Goal: Task Accomplishment & Management: Complete application form

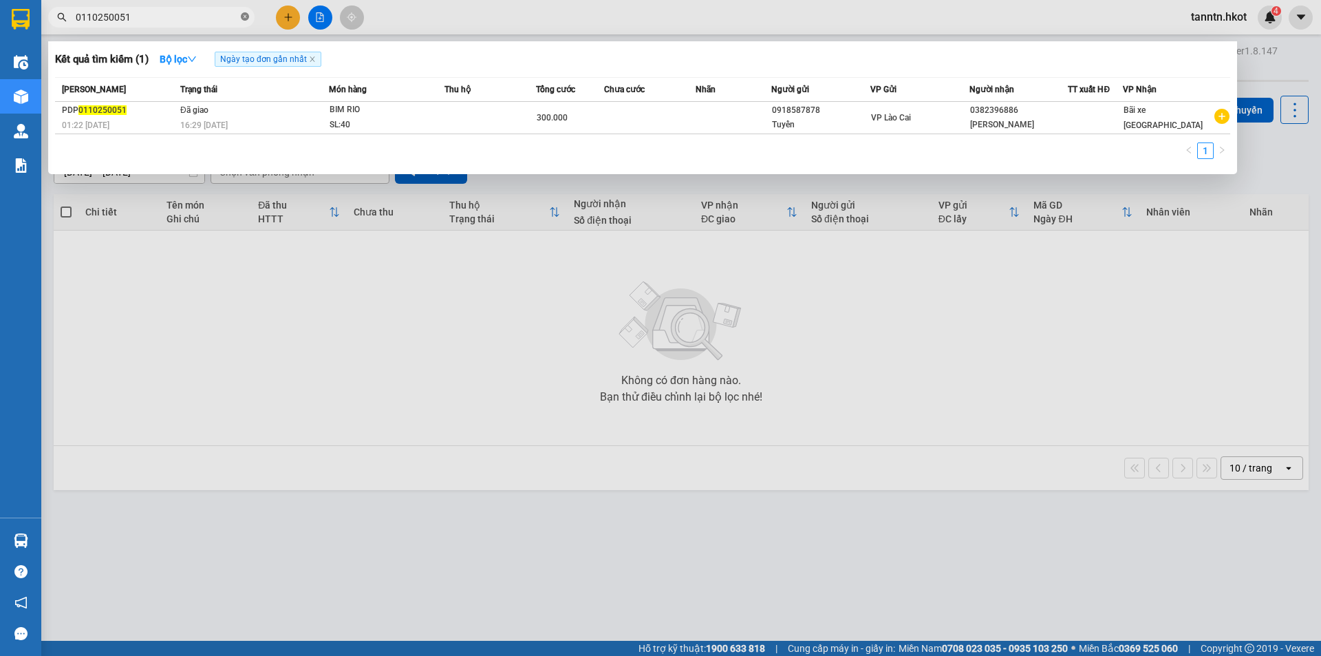
click at [246, 17] on icon "close-circle" at bounding box center [245, 16] width 8 height 8
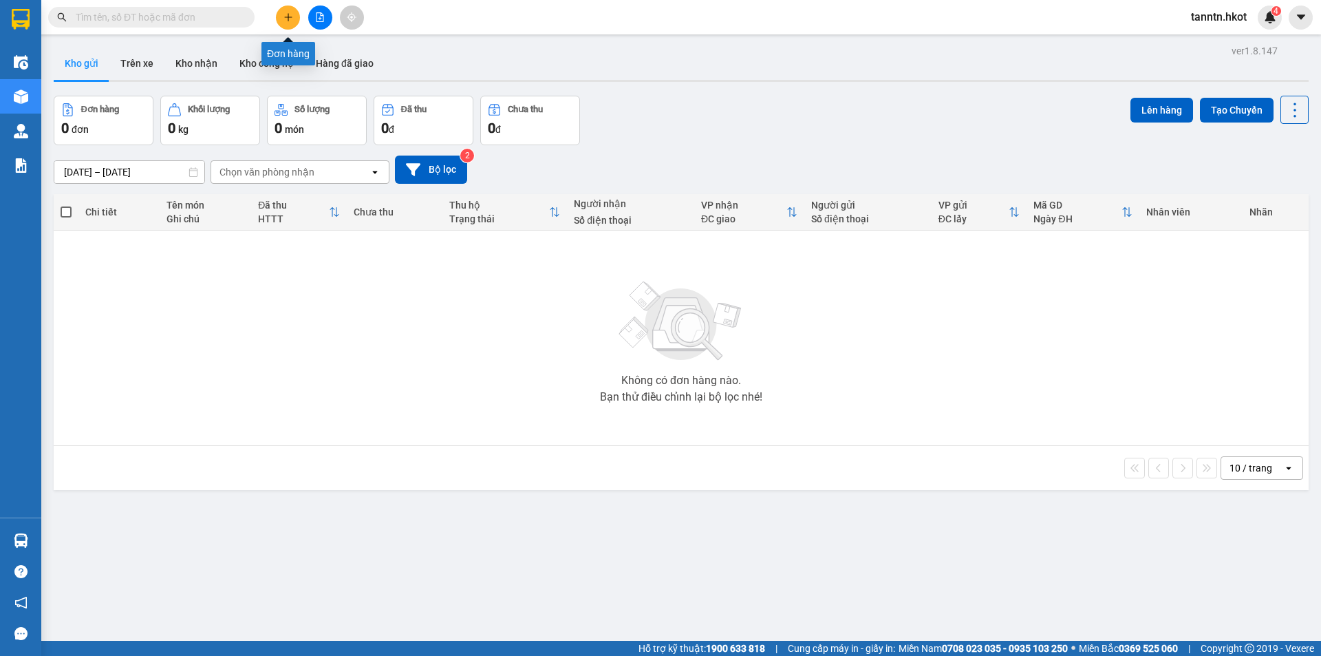
click at [287, 17] on icon "plus" at bounding box center [288, 17] width 10 height 10
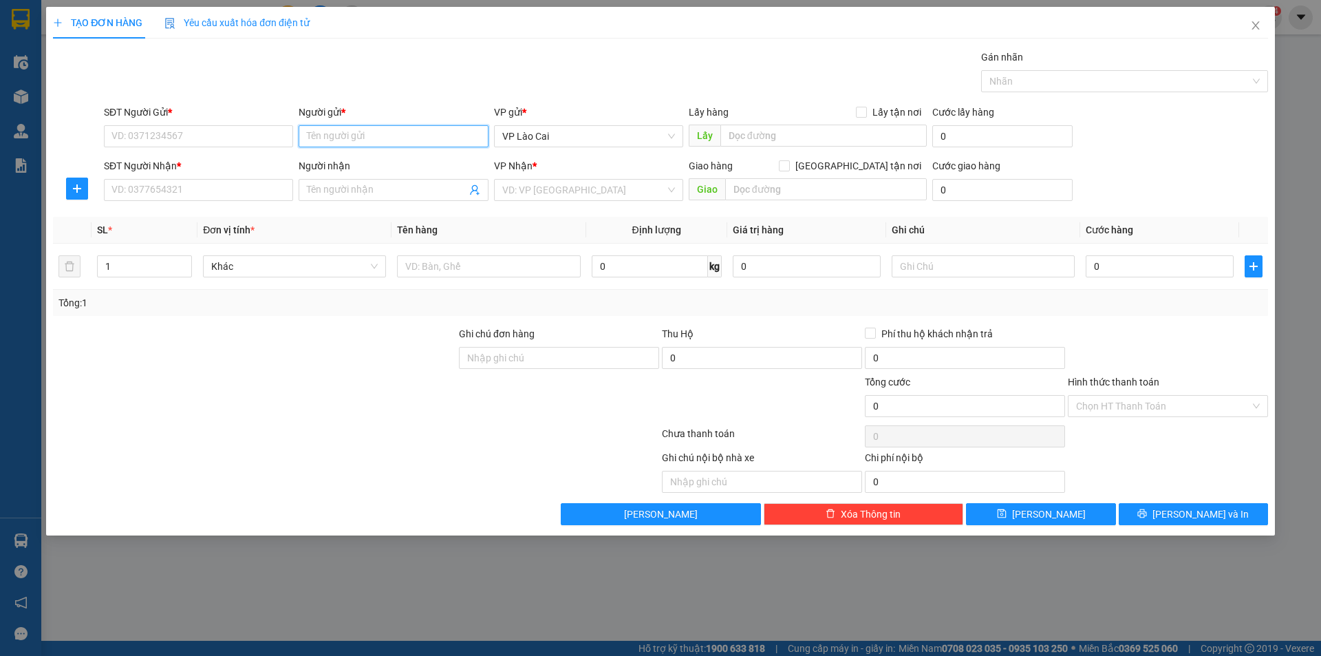
click at [407, 131] on input "Người gửi *" at bounding box center [393, 136] width 189 height 22
type input "tuyển"
click at [397, 191] on div "Tuyển - 0918587878" at bounding box center [393, 185] width 173 height 15
type input "0918587878"
type input "Tuyển"
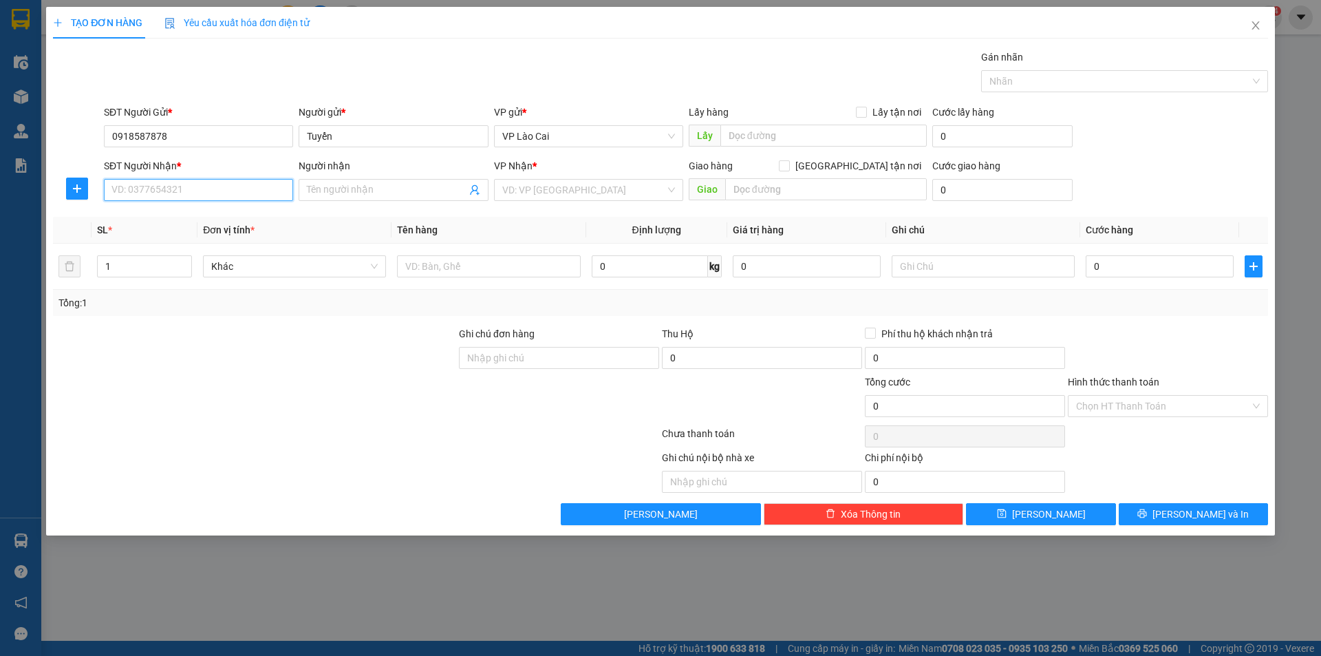
click at [252, 189] on input "SĐT Người Nhận *" at bounding box center [198, 190] width 189 height 22
click at [208, 219] on div "0935169581 - Thu Lý" at bounding box center [198, 217] width 173 height 15
type input "0935169581"
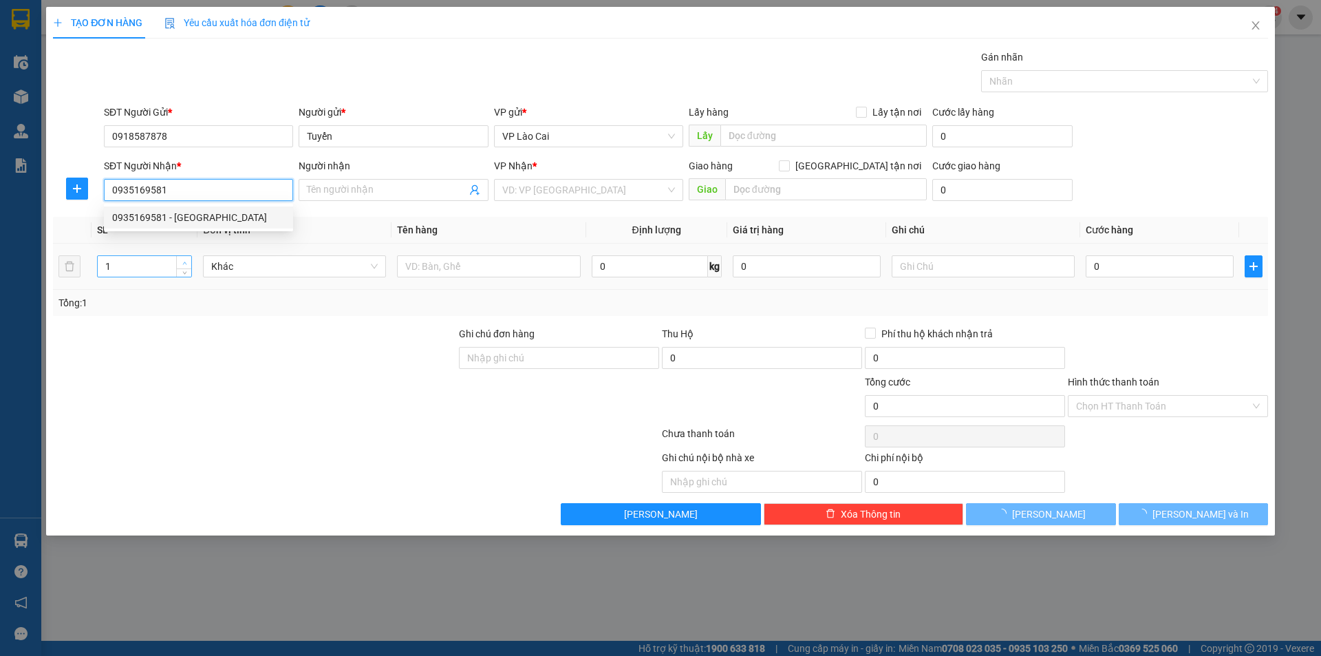
type input "Thu Lý"
type input "Cây Xăng Ngô Đồng - Bến Xe Phía Bắc Huế"
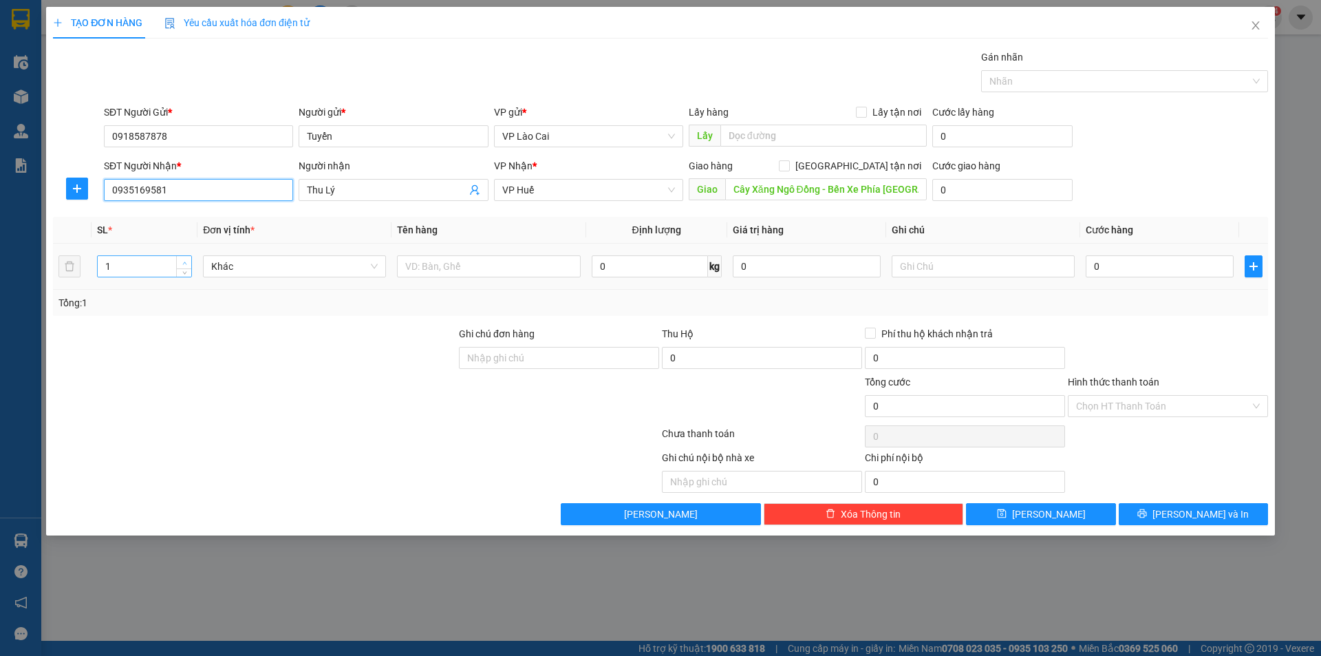
type input "0935169581"
type input "2"
click at [186, 265] on span "up" at bounding box center [184, 263] width 8 height 8
click at [442, 265] on input "text" at bounding box center [488, 266] width 183 height 22
type input "BỎNG TO"
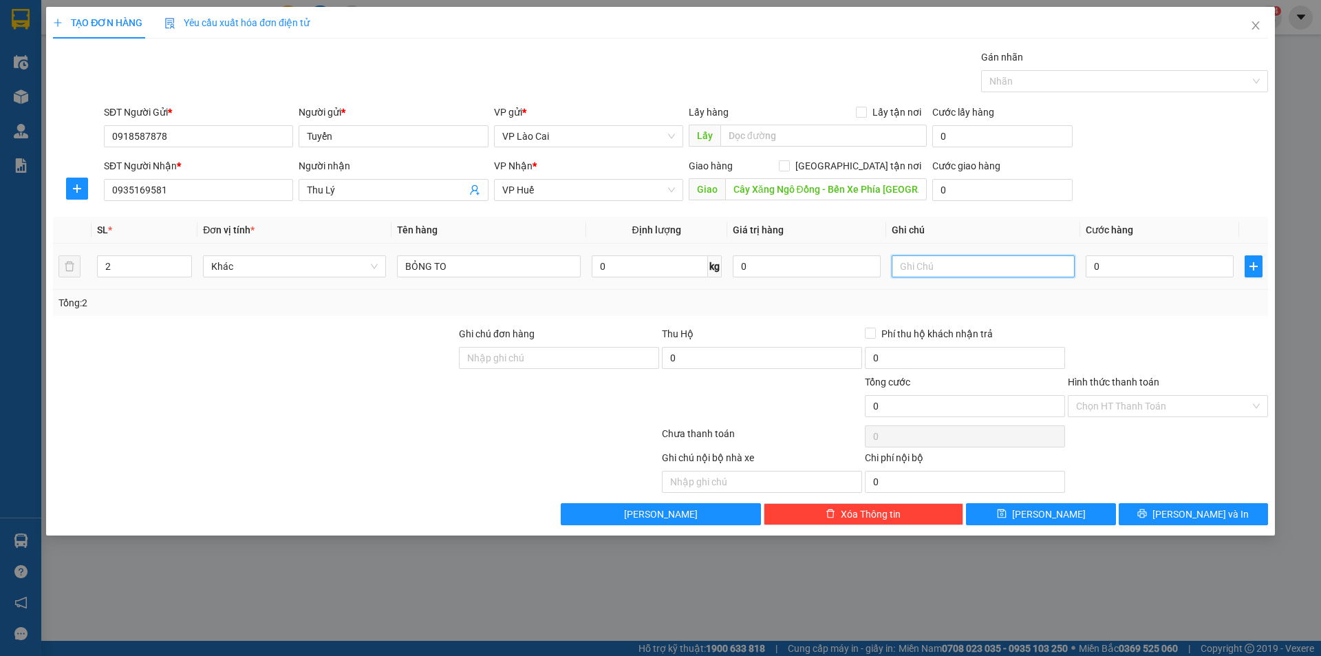
click at [956, 274] on input "text" at bounding box center [983, 266] width 183 height 22
type input "CƯỚC CN NG GỬI (HÀNG ĐI 14/10)"
click at [1128, 266] on input "0" at bounding box center [1160, 266] width 148 height 22
type input "1"
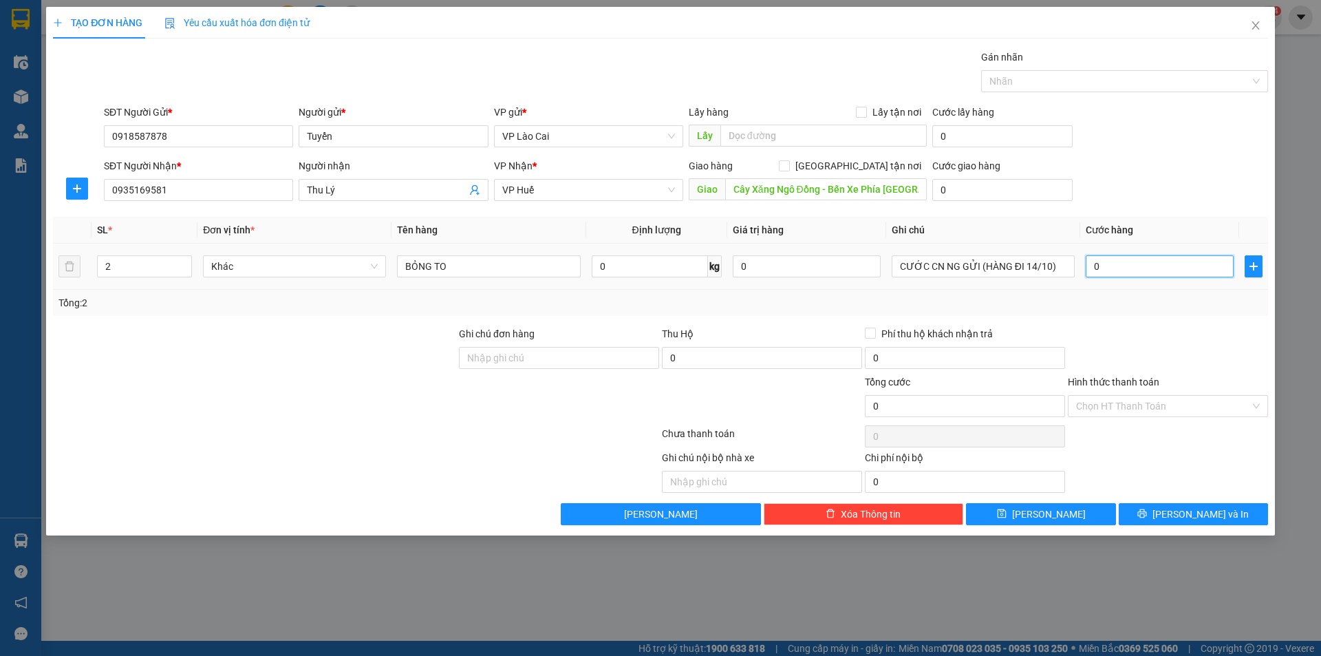
type input "1"
type input "10"
type input "100"
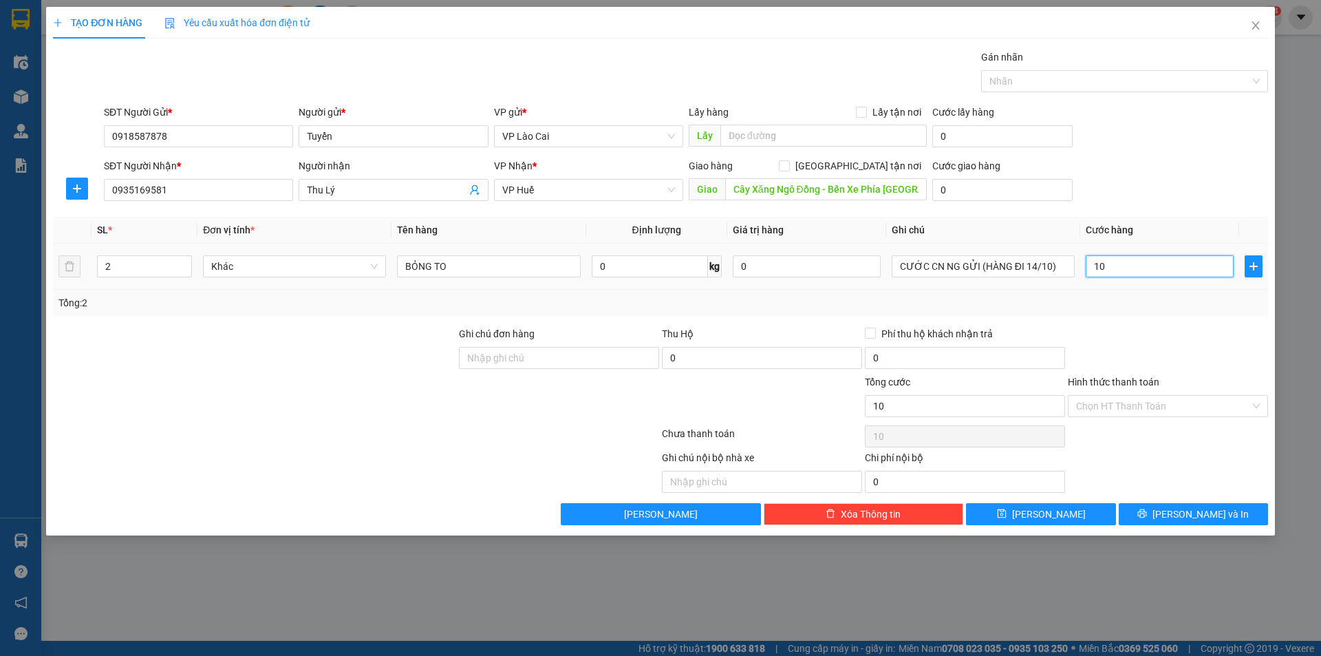
type input "100"
type input "1.000"
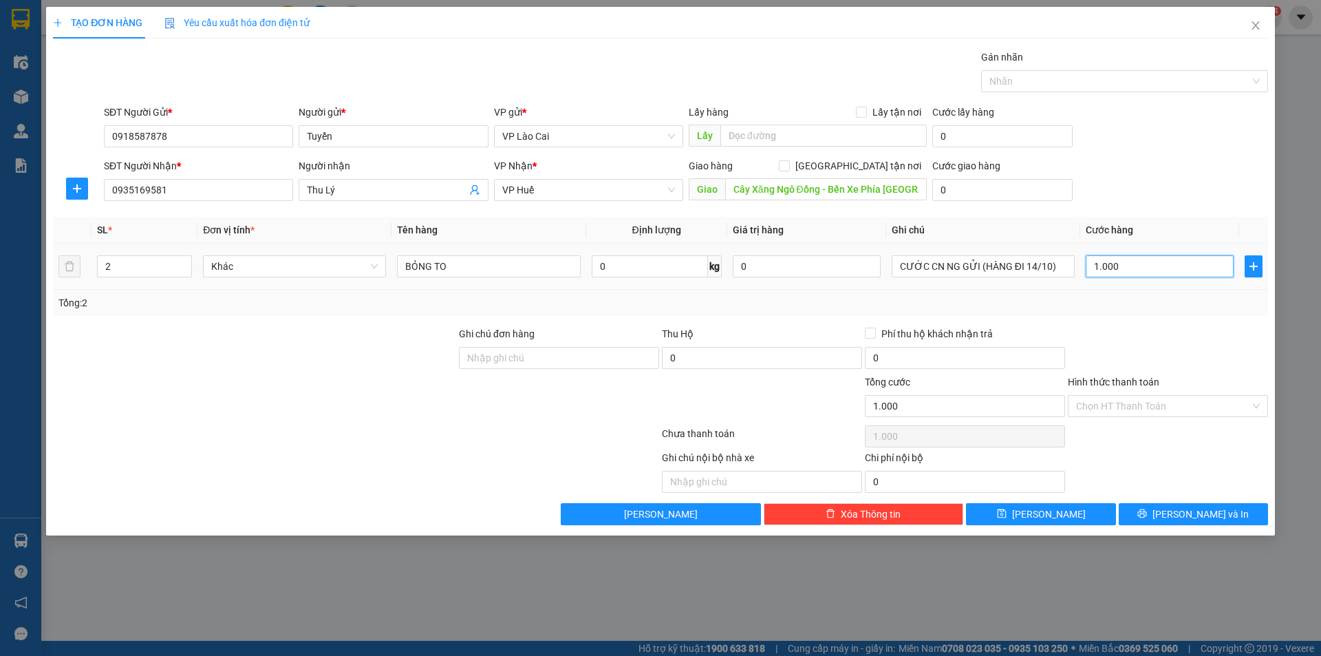
type input "10.000"
type input "100.000"
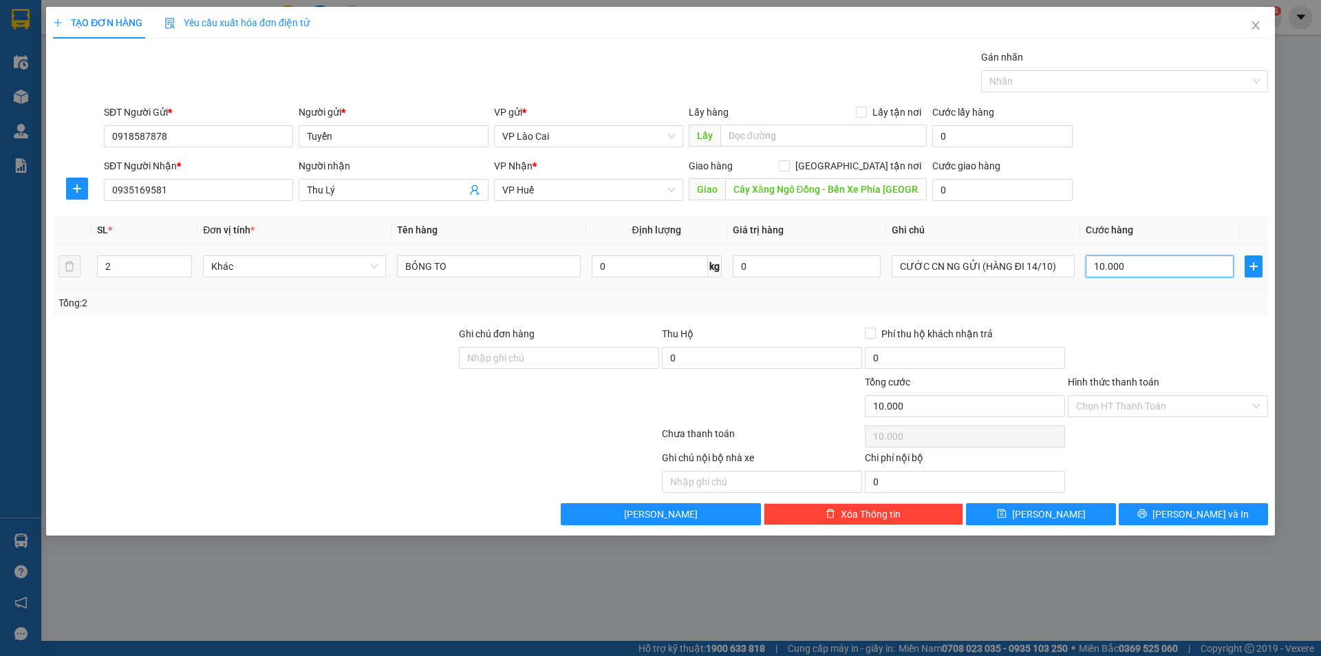
type input "100.000"
click at [1170, 402] on input "Hình thức thanh toán" at bounding box center [1163, 406] width 174 height 21
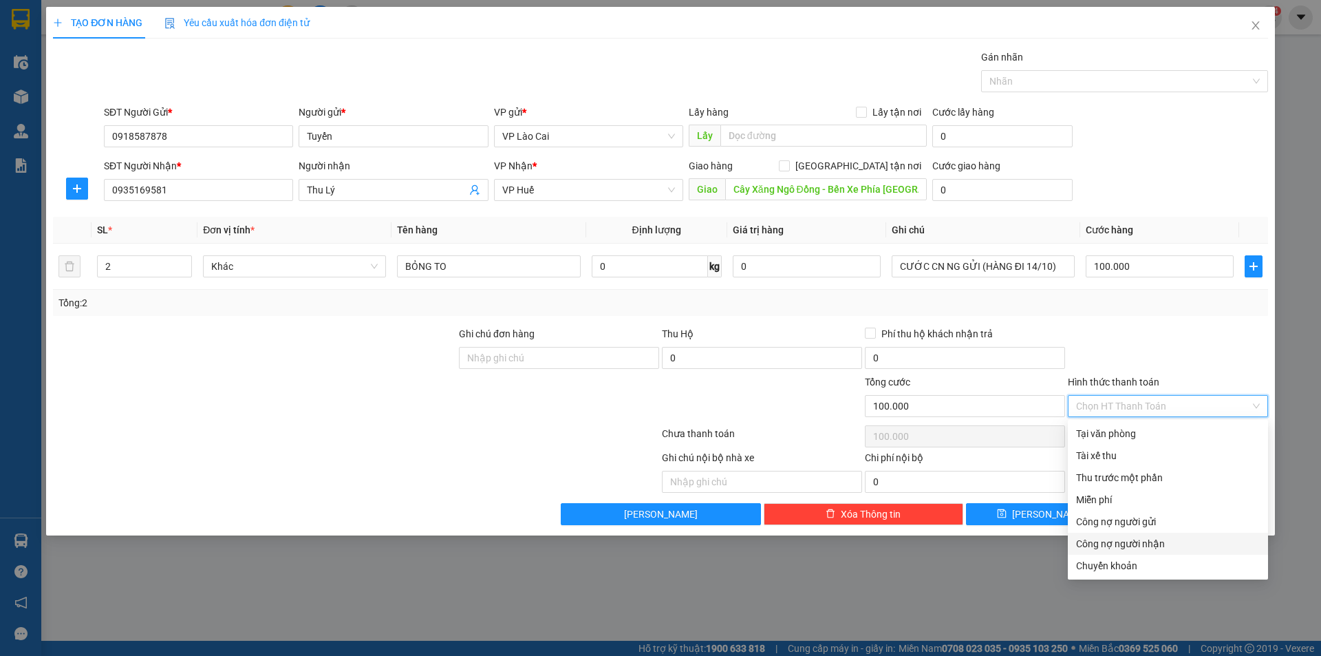
click at [1171, 542] on div "Công nợ người nhận" at bounding box center [1168, 543] width 184 height 15
type input "0"
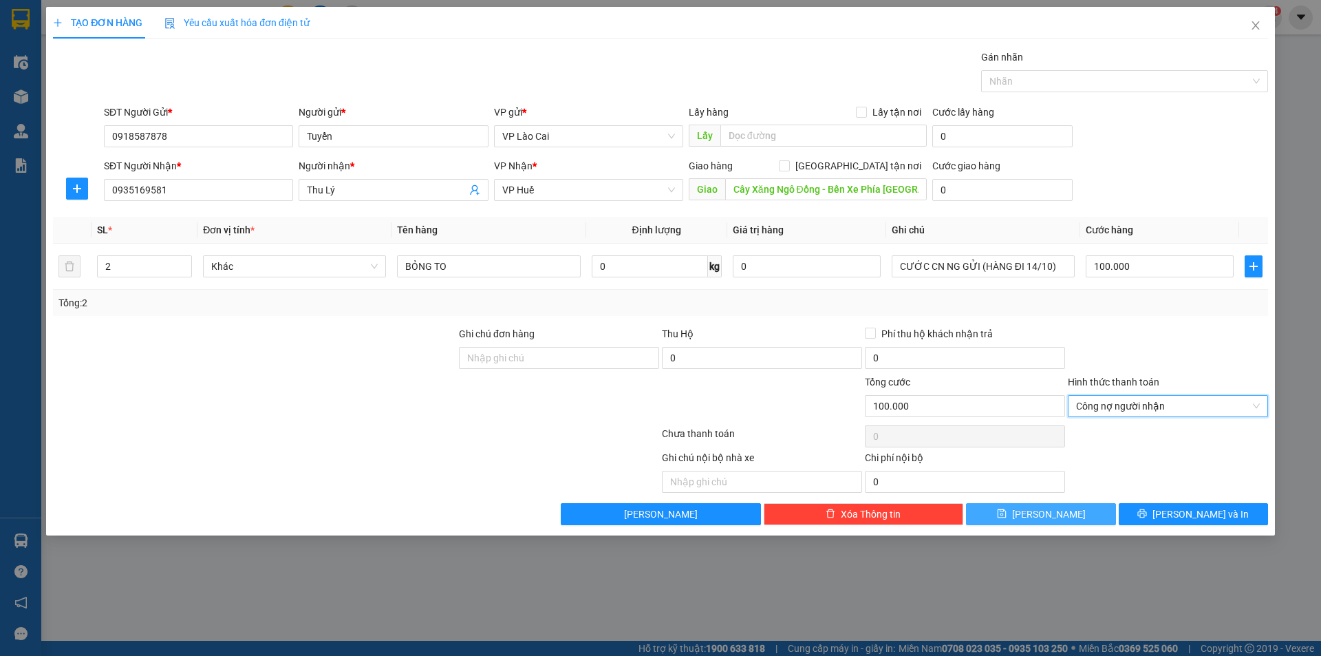
click at [1048, 504] on button "Lưu" at bounding box center [1040, 514] width 149 height 22
type input "1"
type input "0"
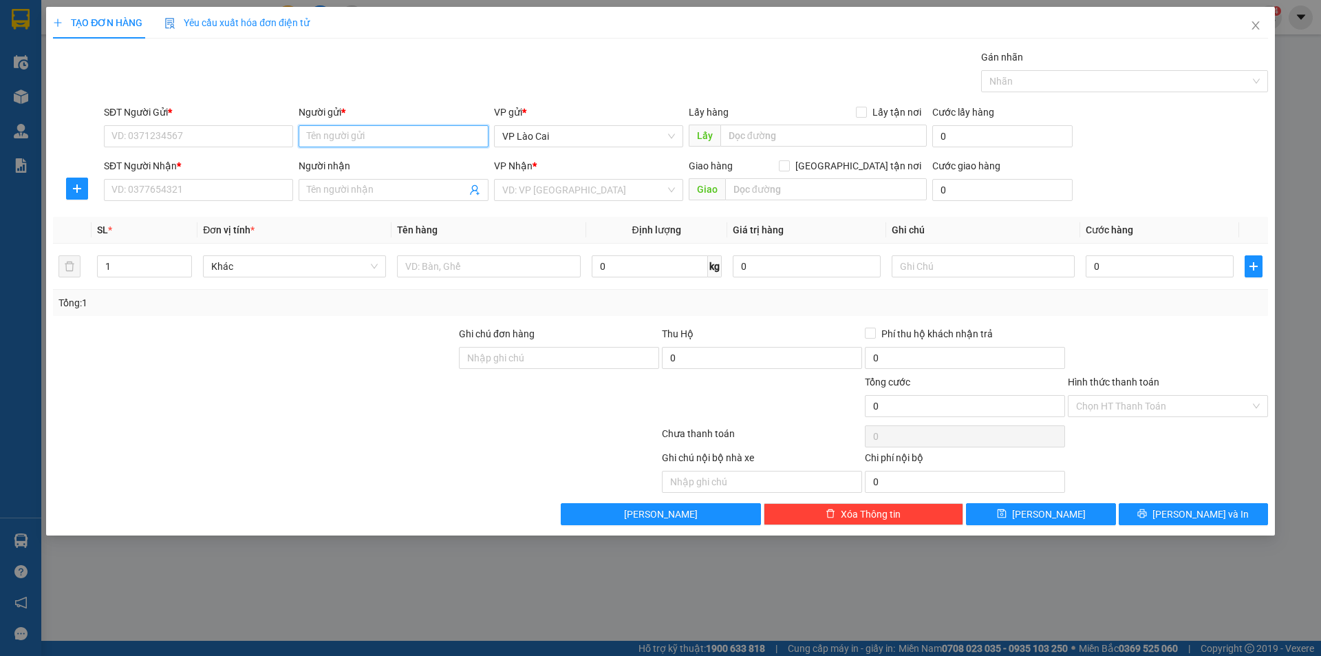
click at [378, 131] on input "Người gửi *" at bounding box center [393, 136] width 189 height 22
type input "THU CÚC"
click at [391, 155] on div "THU CÚC - 0353629997" at bounding box center [393, 164] width 189 height 22
type input "0353629997"
type input "THU CÚC"
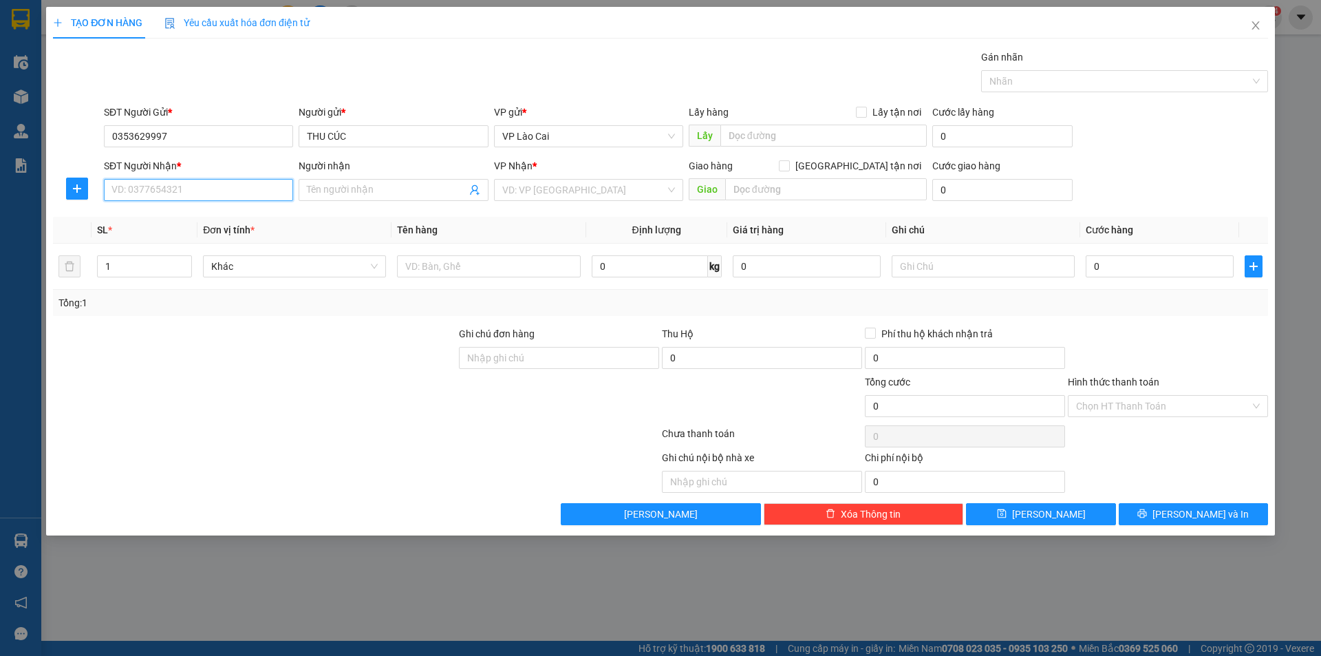
click at [213, 189] on input "SĐT Người Nhận *" at bounding box center [198, 190] width 189 height 22
click at [215, 244] on div "0356037777 - THANH THỦY" at bounding box center [198, 239] width 173 height 15
type input "0356037777"
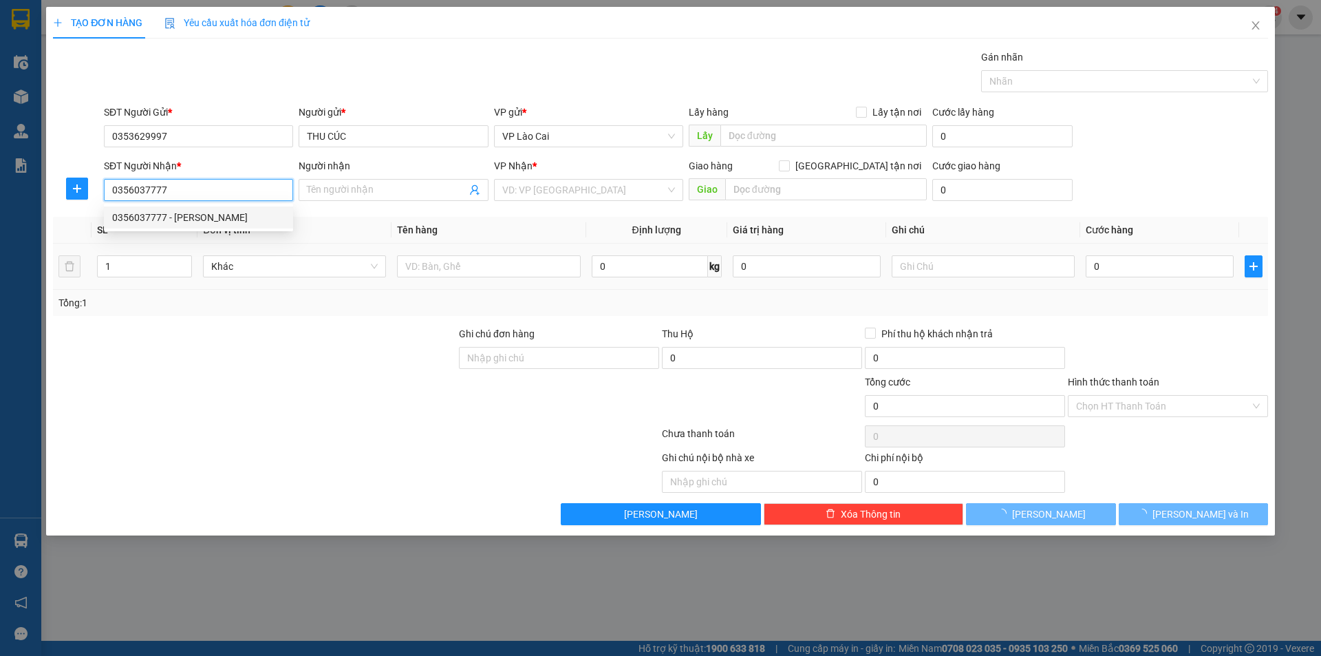
type input "[PERSON_NAME]"
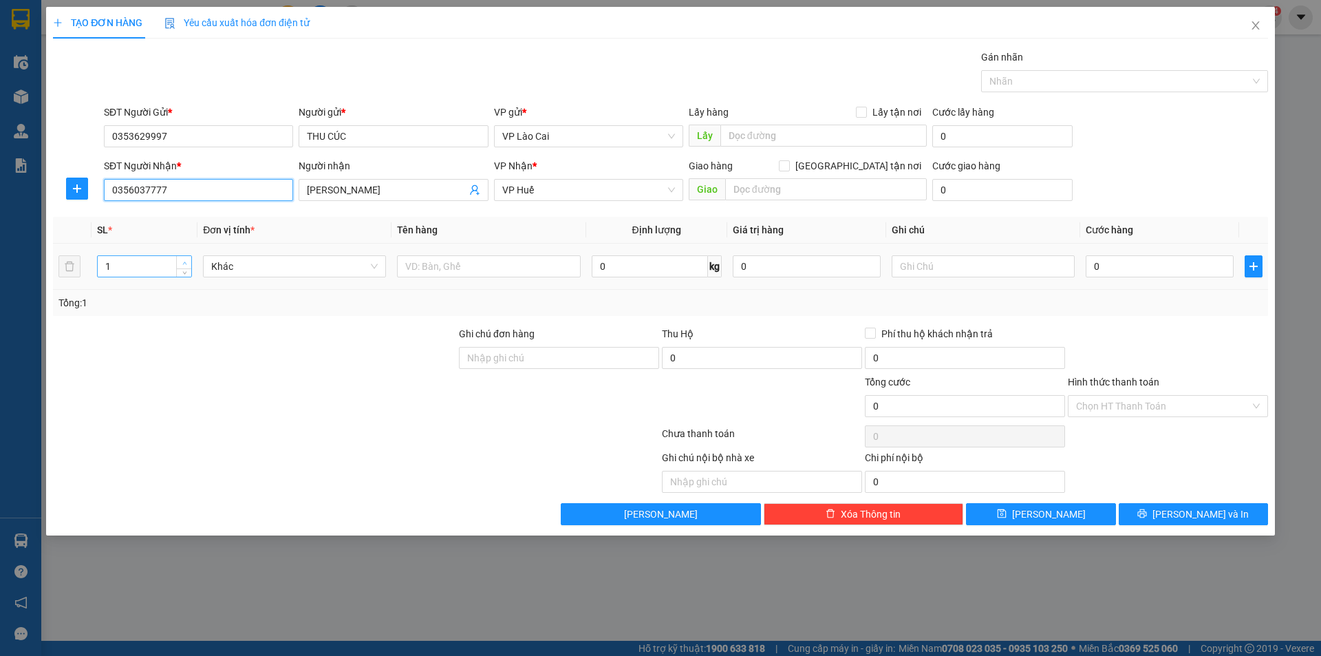
type input "0356037777"
click at [184, 261] on icon "up" at bounding box center [184, 263] width 5 height 5
type input "3"
click at [184, 261] on icon "up" at bounding box center [184, 263] width 5 height 5
click at [423, 259] on input "text" at bounding box center [488, 266] width 183 height 22
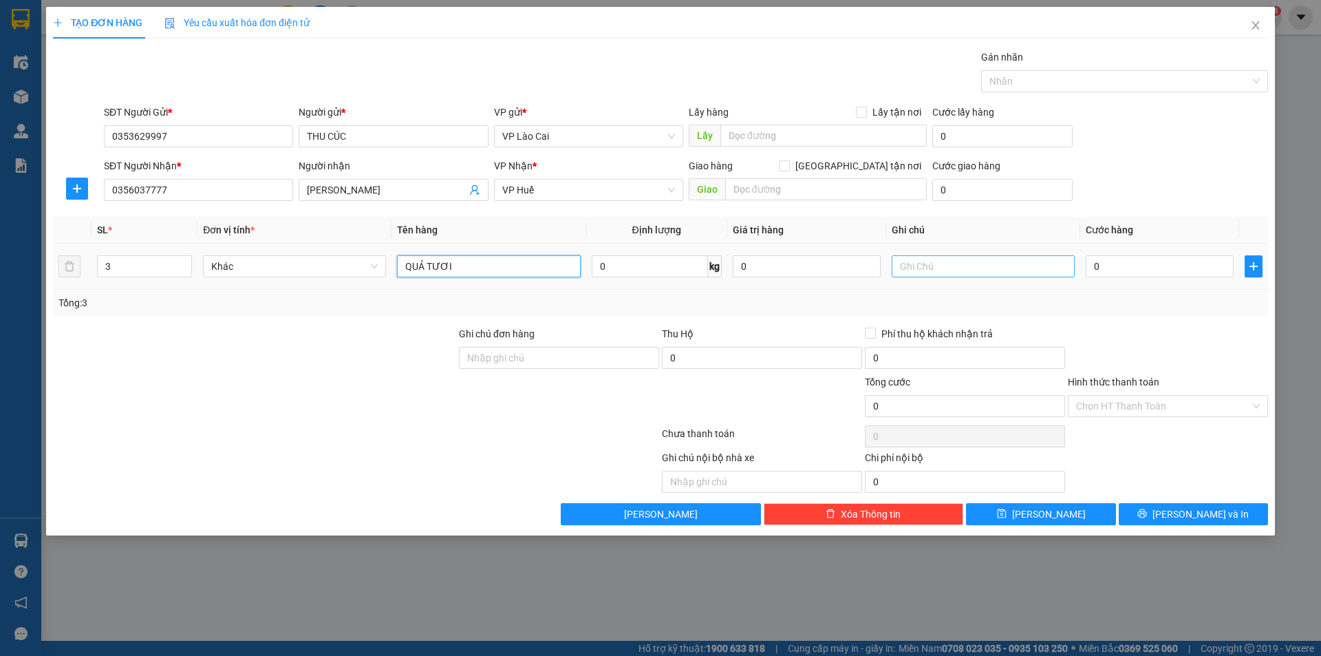
type input "QUẢ TƯƠI"
click at [1031, 263] on input "text" at bounding box center [983, 266] width 183 height 22
type input "VP HUẾ TRẢ HÀNG THU CƯỚC (HÀNG ĐI 14/10)"
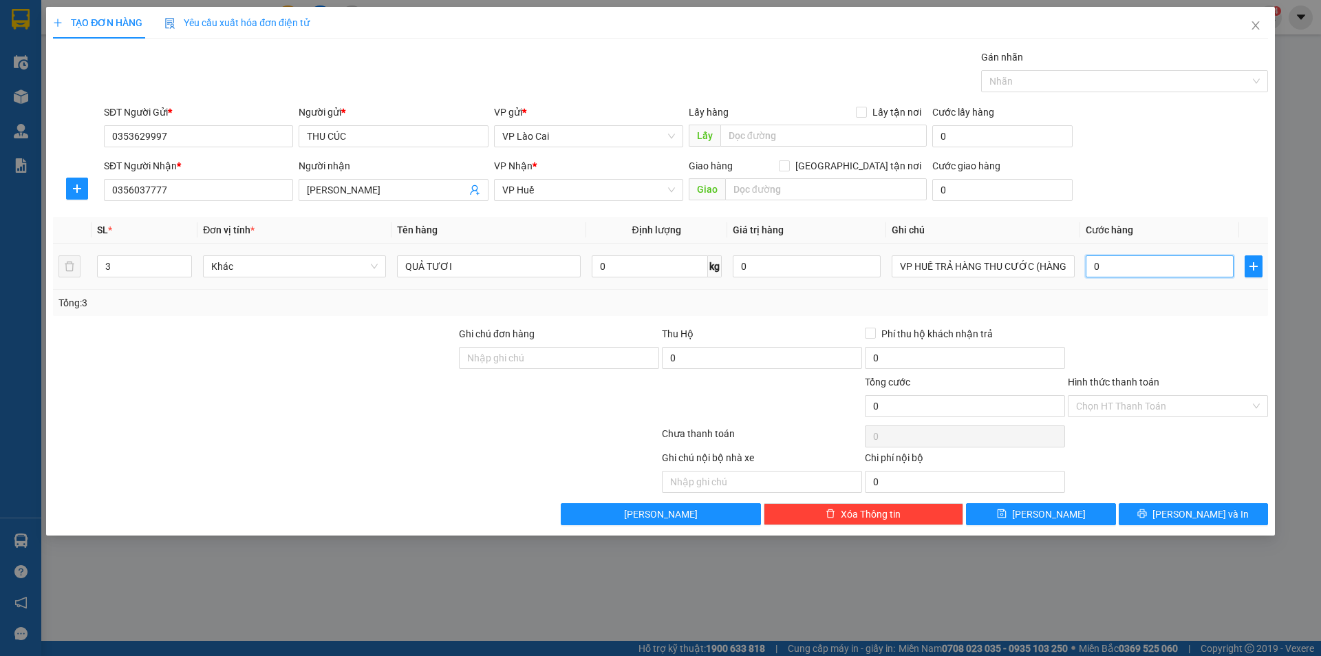
click at [1143, 272] on input "0" at bounding box center [1160, 266] width 148 height 22
type input "2"
type input "21"
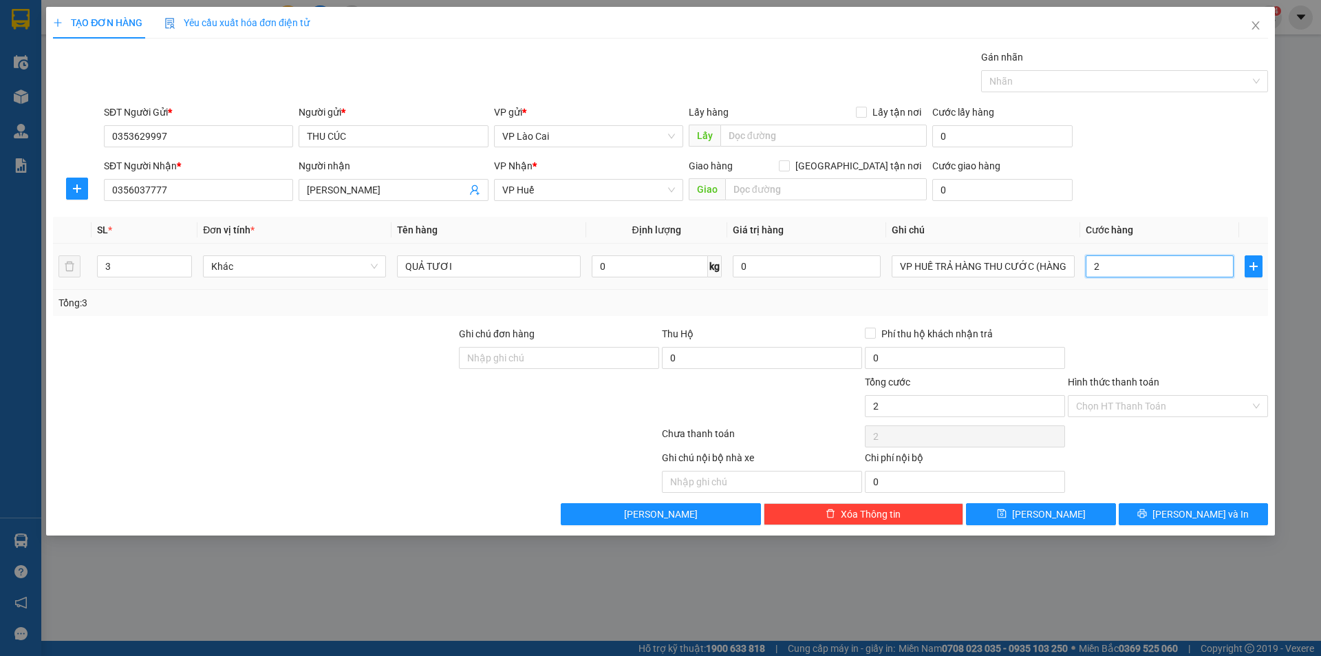
type input "21"
type input "210"
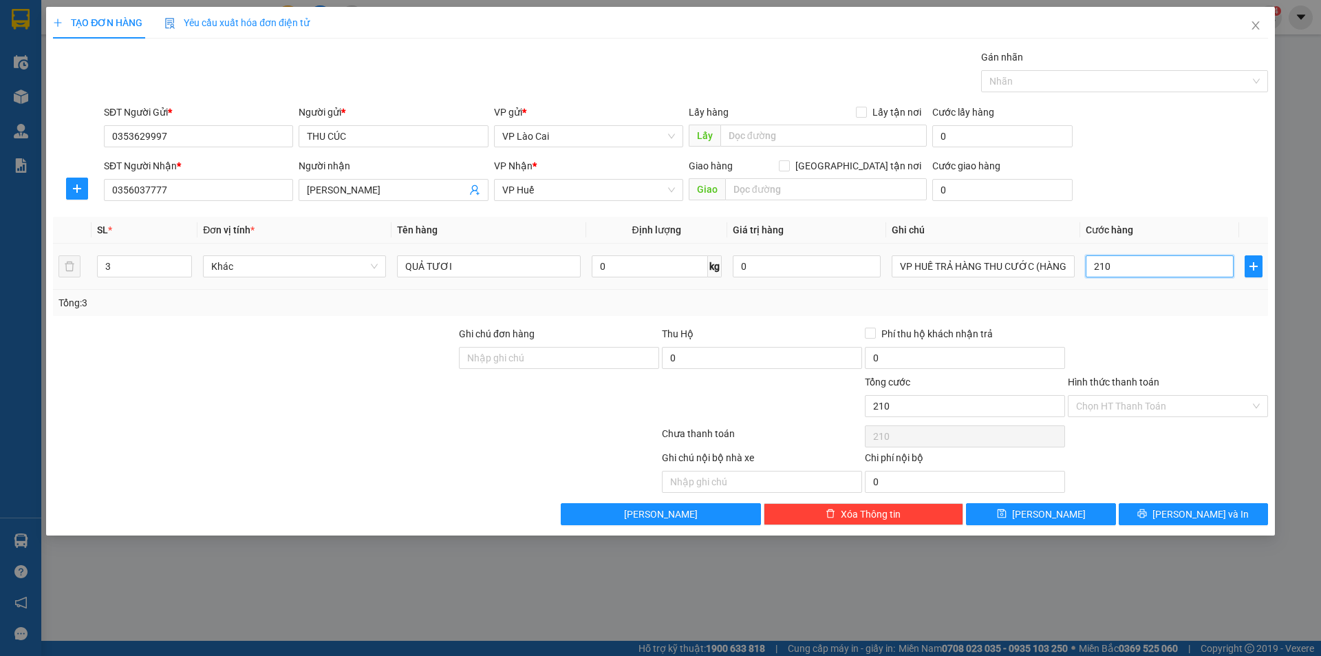
type input "2.100"
type input "21.000"
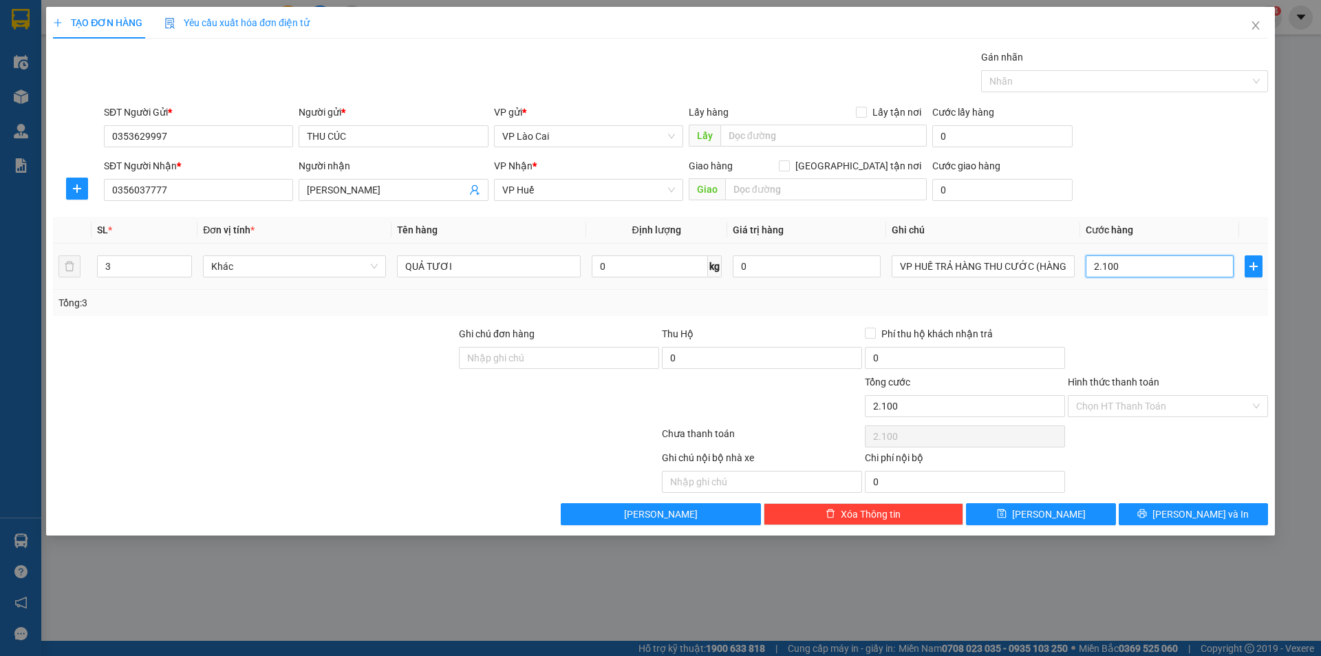
type input "21.000"
type input "210.000"
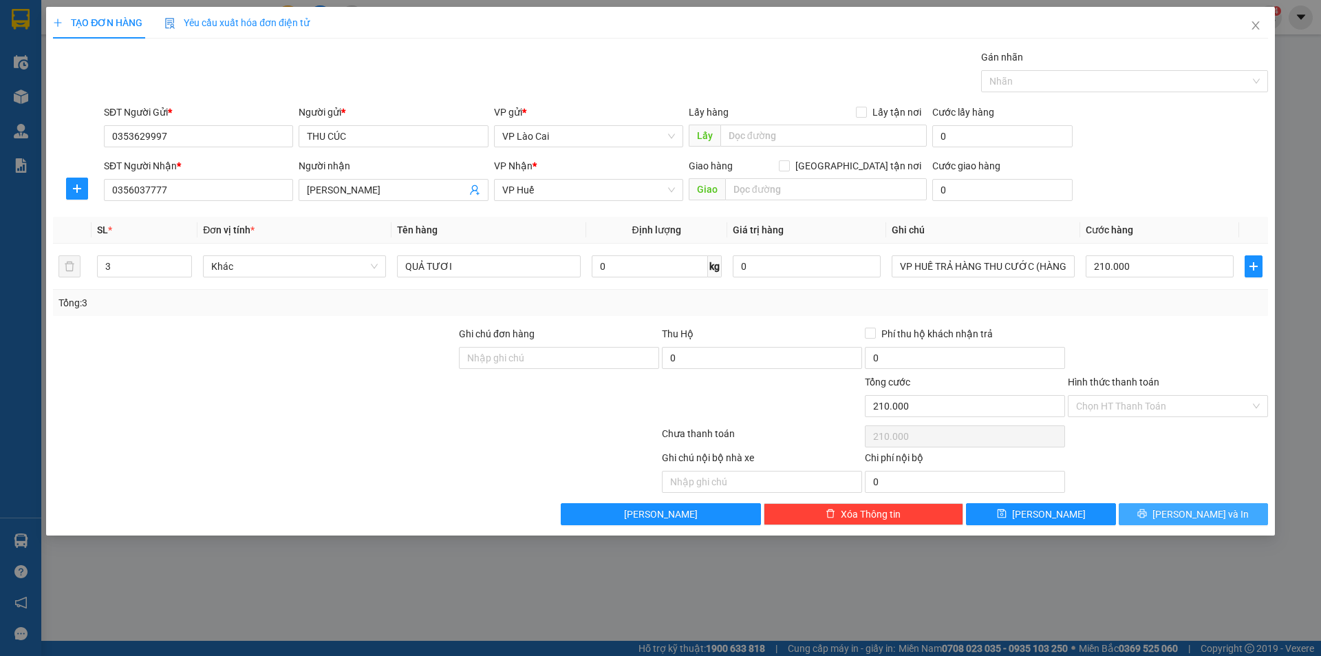
click at [1181, 512] on button "[PERSON_NAME] và In" at bounding box center [1193, 514] width 149 height 22
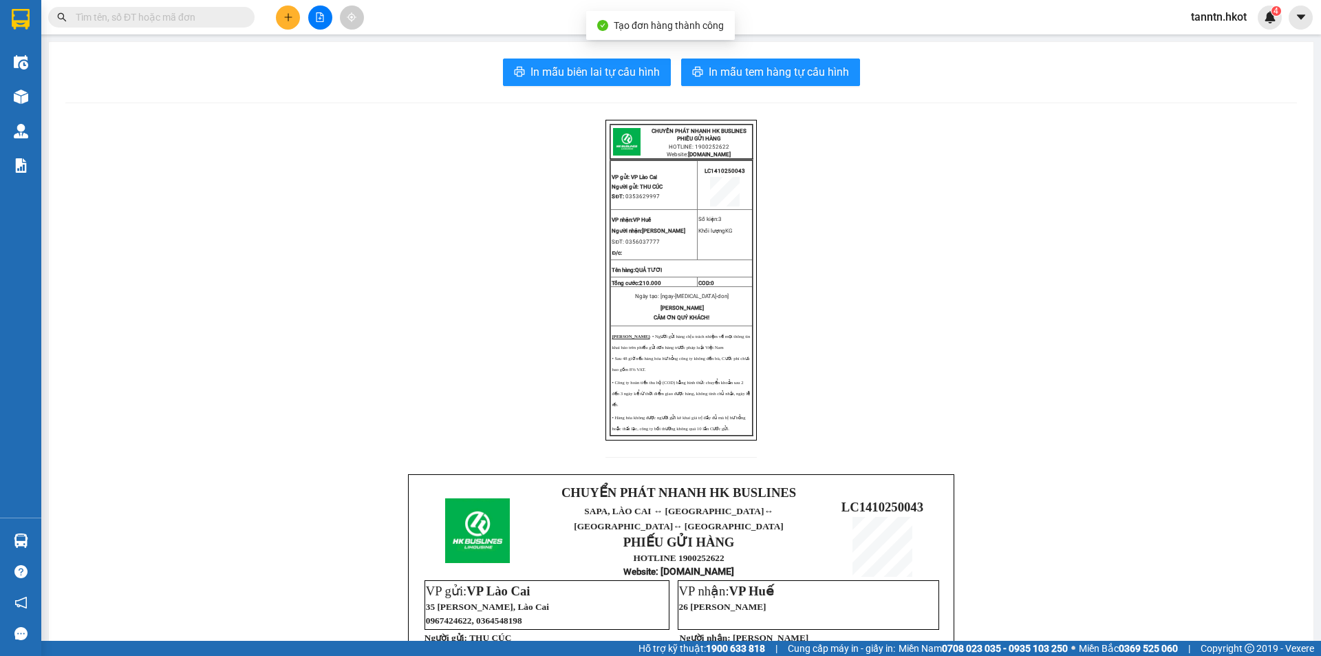
scroll to position [355, 0]
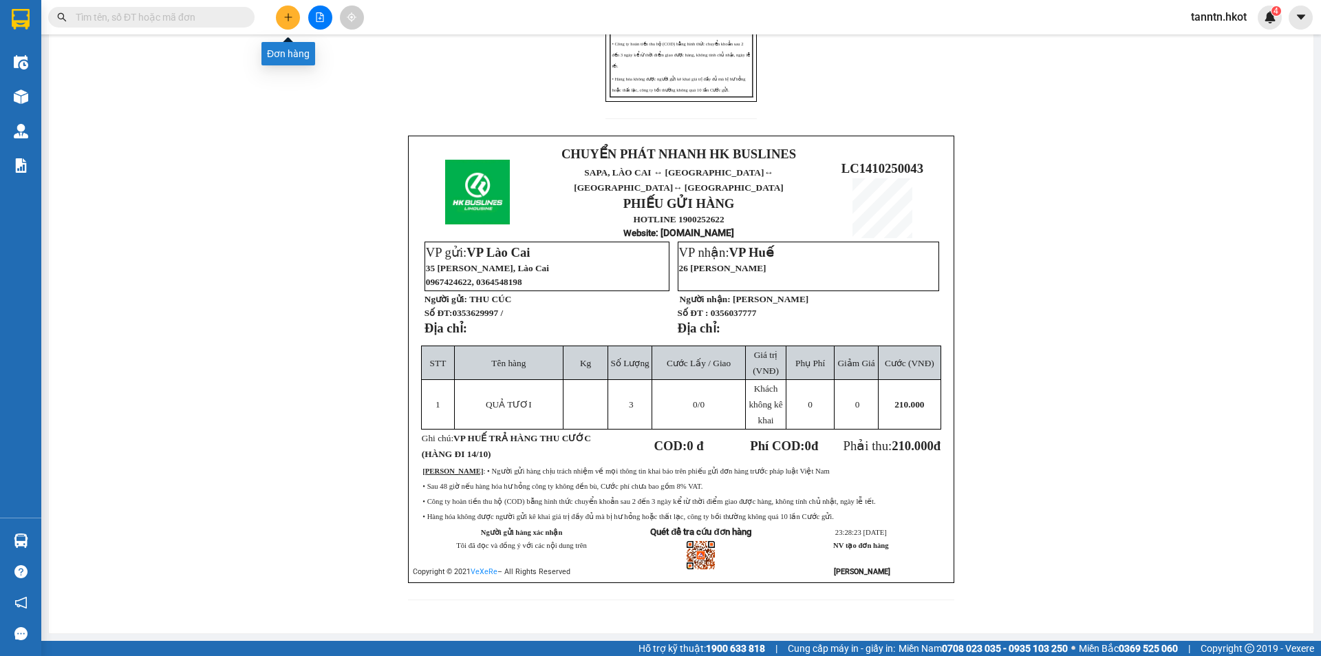
click at [289, 18] on icon "plus" at bounding box center [288, 17] width 10 height 10
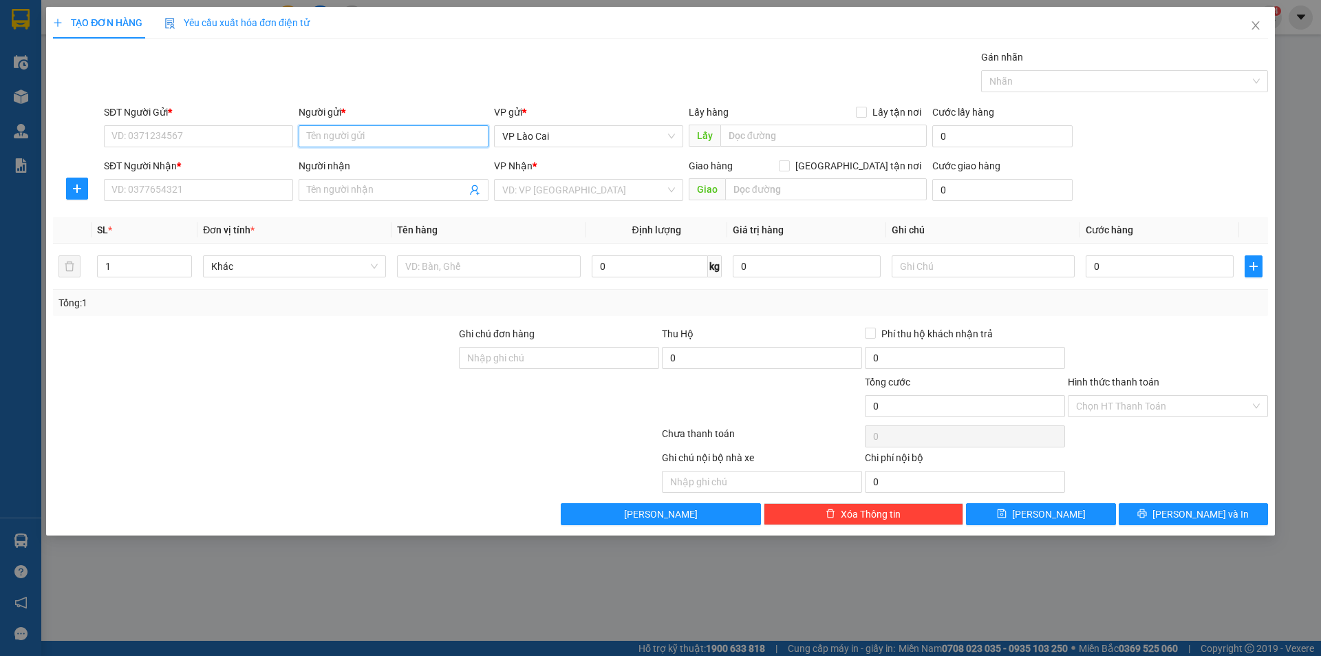
click at [411, 131] on input "Người gửi *" at bounding box center [393, 136] width 189 height 22
type input "LUYẾN"
click at [391, 162] on div "CHỊ LUYẾN - 0973511646" at bounding box center [393, 163] width 173 height 15
type input "0973511646"
type input "CHỊ LUYẾN"
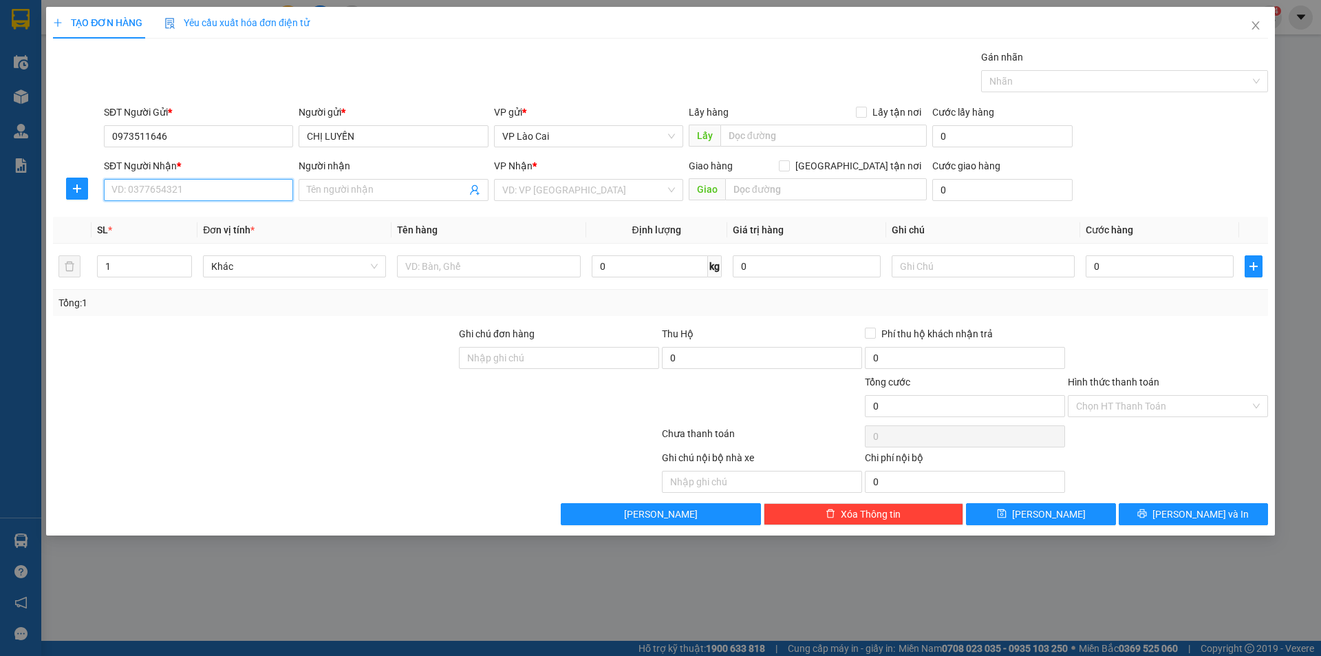
click at [255, 189] on input "SĐT Người Nhận *" at bounding box center [198, 190] width 189 height 22
click at [153, 219] on div "0786078334 - ANH HUY" at bounding box center [198, 217] width 173 height 15
type input "0786078334"
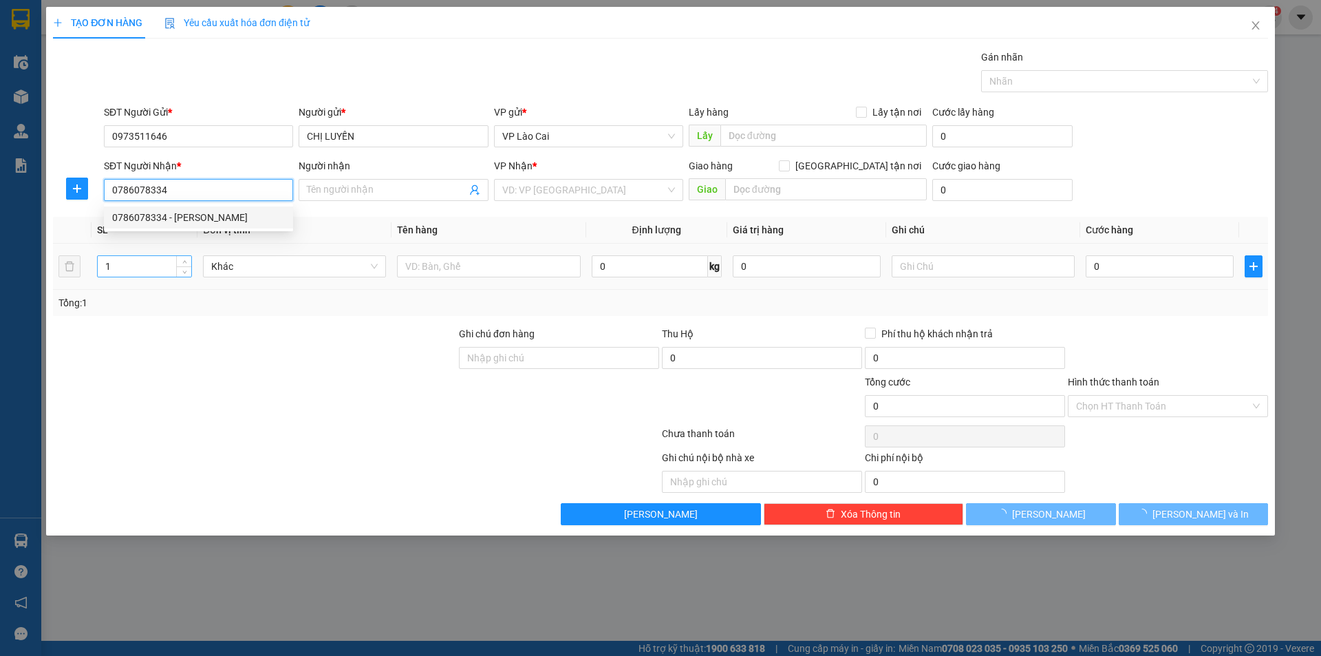
type input "[PERSON_NAME]"
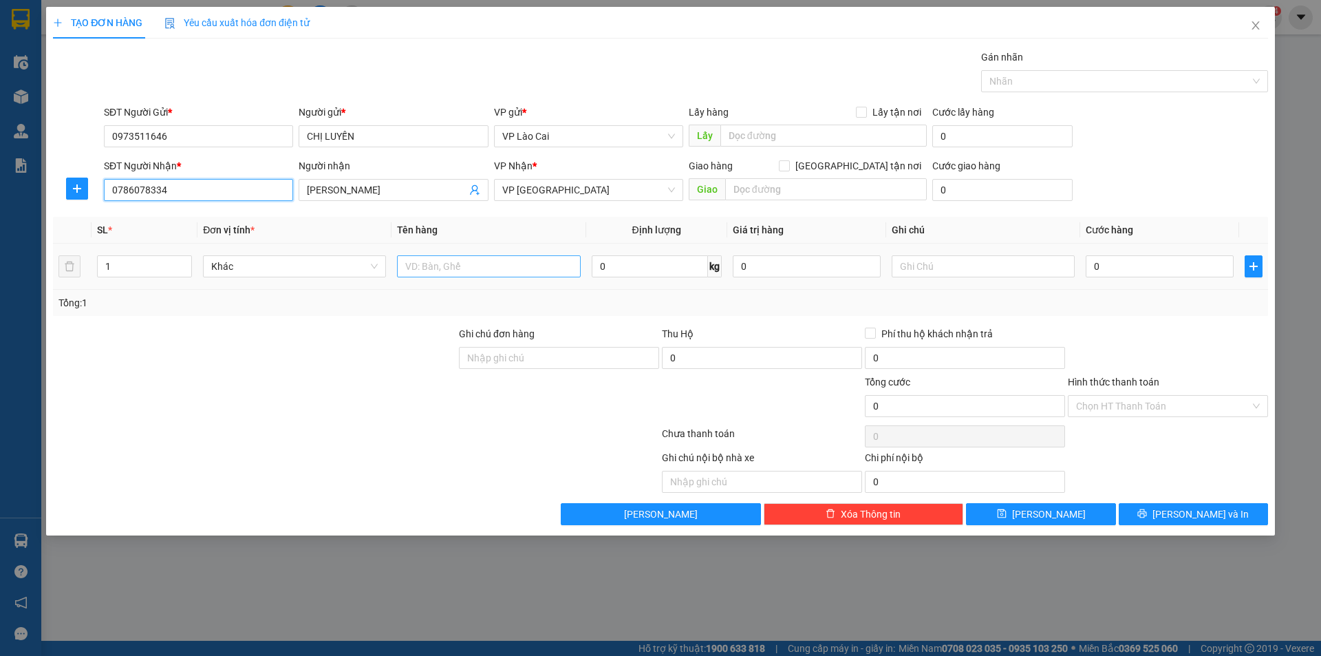
type input "0786078334"
click at [433, 266] on input "text" at bounding box center [488, 266] width 183 height 22
type input "HOA TƯƠI"
click at [167, 268] on input "1" at bounding box center [145, 266] width 94 height 21
click at [188, 262] on span "up" at bounding box center [184, 263] width 8 height 8
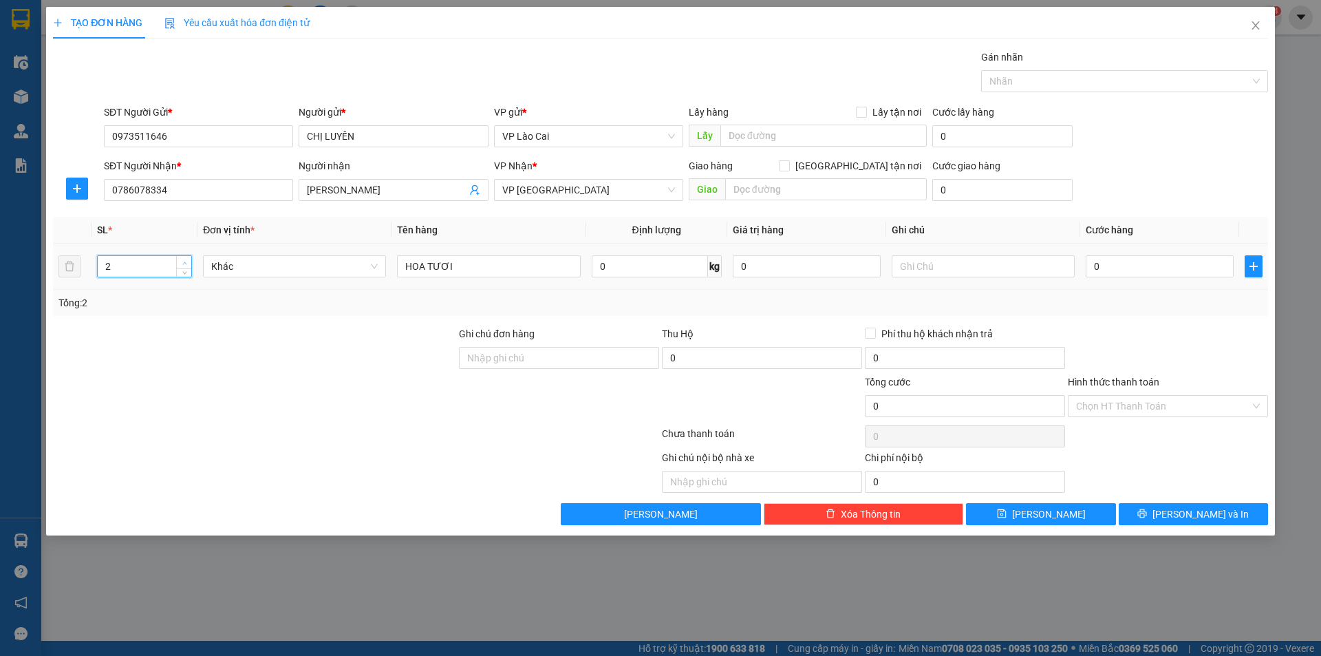
type input "3"
click at [188, 262] on span "up" at bounding box center [184, 263] width 8 height 8
click at [929, 263] on input "text" at bounding box center [983, 266] width 183 height 22
type input "VPĐN TRẢ HÀNG THU CƯỚC"
click at [1102, 271] on input "0" at bounding box center [1160, 266] width 148 height 22
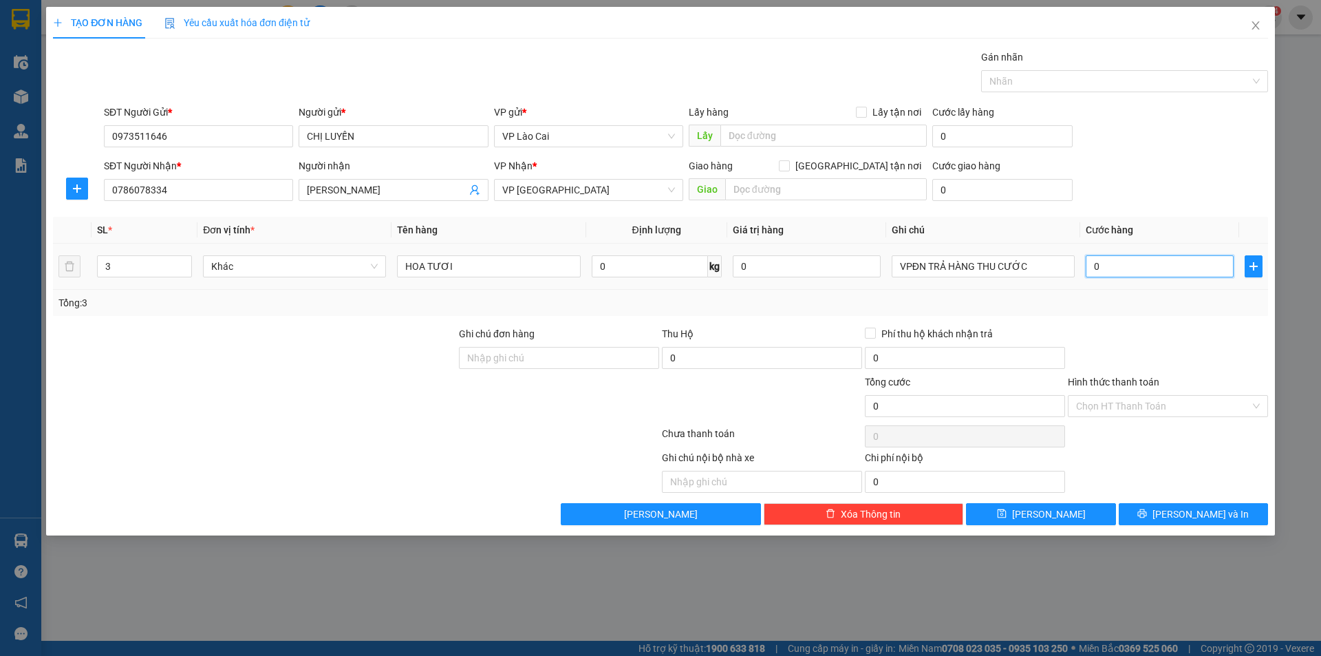
type input "2"
type input "25"
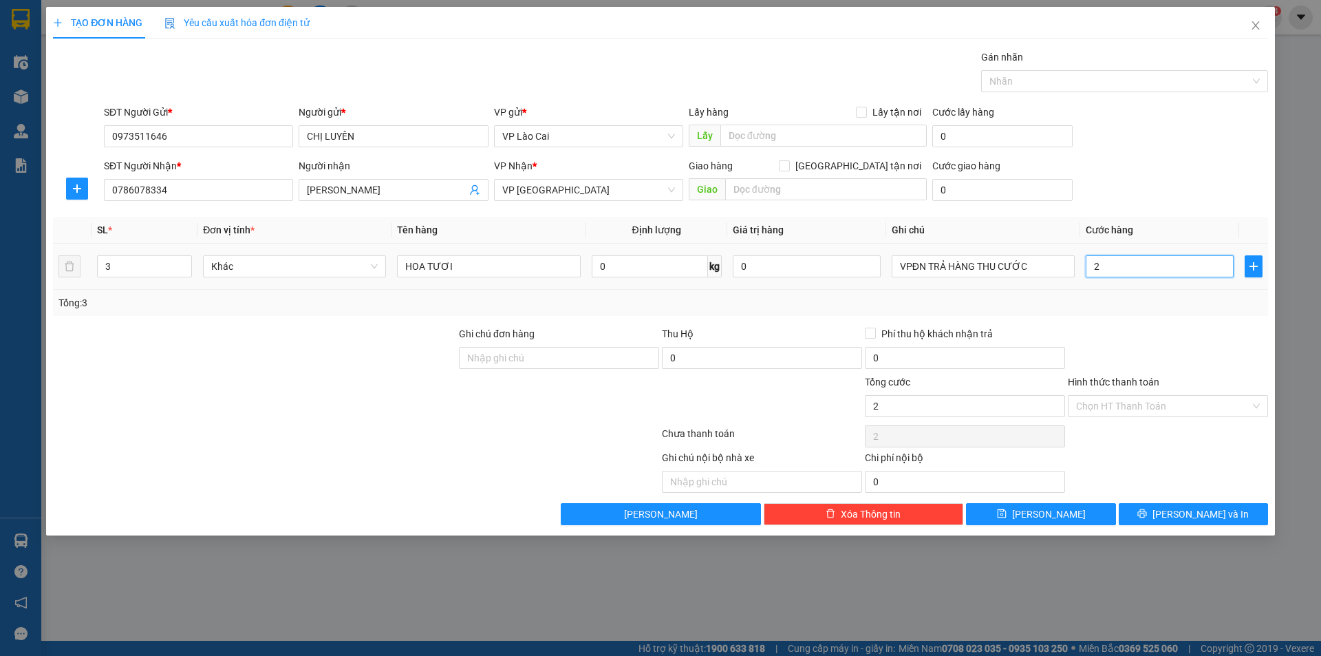
type input "25"
type input "250"
type input "2.500"
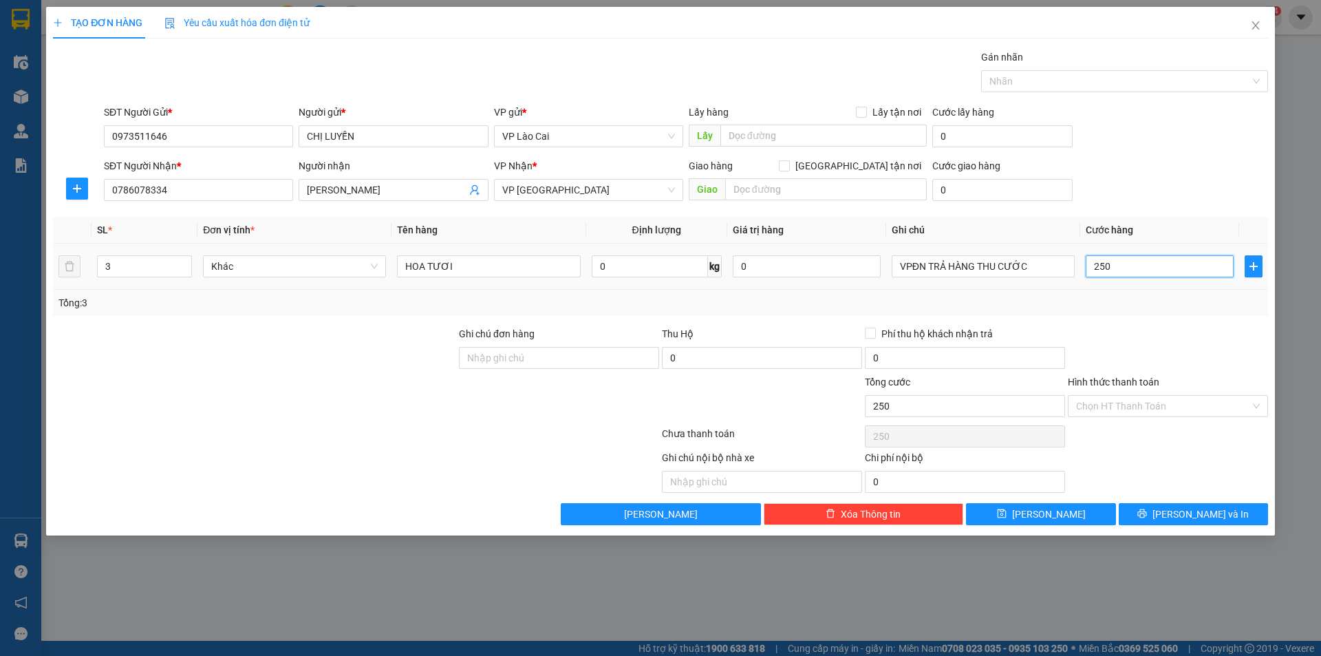
type input "2.500"
type input "25.000"
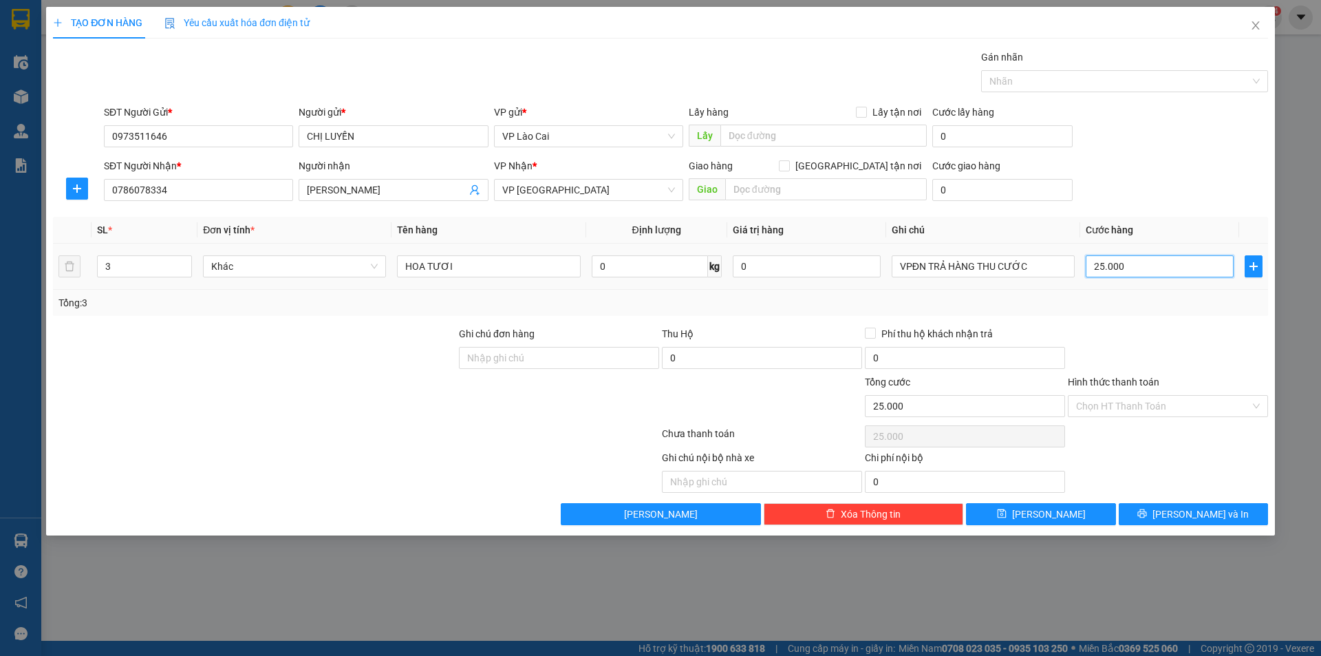
type input "250.000"
click at [1147, 513] on icon "printer" at bounding box center [1142, 513] width 10 height 10
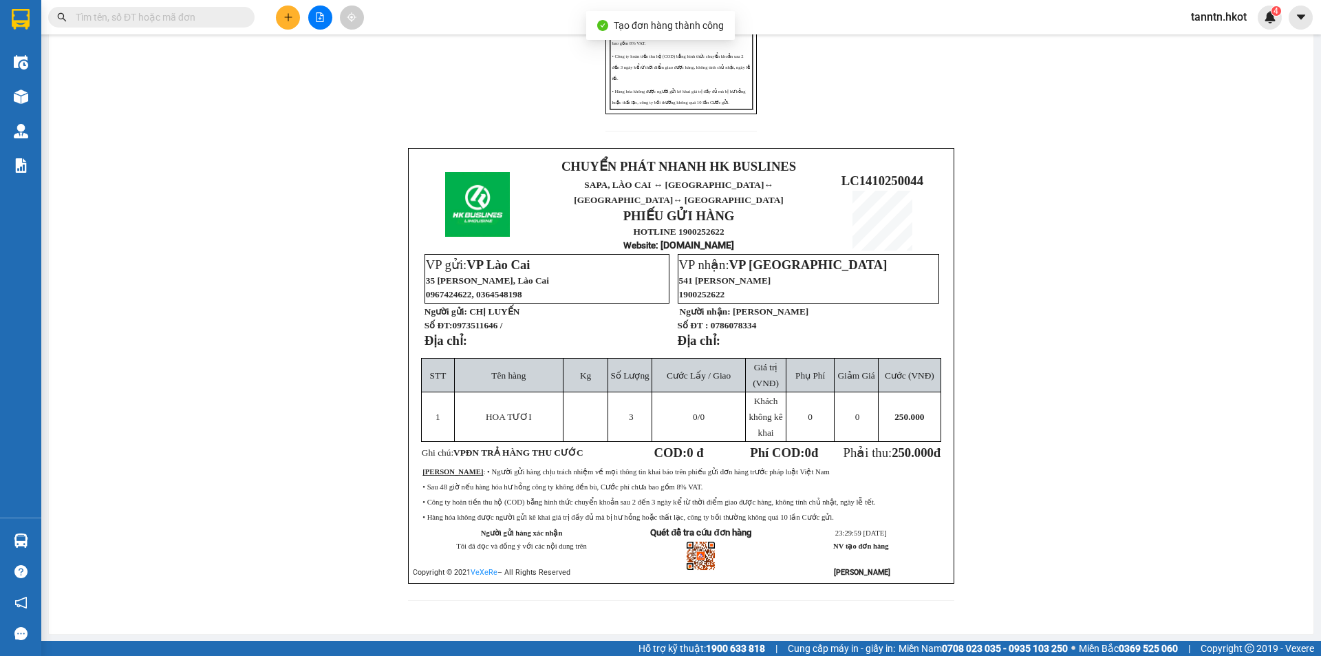
scroll to position [343, 0]
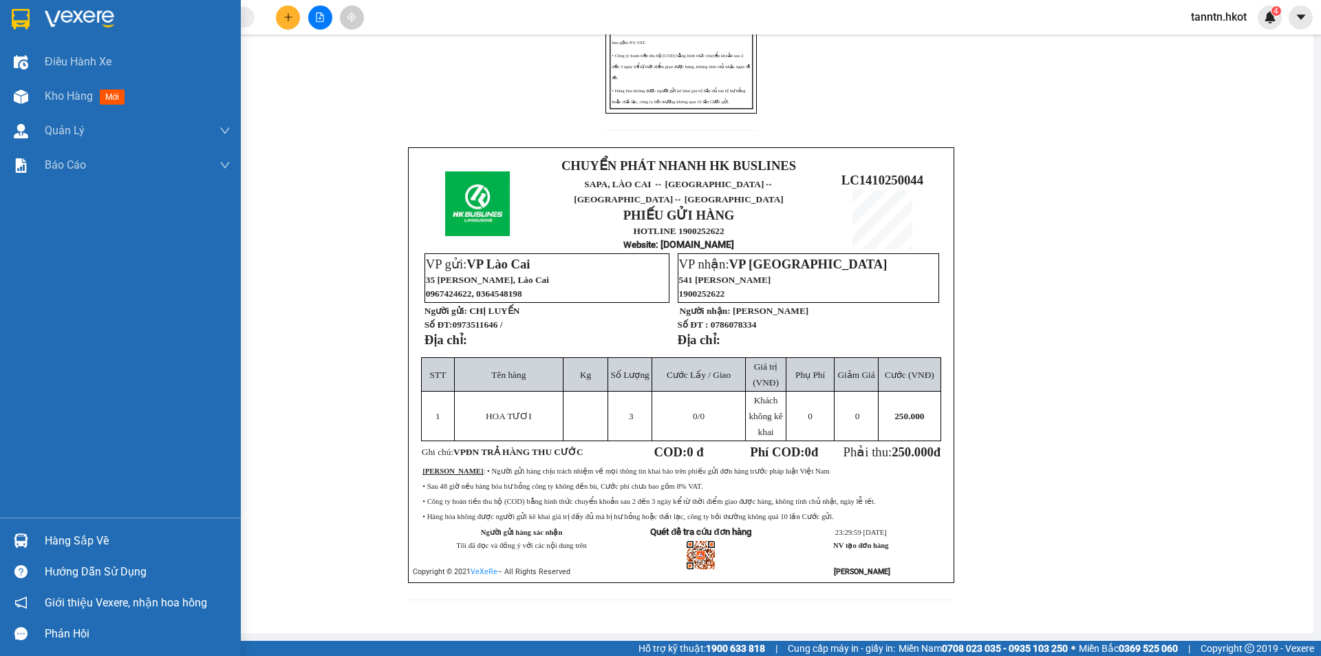
click at [44, 95] on div "Kho hàng mới" at bounding box center [120, 96] width 241 height 34
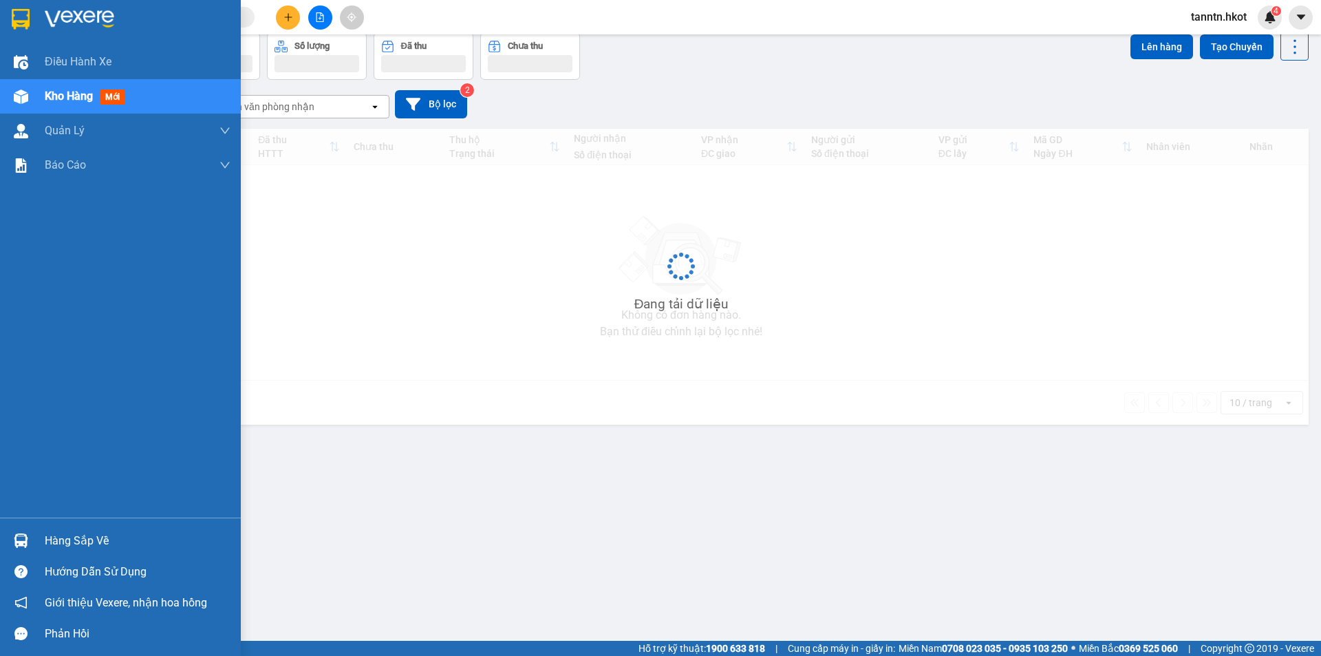
scroll to position [63, 0]
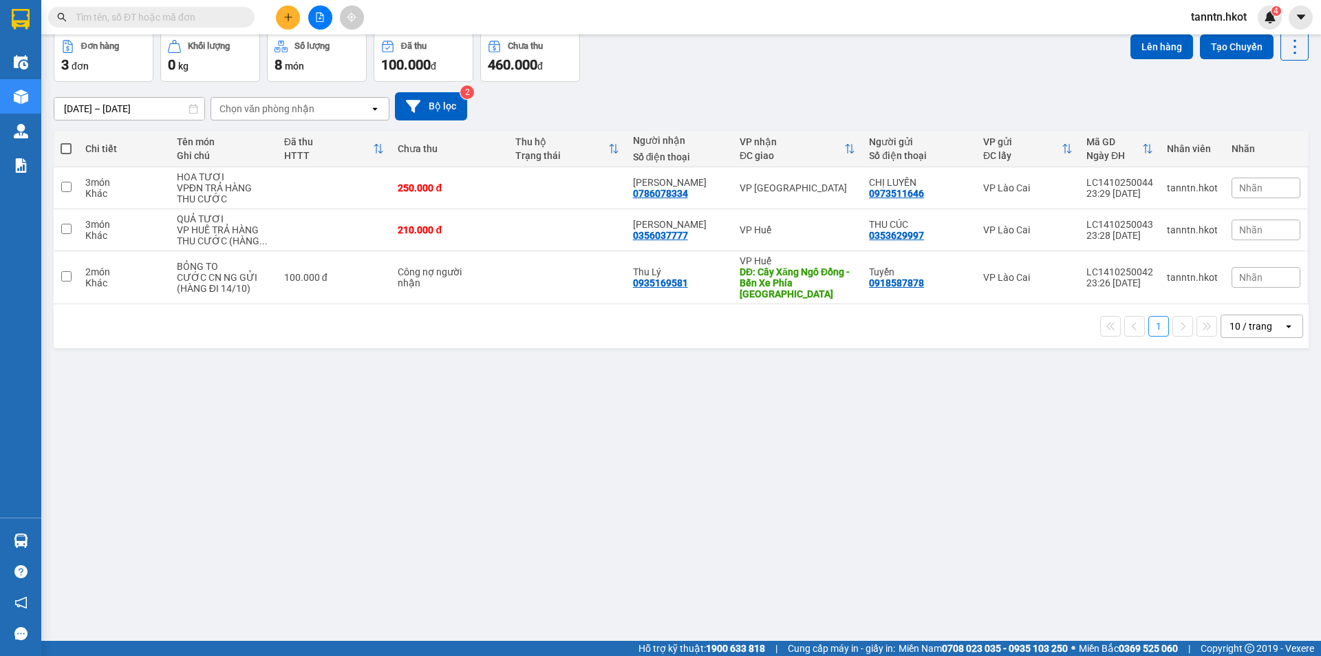
click at [65, 150] on span at bounding box center [66, 148] width 11 height 11
click at [66, 142] on input "checkbox" at bounding box center [66, 142] width 0 height 0
checkbox input "true"
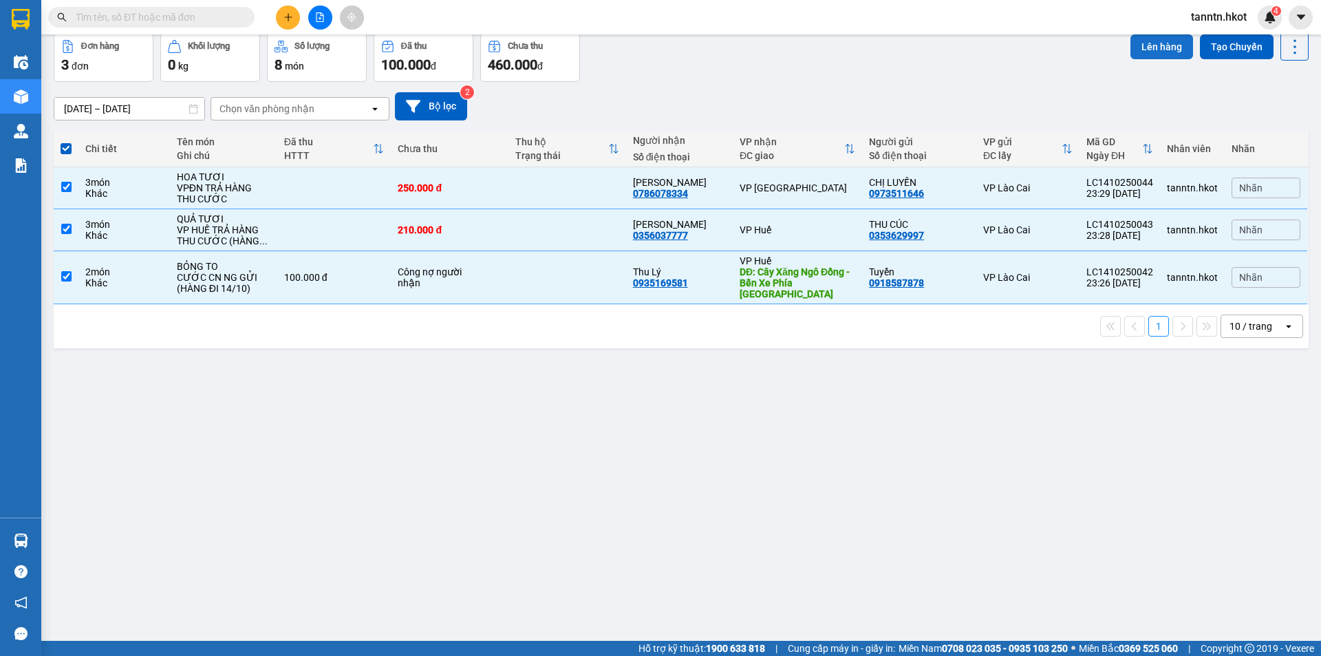
click at [1138, 43] on button "Lên hàng" at bounding box center [1161, 46] width 63 height 25
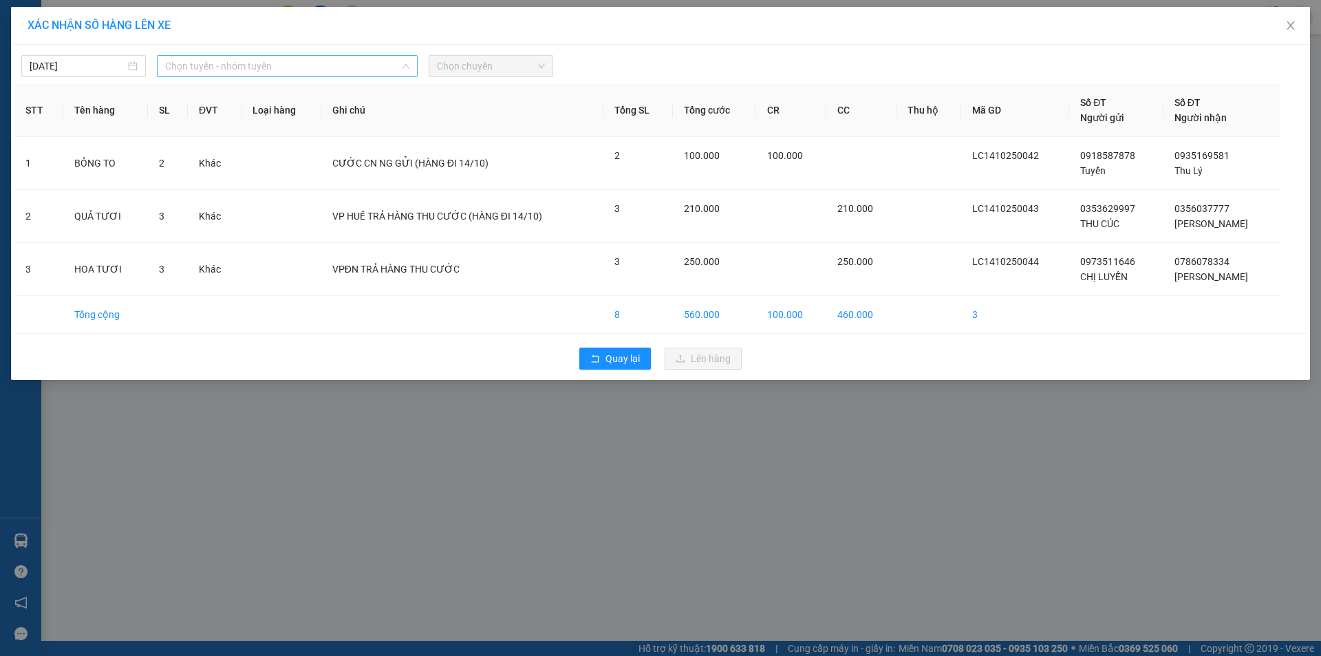
click at [215, 65] on span "Chọn tuyến - nhóm tuyến" at bounding box center [287, 66] width 244 height 21
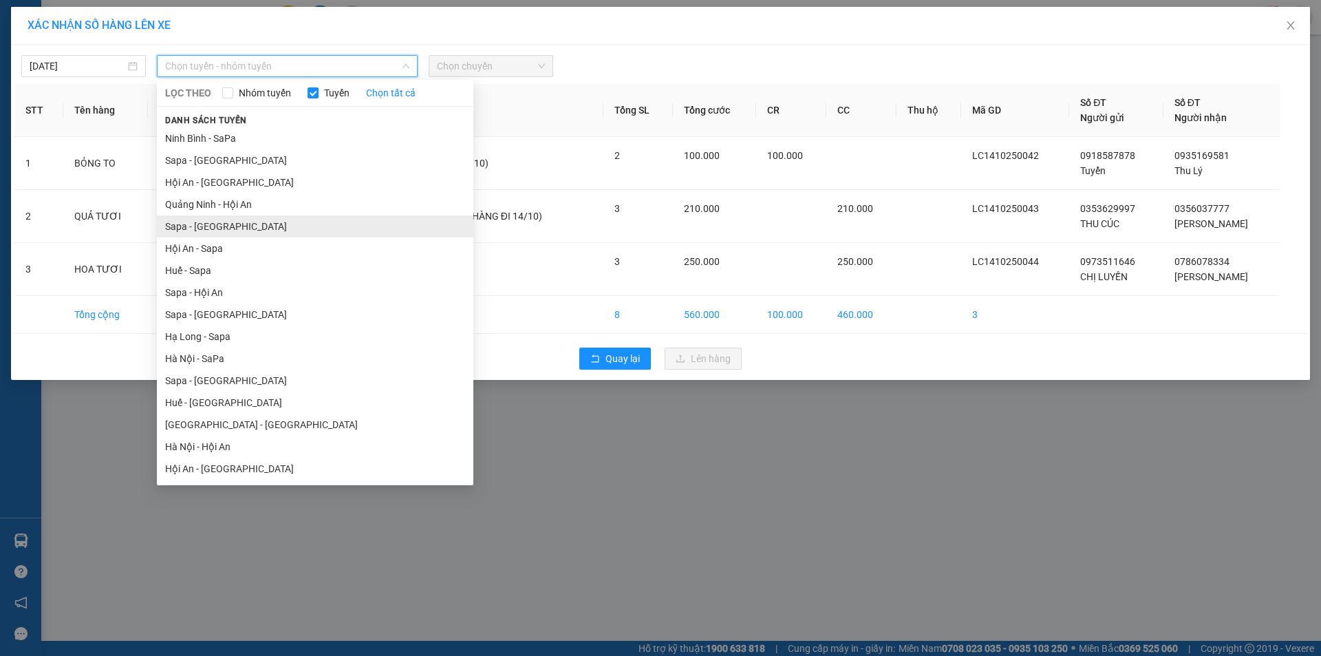
click at [242, 225] on li "Sapa - [GEOGRAPHIC_DATA]" at bounding box center [315, 226] width 316 height 22
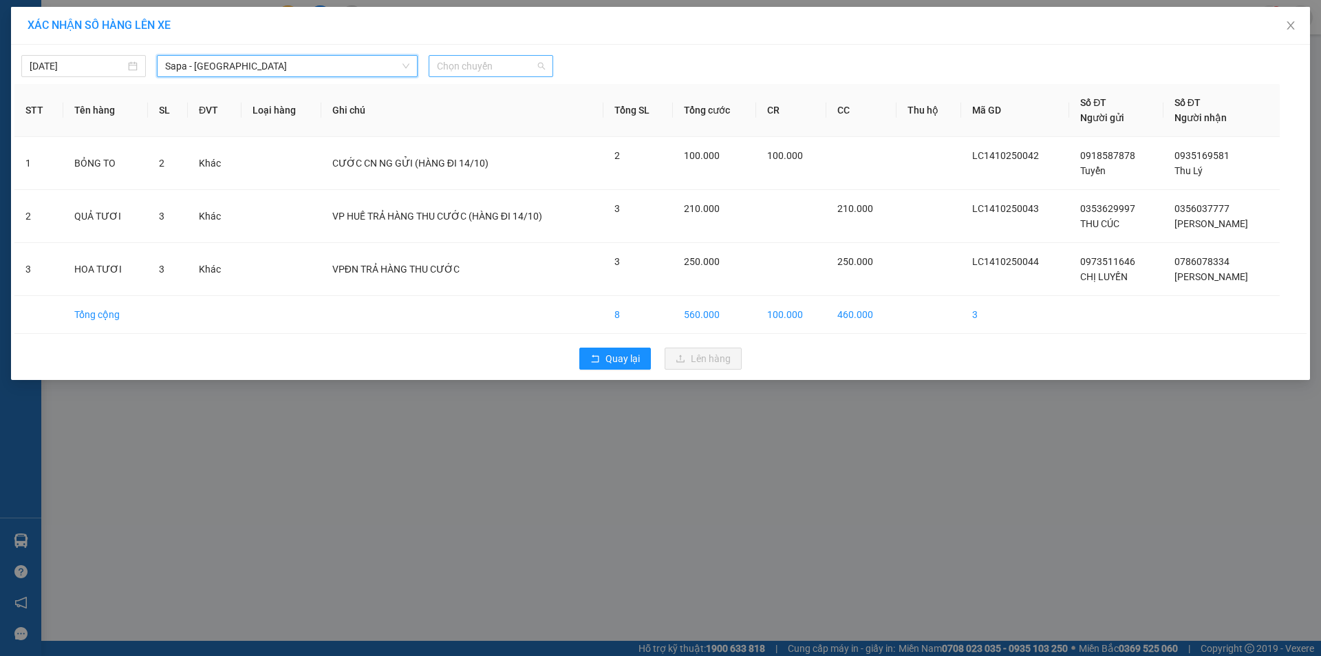
click at [540, 72] on span "Chọn chuyến" at bounding box center [491, 66] width 108 height 21
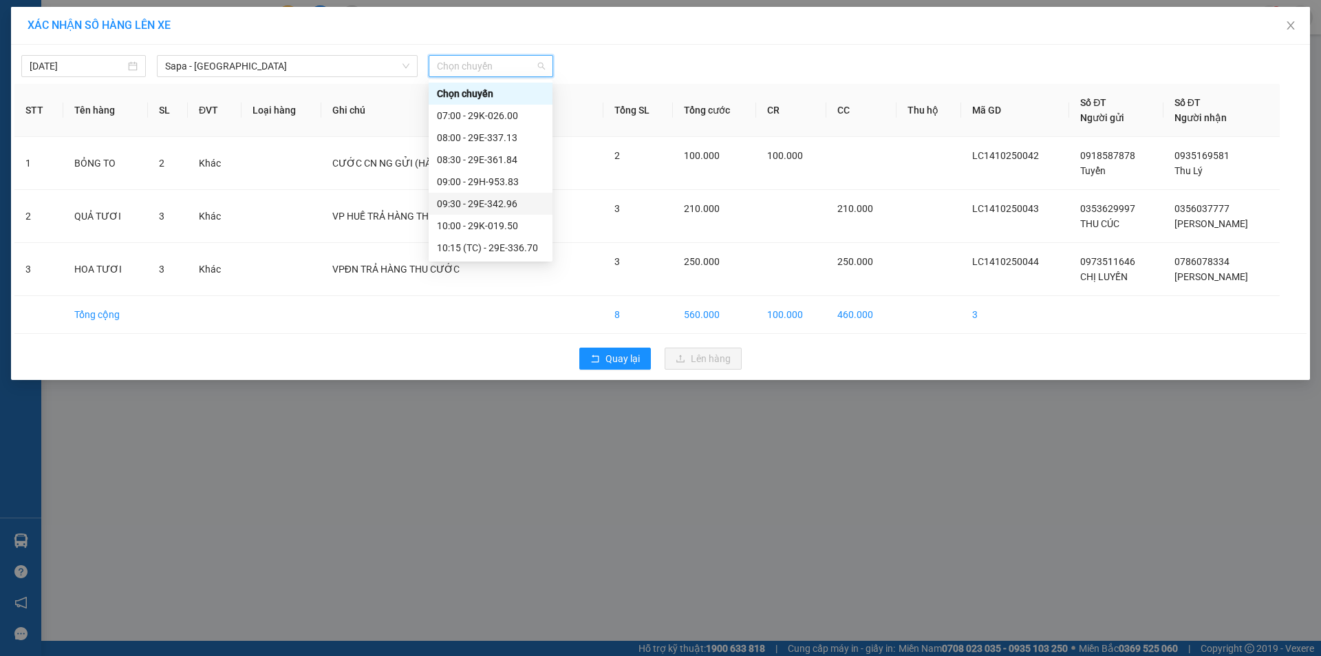
click at [489, 206] on div "09:30 - 29E-342.96" at bounding box center [490, 203] width 107 height 15
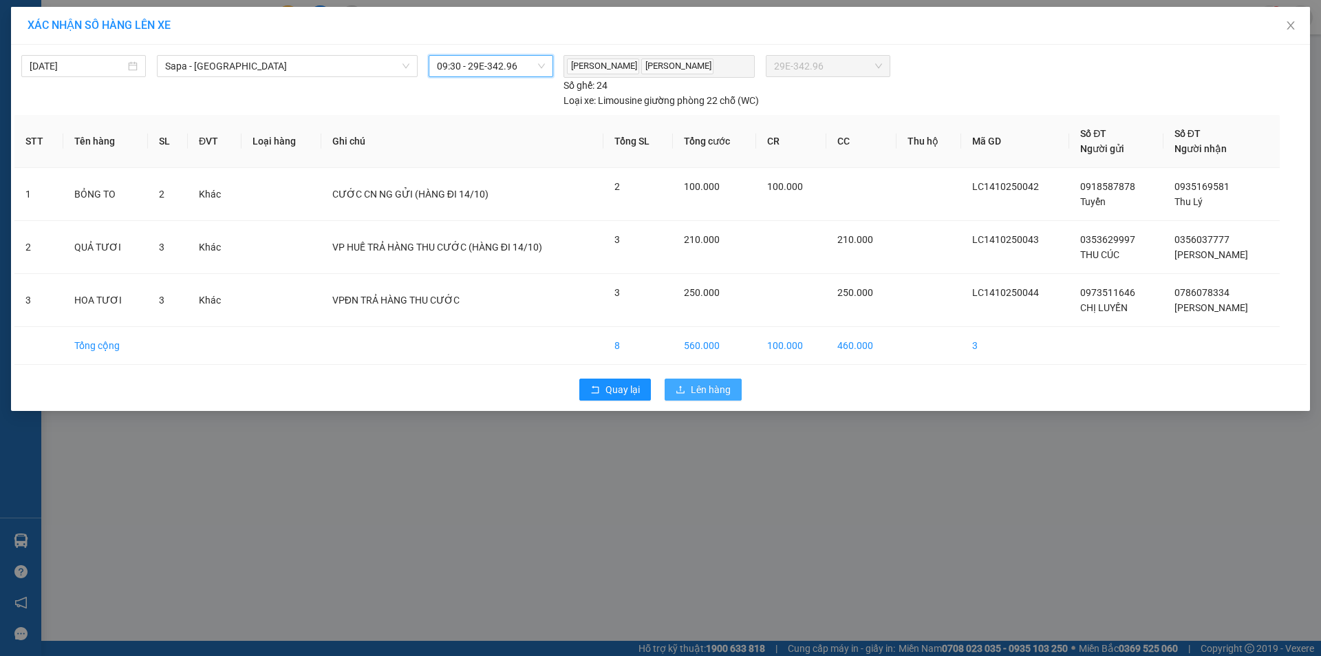
click at [725, 389] on span "Lên hàng" at bounding box center [711, 389] width 40 height 15
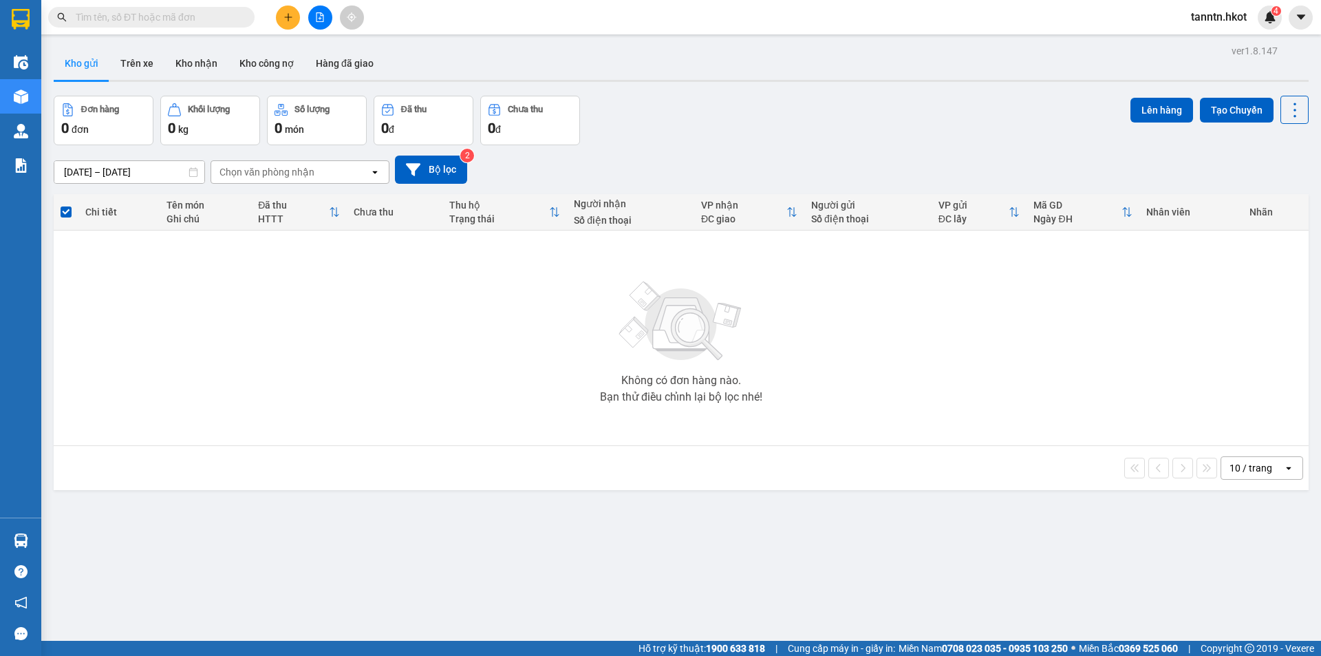
click at [215, 12] on input "text" at bounding box center [157, 17] width 162 height 15
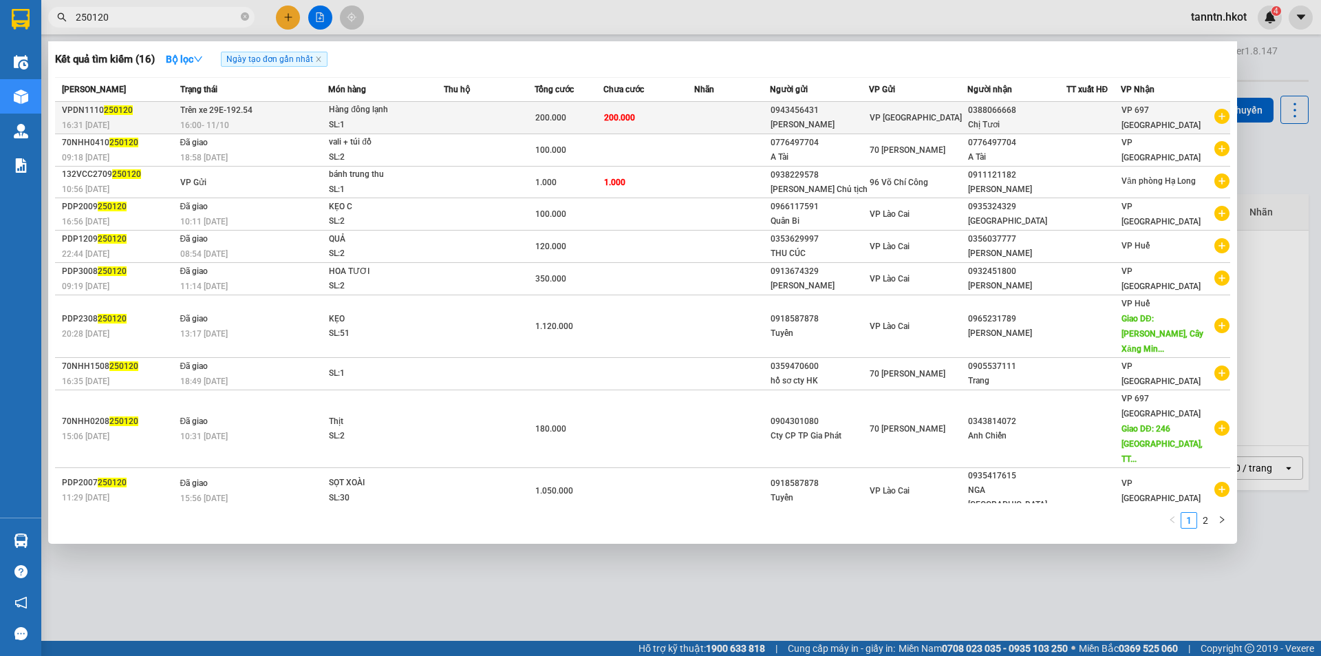
type input "250120"
click at [499, 127] on td at bounding box center [489, 118] width 91 height 32
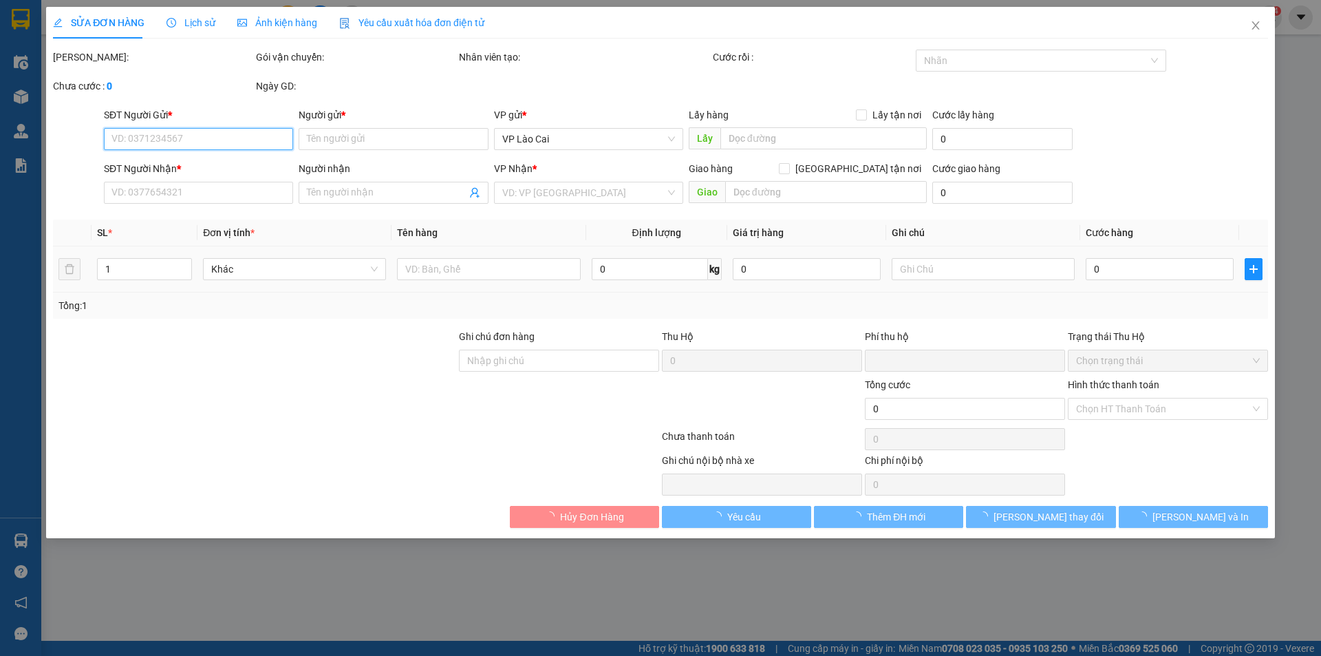
type input "0943456431"
type input "Gia Tâm"
type input "0388066668"
type input "Chị Tươi"
type input "0"
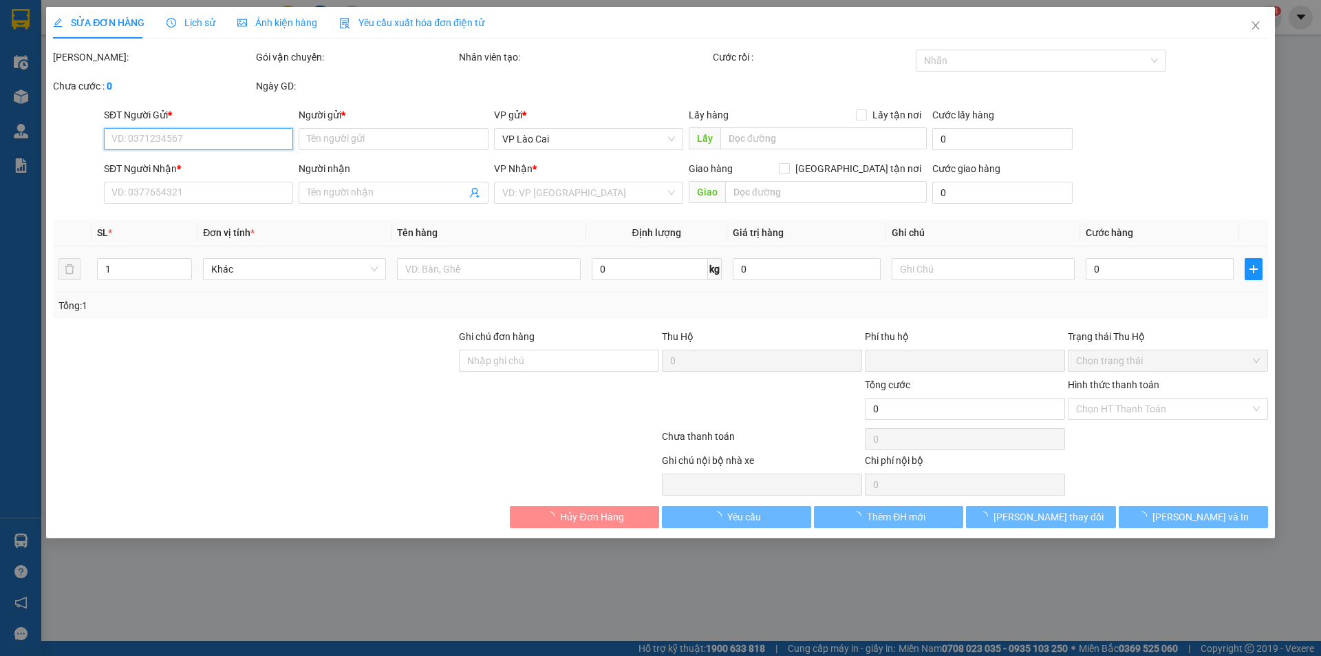
type input "200.000"
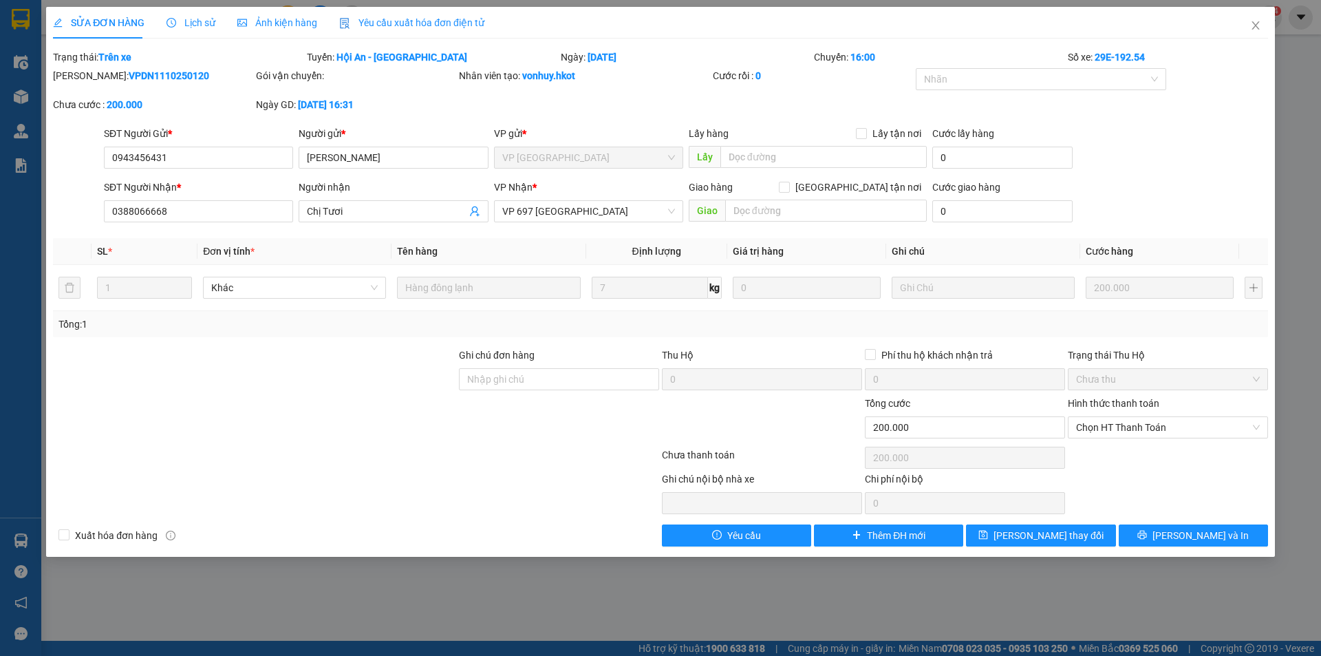
drag, startPoint x: 87, startPoint y: 75, endPoint x: 186, endPoint y: 80, distance: 99.2
click at [186, 80] on div "Mã ĐH: VPDN1110250120" at bounding box center [153, 75] width 200 height 15
copy b "VPDN1110250120"
click at [1254, 23] on icon "close" at bounding box center [1255, 25] width 11 height 11
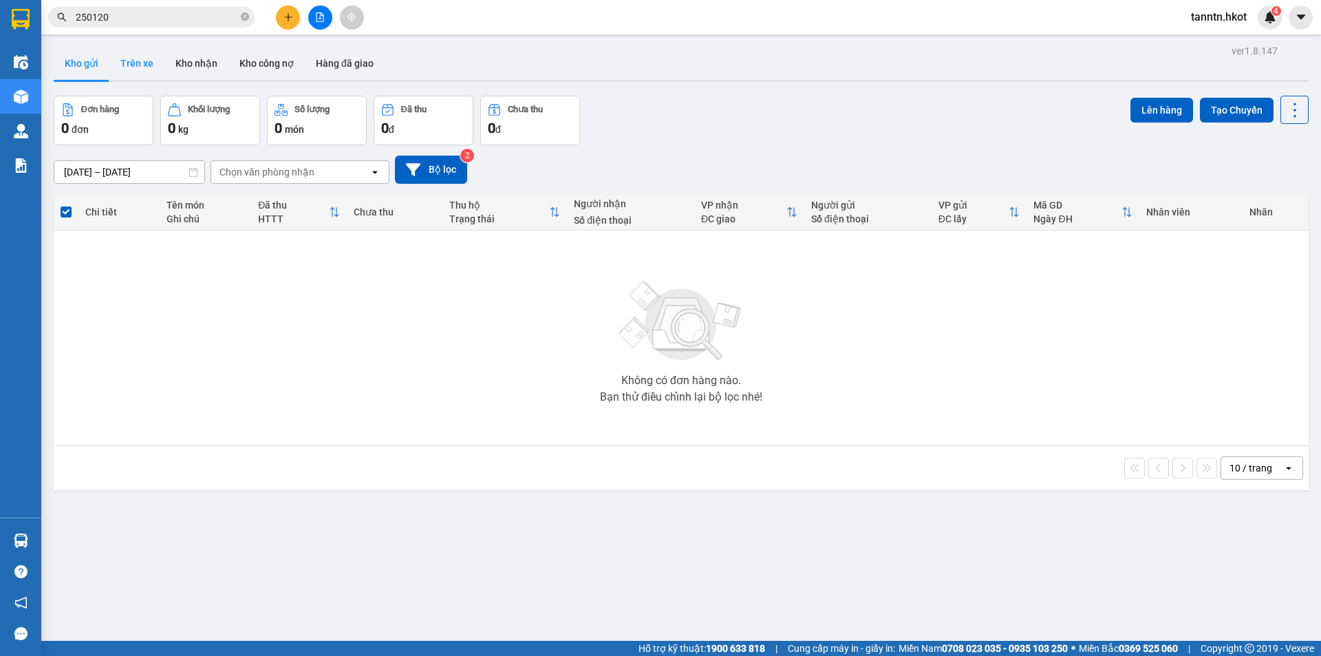
click at [145, 67] on button "Trên xe" at bounding box center [136, 63] width 55 height 33
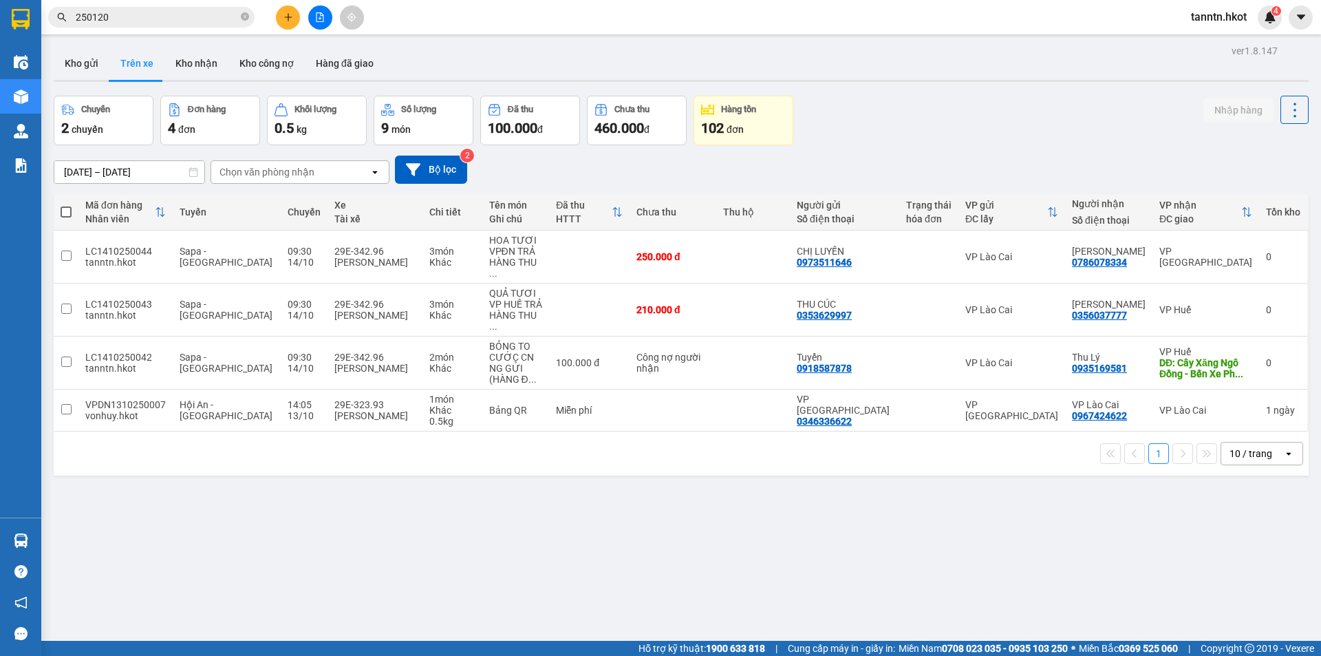
click at [279, 172] on div "Chọn văn phòng nhận" at bounding box center [266, 172] width 95 height 14
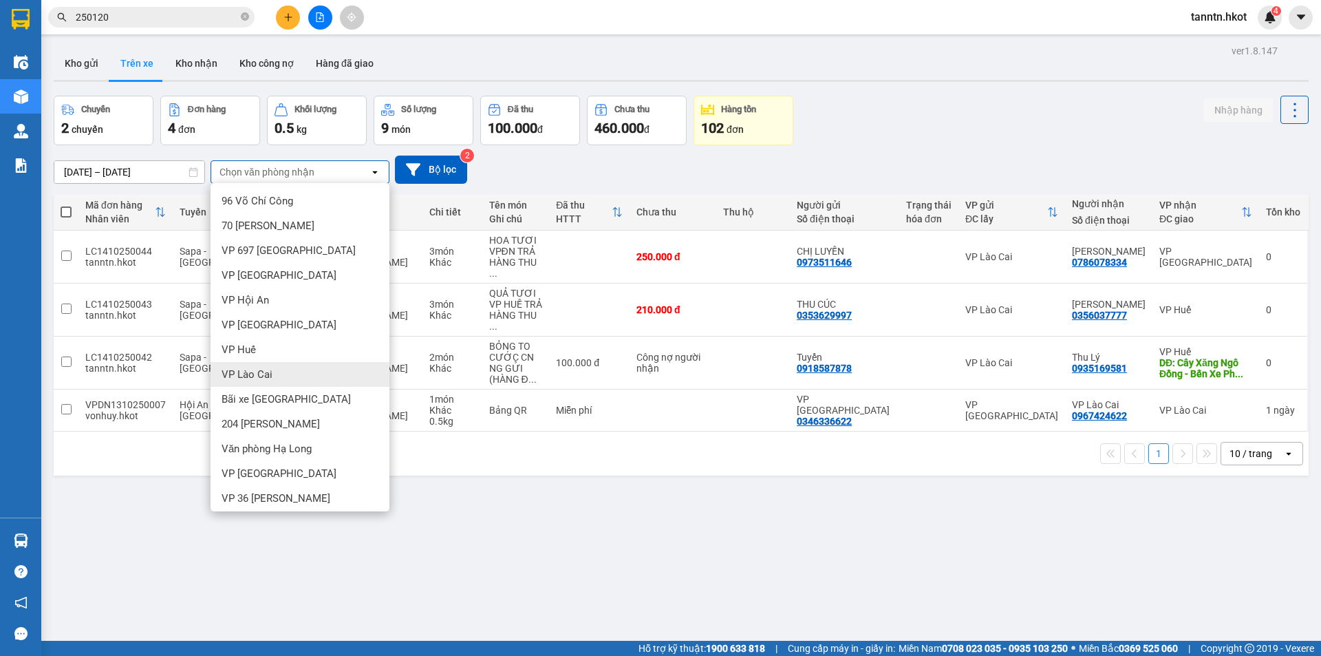
click at [286, 376] on div "VP Lào Cai" at bounding box center [300, 374] width 179 height 25
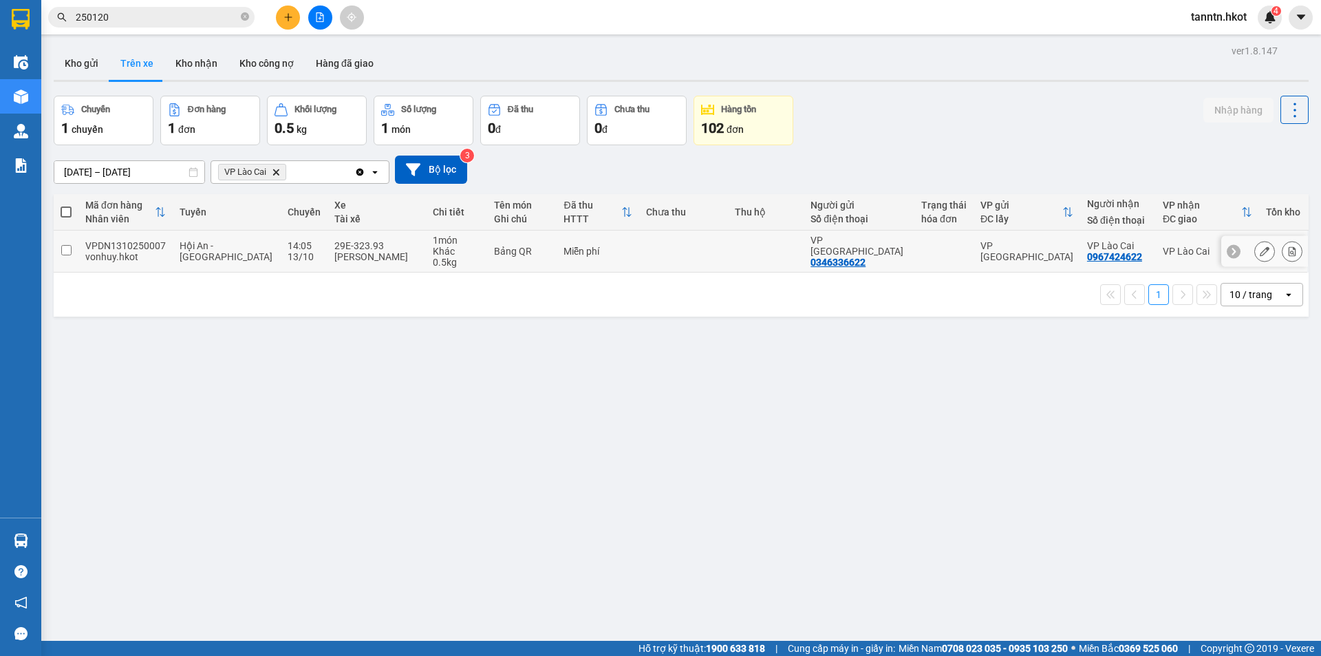
click at [433, 251] on div "Khác" at bounding box center [456, 251] width 47 height 11
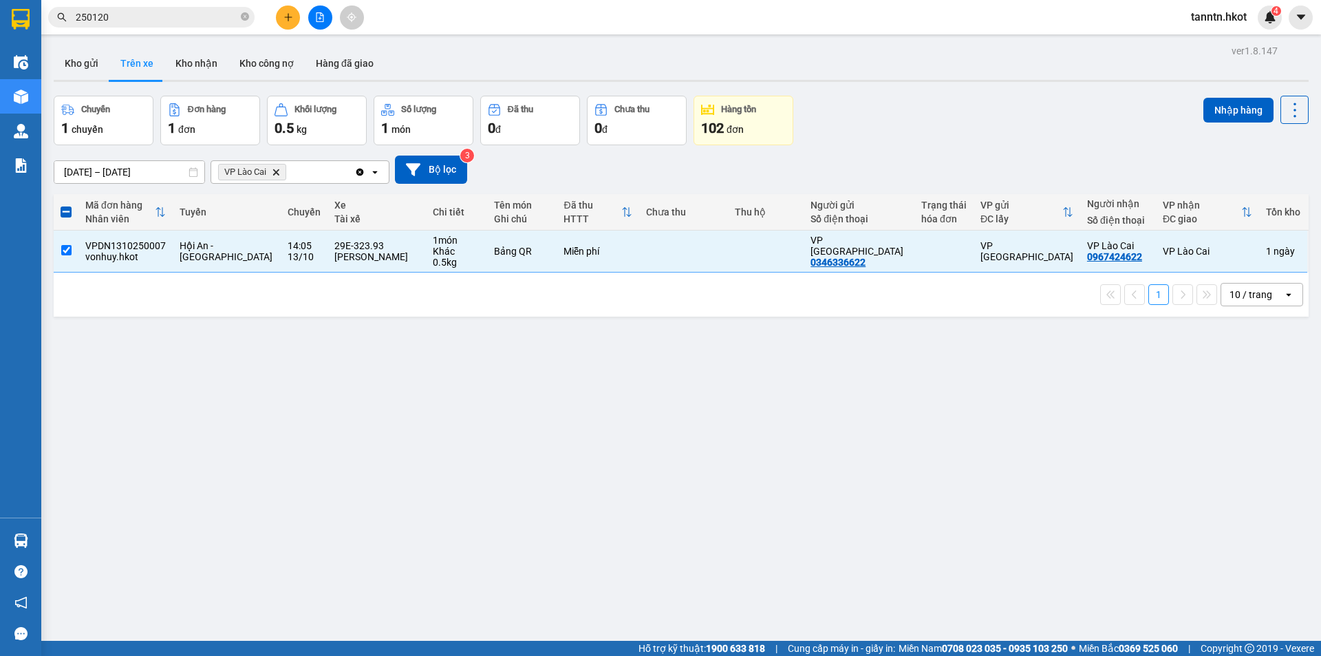
click at [1227, 95] on div "ver 1.8.147 Kho gửi Trên xe Kho nhận Kho công nợ Hàng đã giao Chuyến 1 chuyến Đ…" at bounding box center [681, 369] width 1266 height 656
click at [1223, 109] on button "Nhập hàng" at bounding box center [1238, 110] width 70 height 25
checkbox input "false"
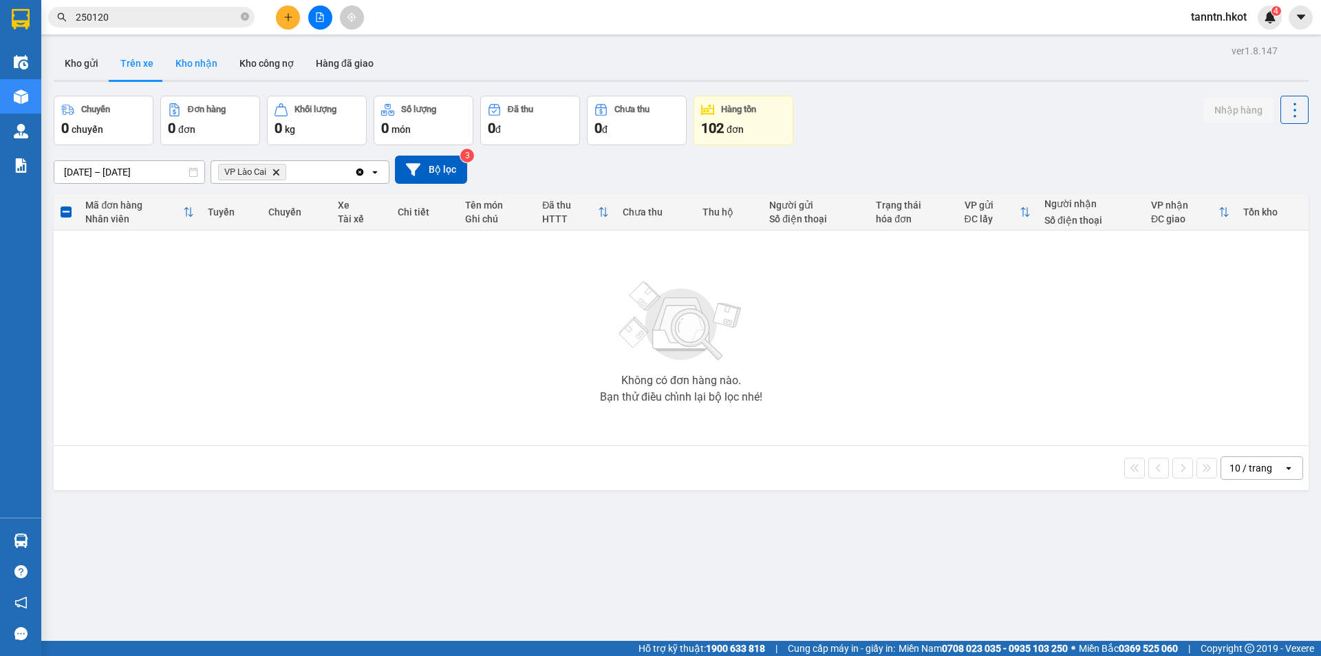
click at [191, 67] on button "Kho nhận" at bounding box center [196, 63] width 64 height 33
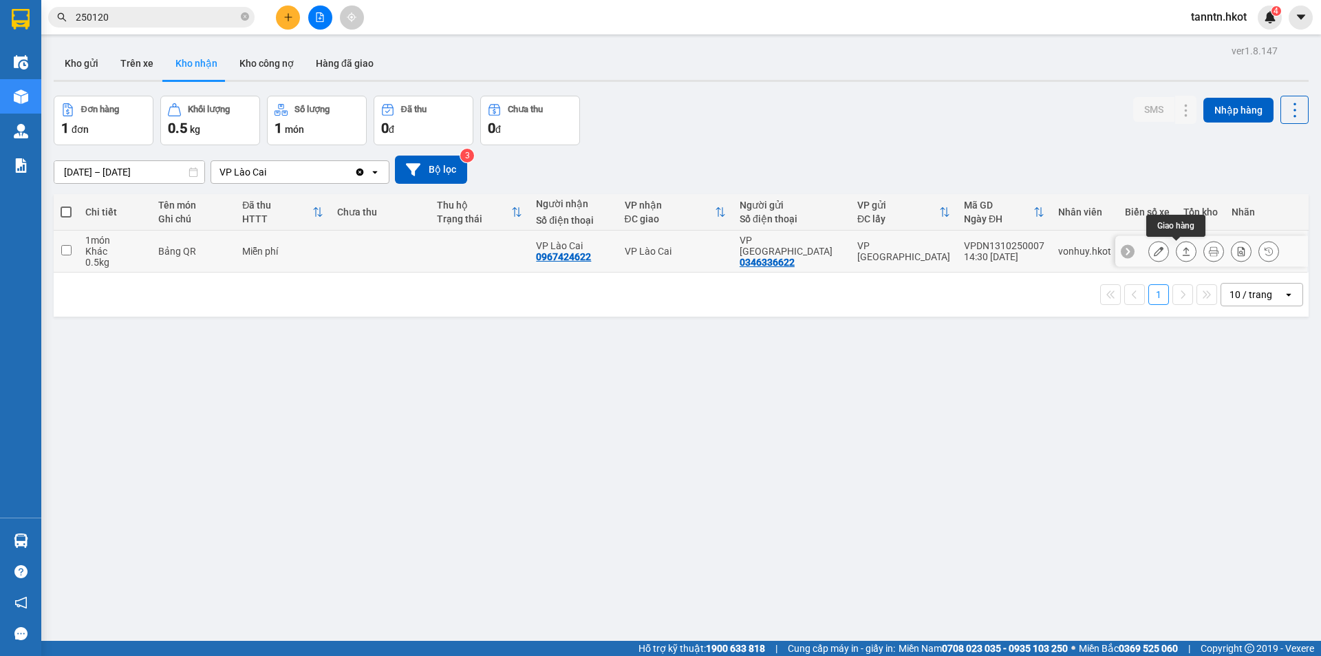
click at [1181, 252] on button at bounding box center [1185, 251] width 19 height 24
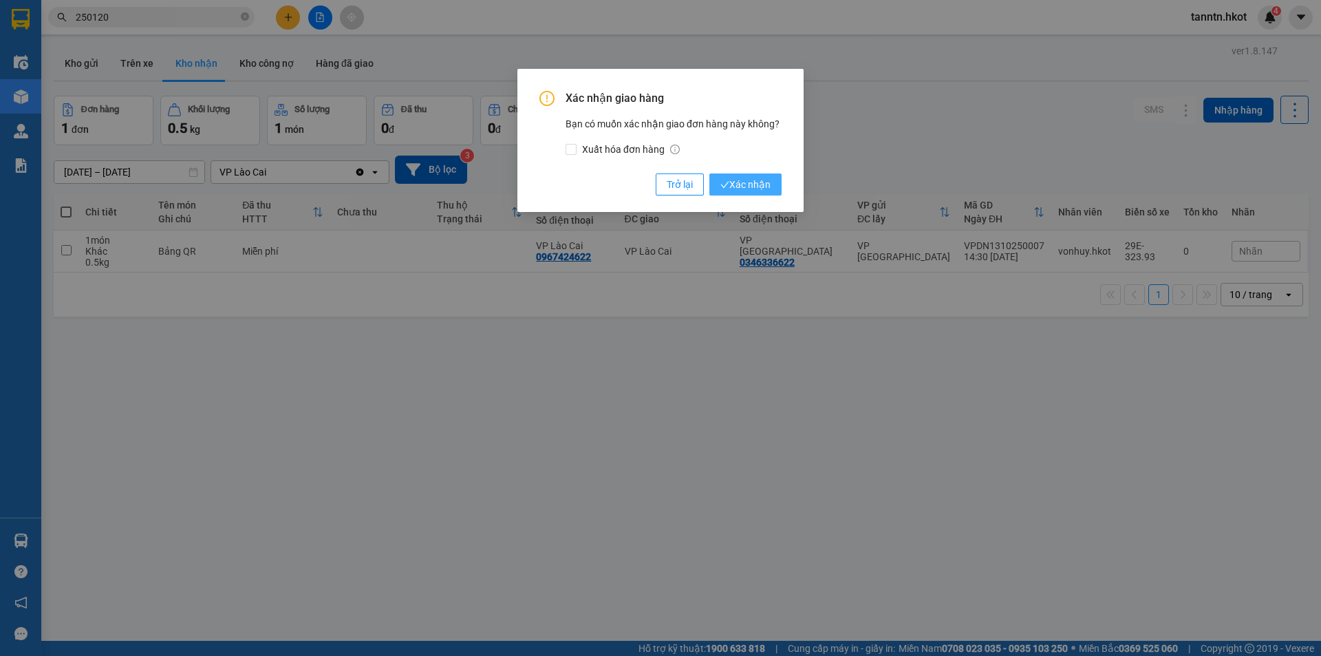
click at [751, 179] on span "Xác nhận" at bounding box center [745, 184] width 50 height 15
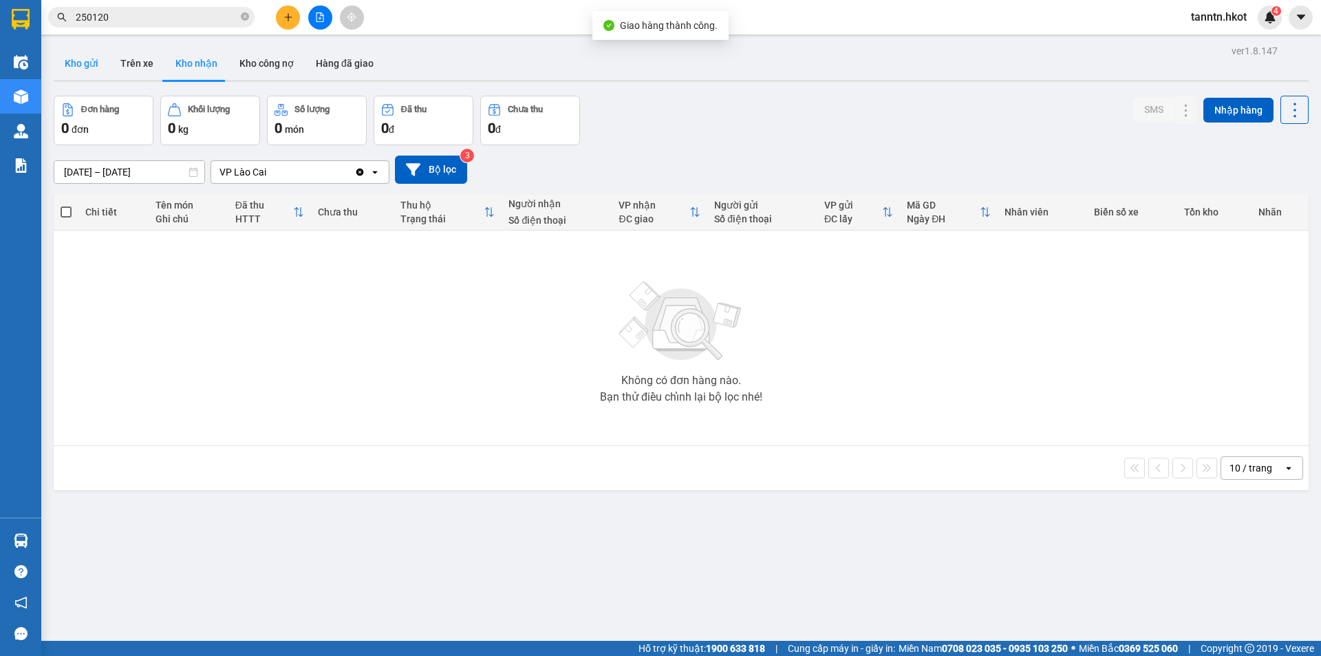
click at [80, 67] on button "Kho gửi" at bounding box center [82, 63] width 56 height 33
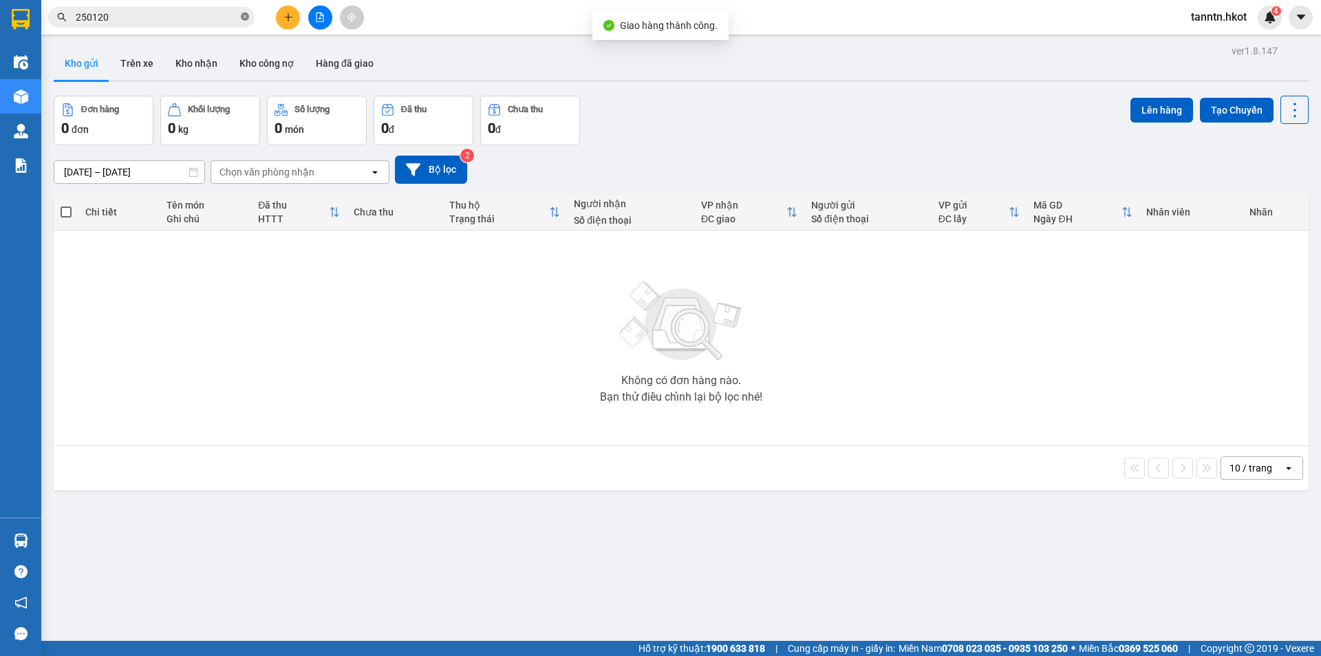
click at [245, 17] on icon "close-circle" at bounding box center [245, 16] width 8 height 8
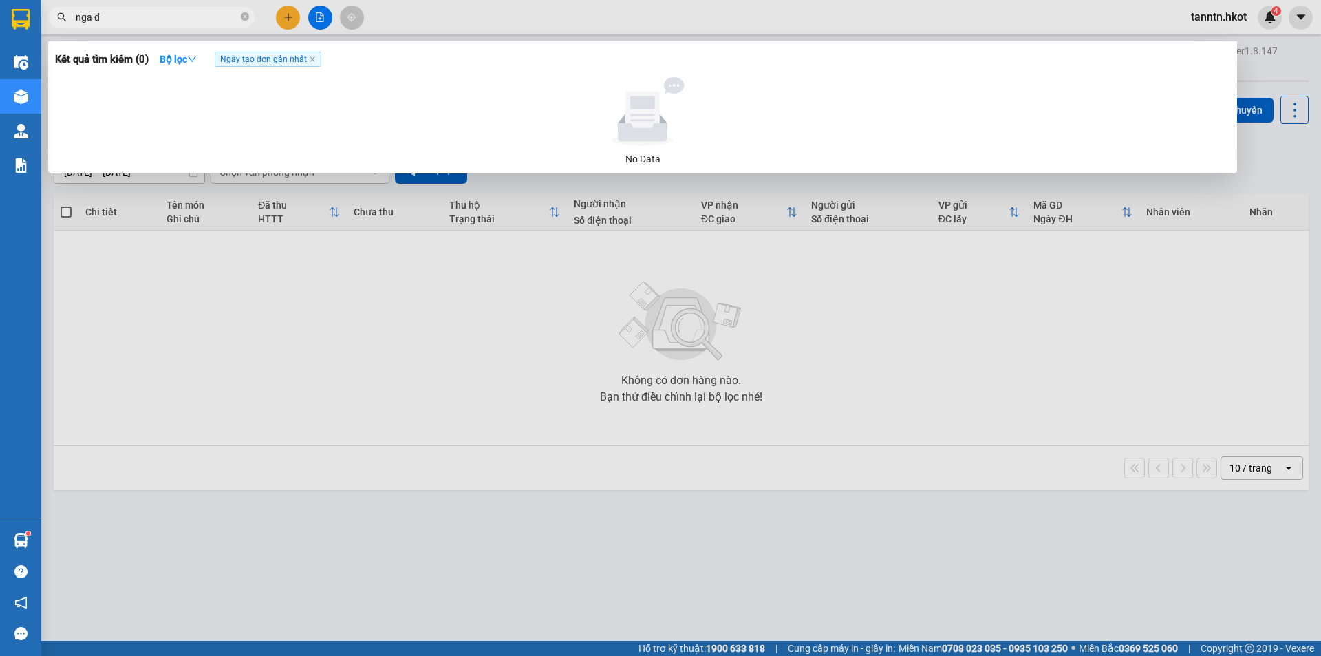
type input "nga đà"
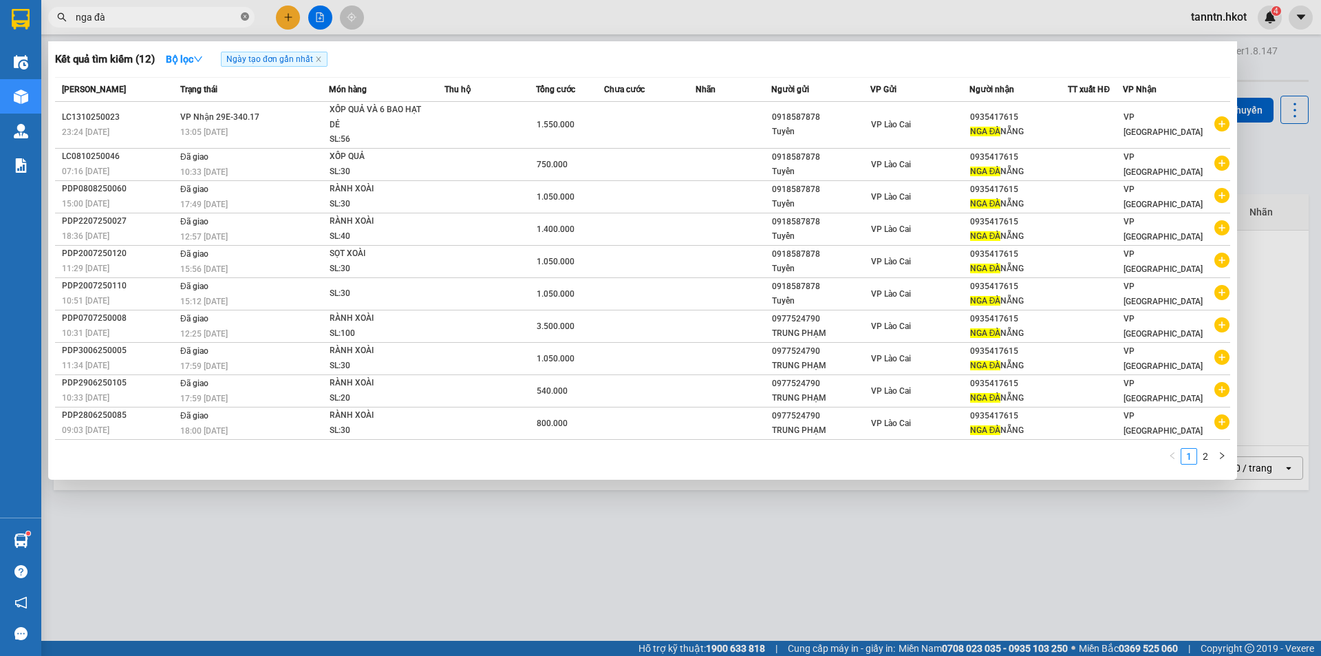
click at [245, 18] on icon "close-circle" at bounding box center [245, 16] width 8 height 8
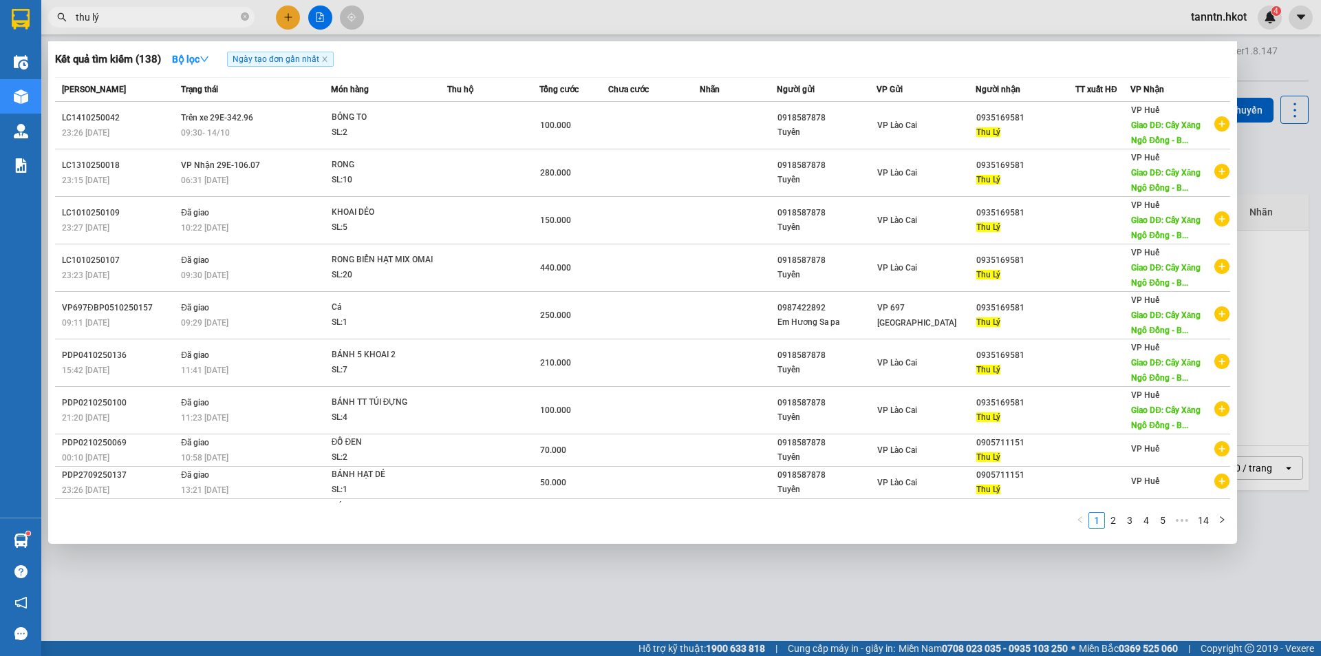
type input "thu lý"
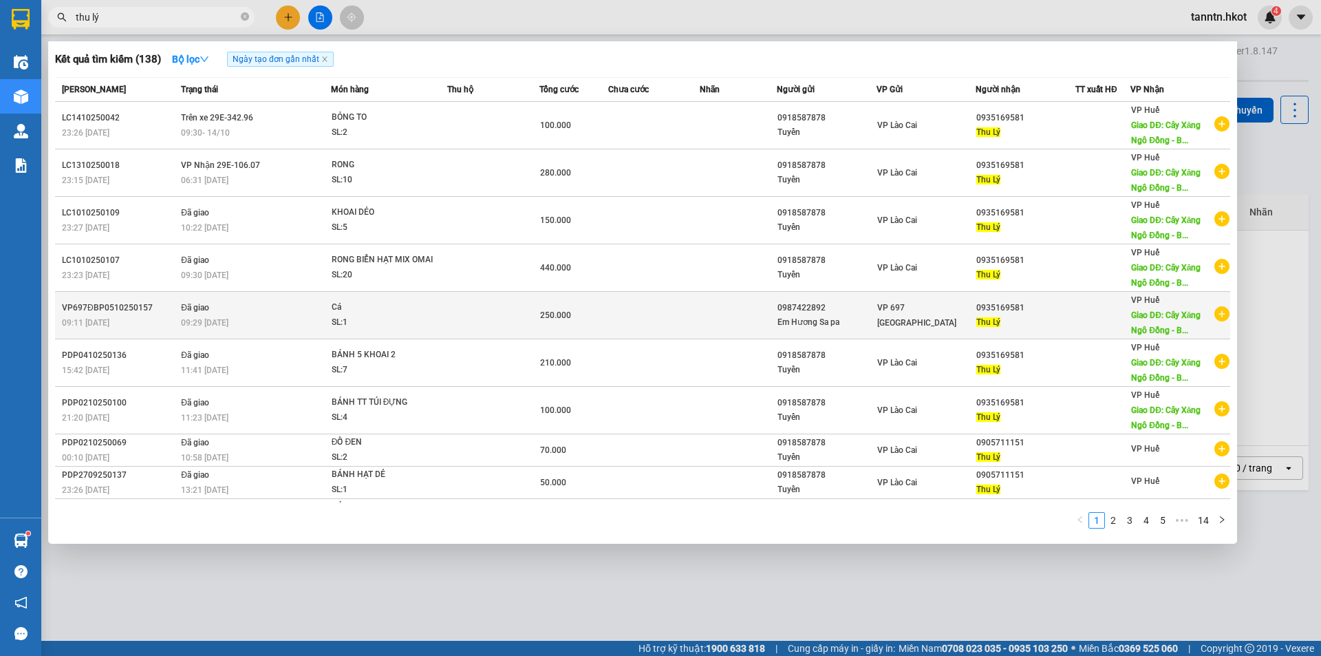
click at [260, 317] on div "09:29 - 06/10" at bounding box center [255, 322] width 149 height 15
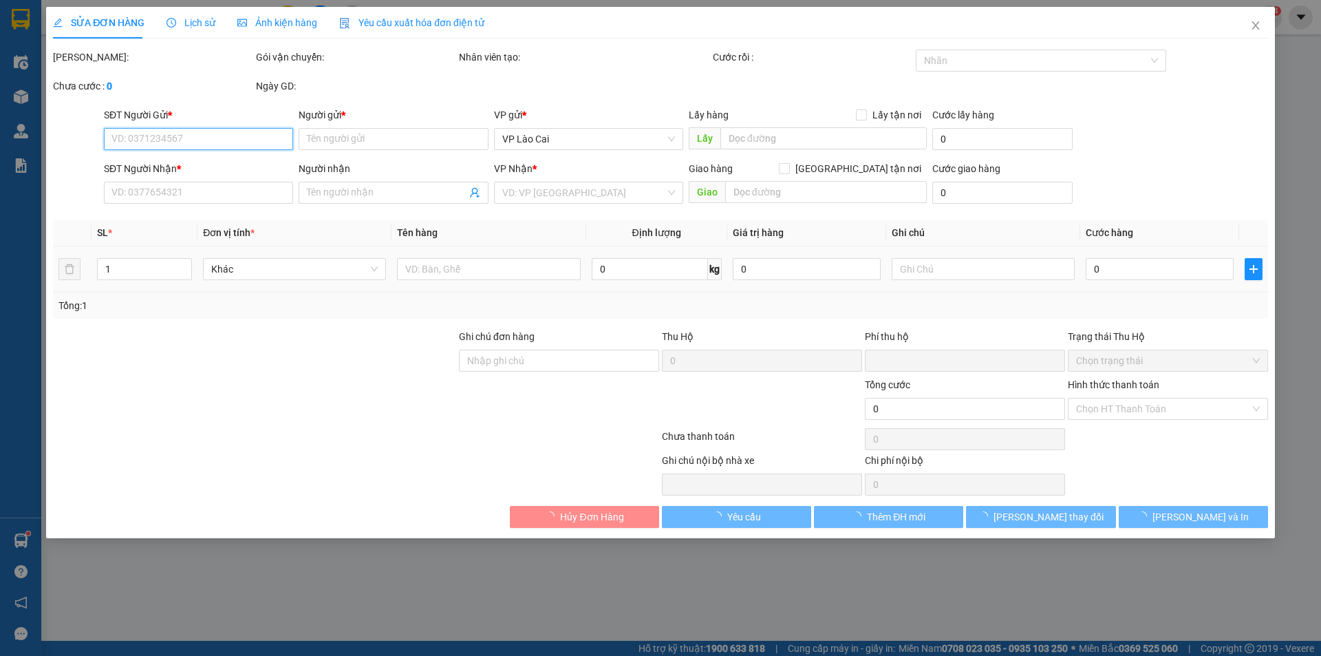
type input "0987422892"
type input "Em Hương Sa pa"
type input "0935169581"
type input "Thu Lý"
type input "Cây Xăng Ngô Đồng - Bến Xe Phía Bắc Huế"
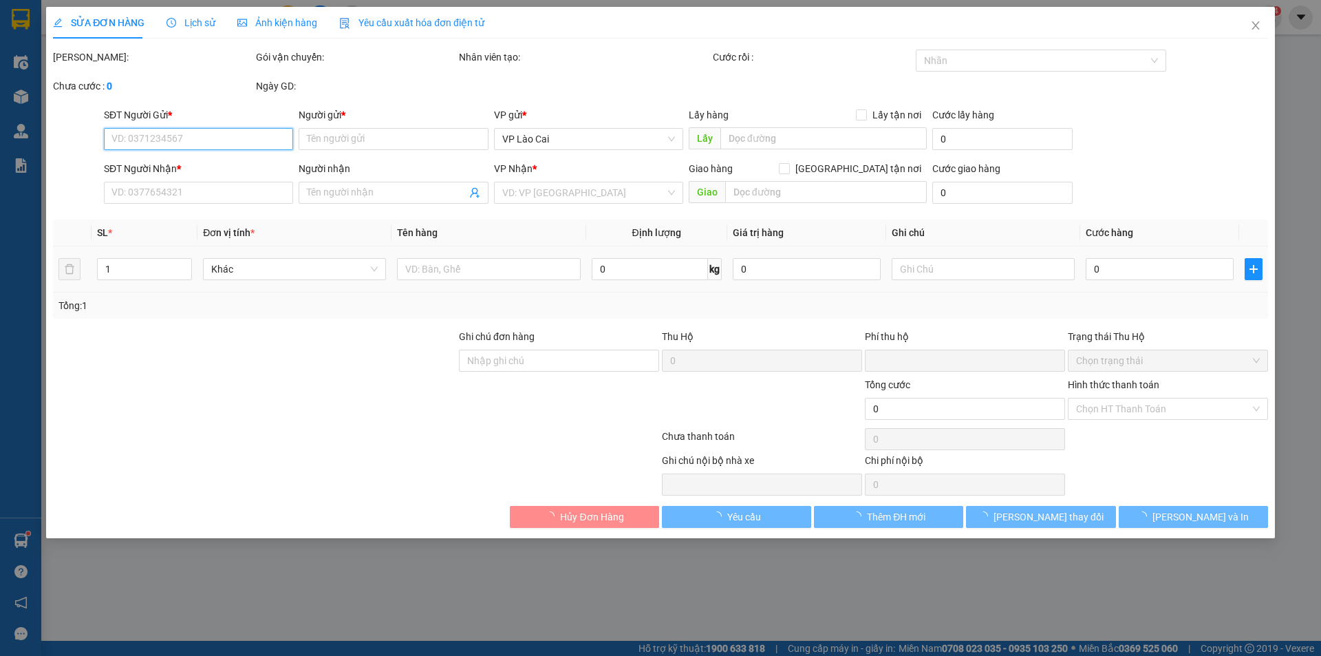
type input "0"
type input "250.000"
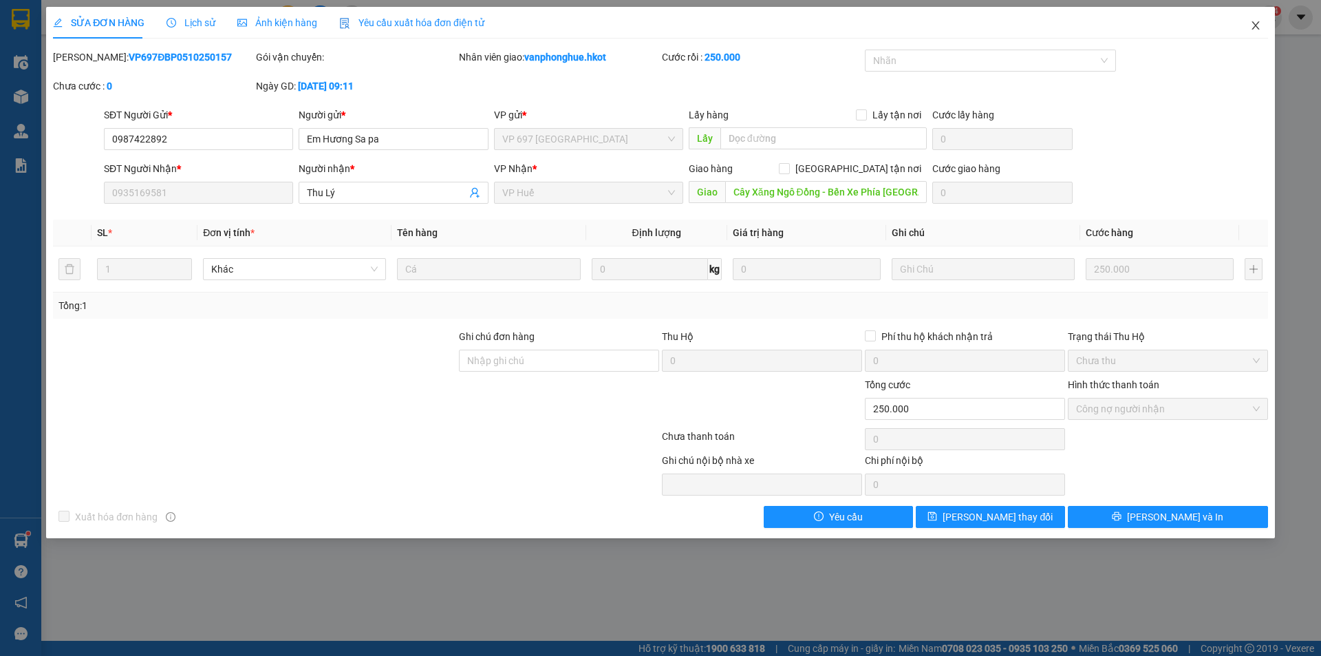
click at [1256, 23] on icon "close" at bounding box center [1255, 25] width 11 height 11
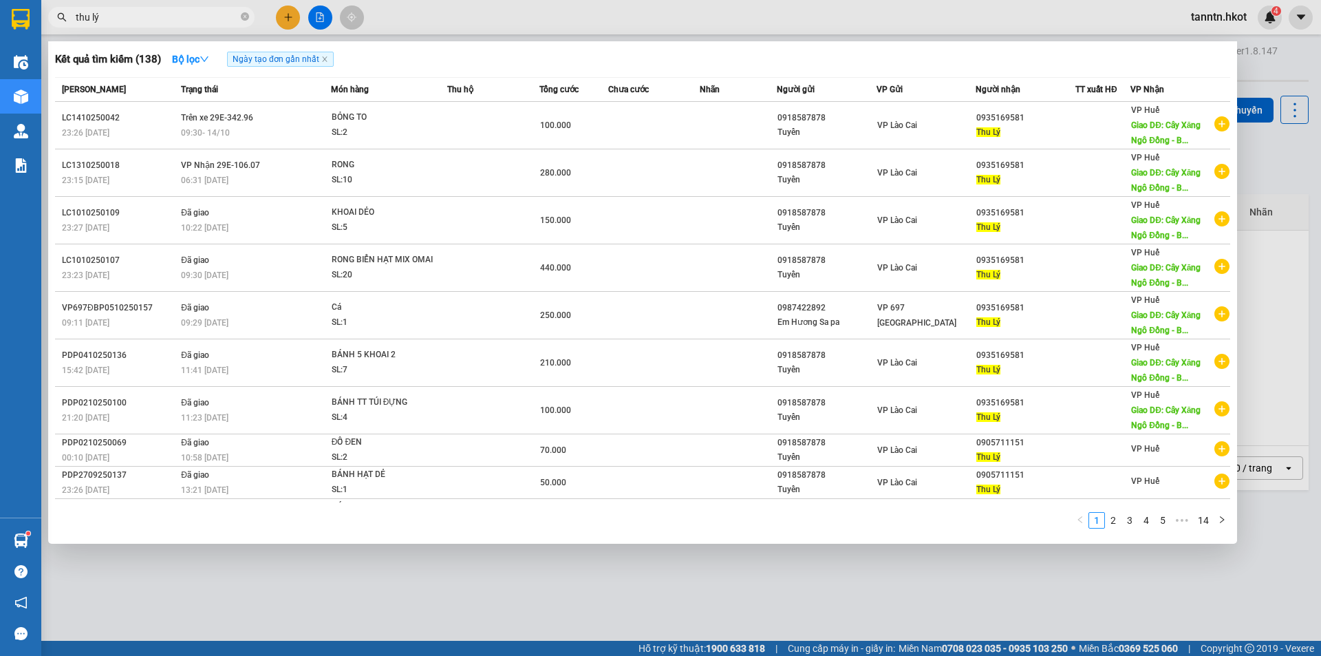
click at [159, 18] on input "thu lý" at bounding box center [157, 17] width 162 height 15
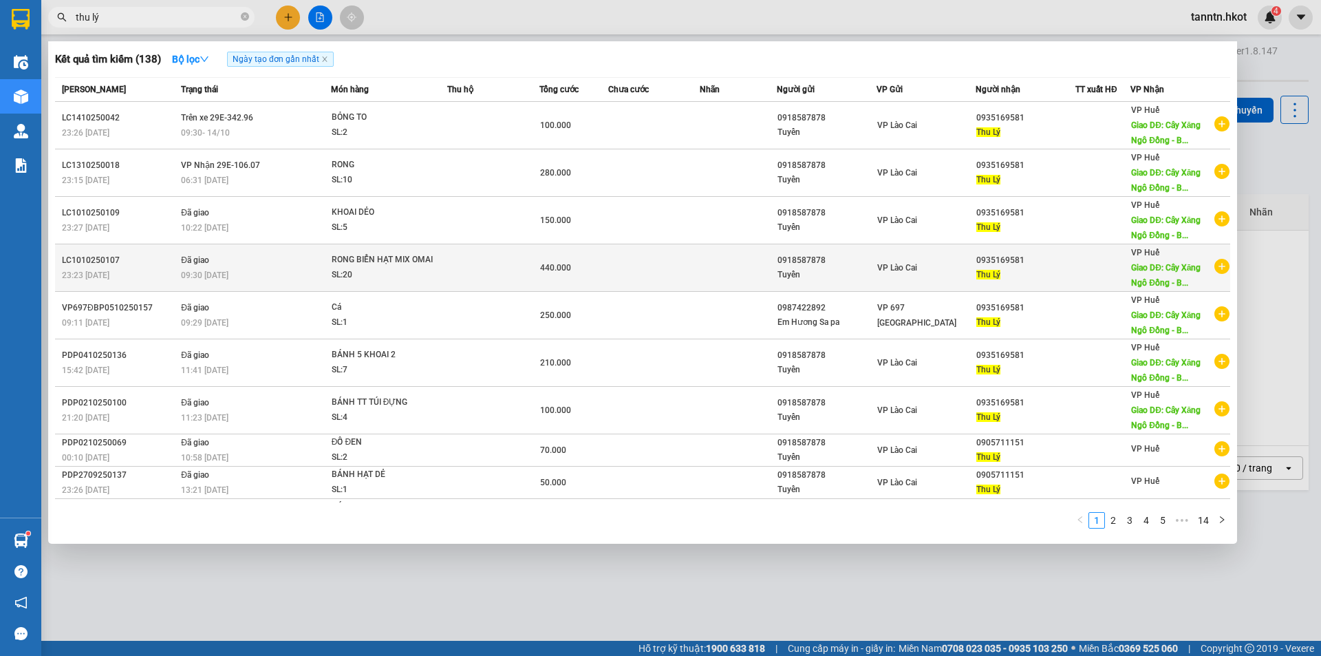
click at [466, 260] on td at bounding box center [493, 267] width 92 height 47
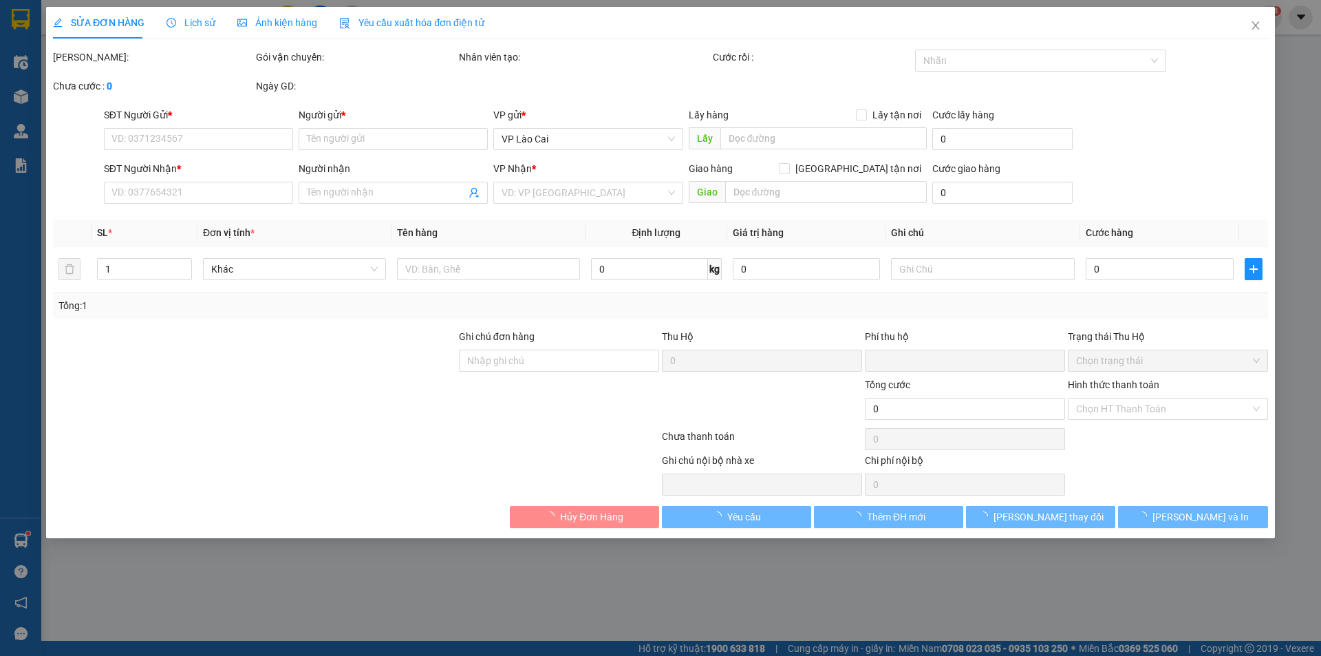
type input "0918587878"
type input "Tuyển"
type input "0935169581"
type input "Thu Lý"
type input "Cây Xăng Ngô Đồng - Bến Xe Phía Bắc Huế"
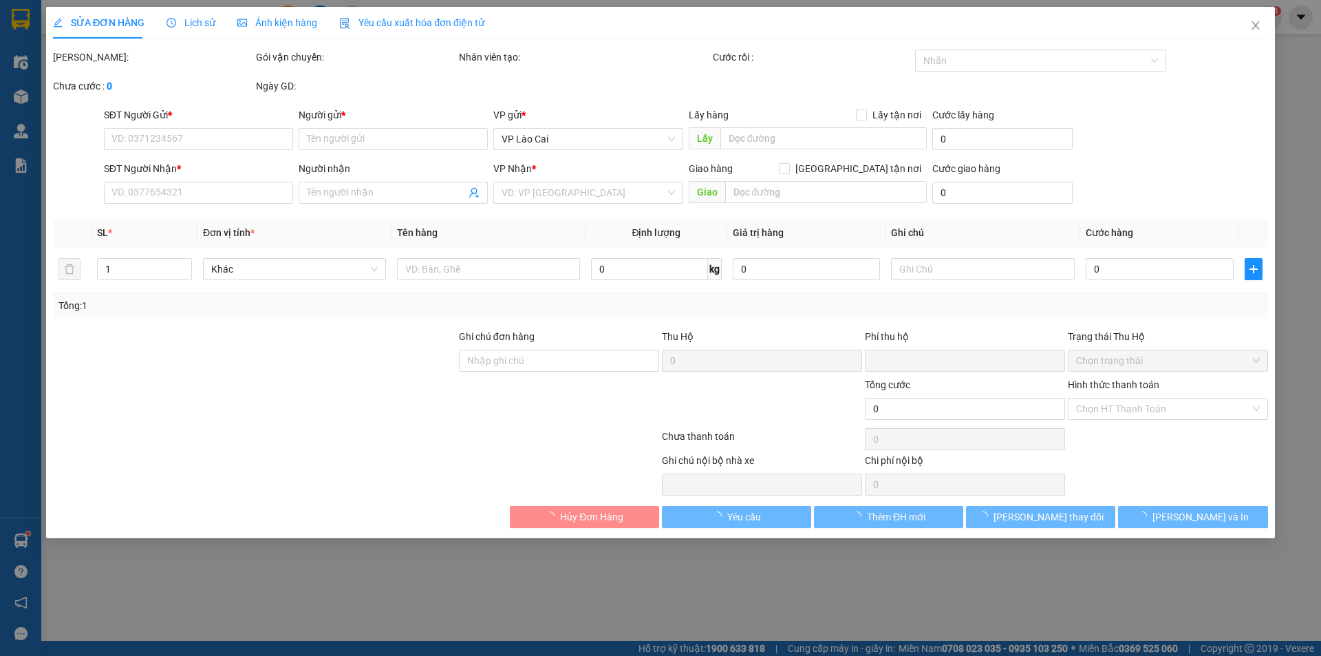
type input "0"
type input "440.000"
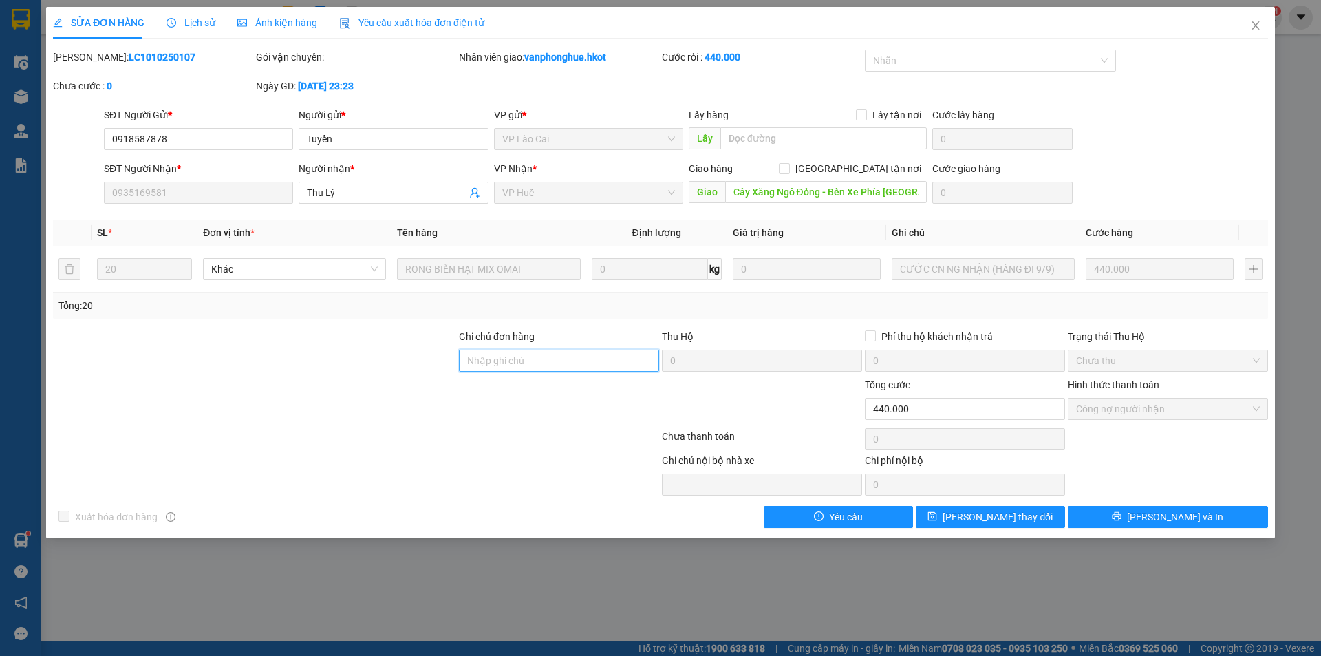
click at [596, 365] on input "Ghi chú đơn hàng" at bounding box center [559, 360] width 200 height 22
type input "g"
type input "hàng đi 9/10 kp 9/9"
click at [970, 515] on button "[PERSON_NAME] thay đổi" at bounding box center [990, 517] width 149 height 22
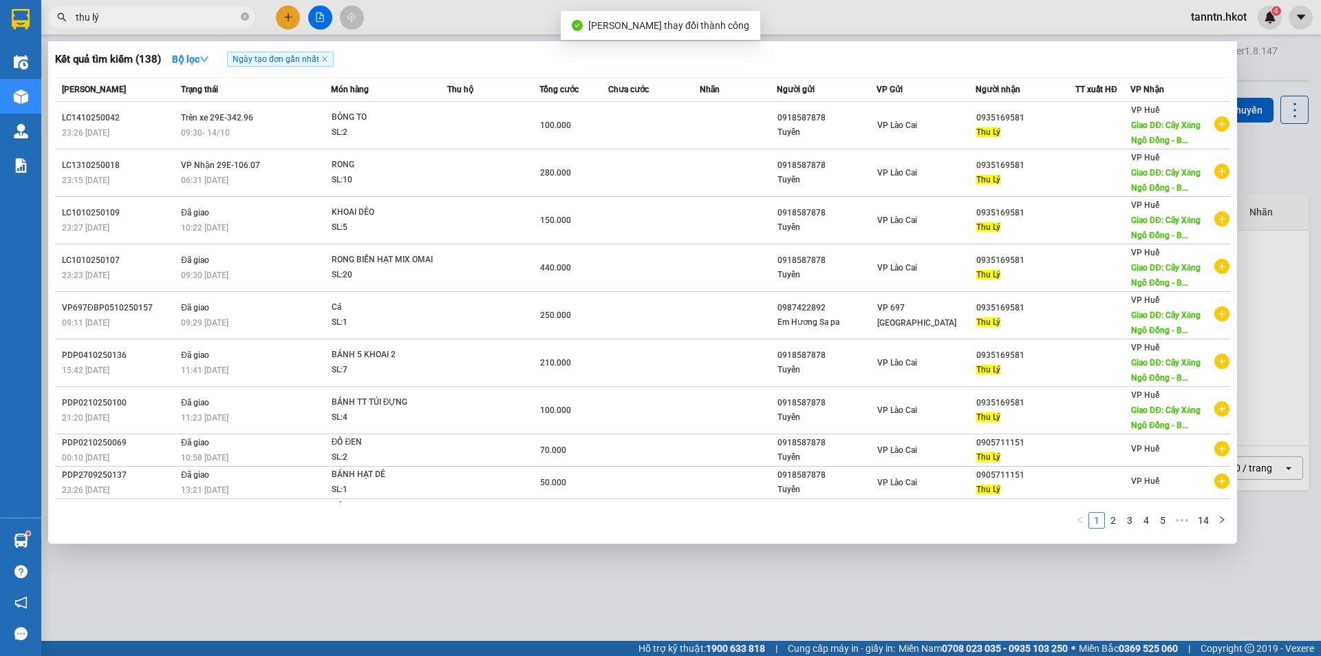
click at [193, 12] on input "thu lý" at bounding box center [157, 17] width 162 height 15
click at [247, 17] on icon "close-circle" at bounding box center [245, 16] width 8 height 8
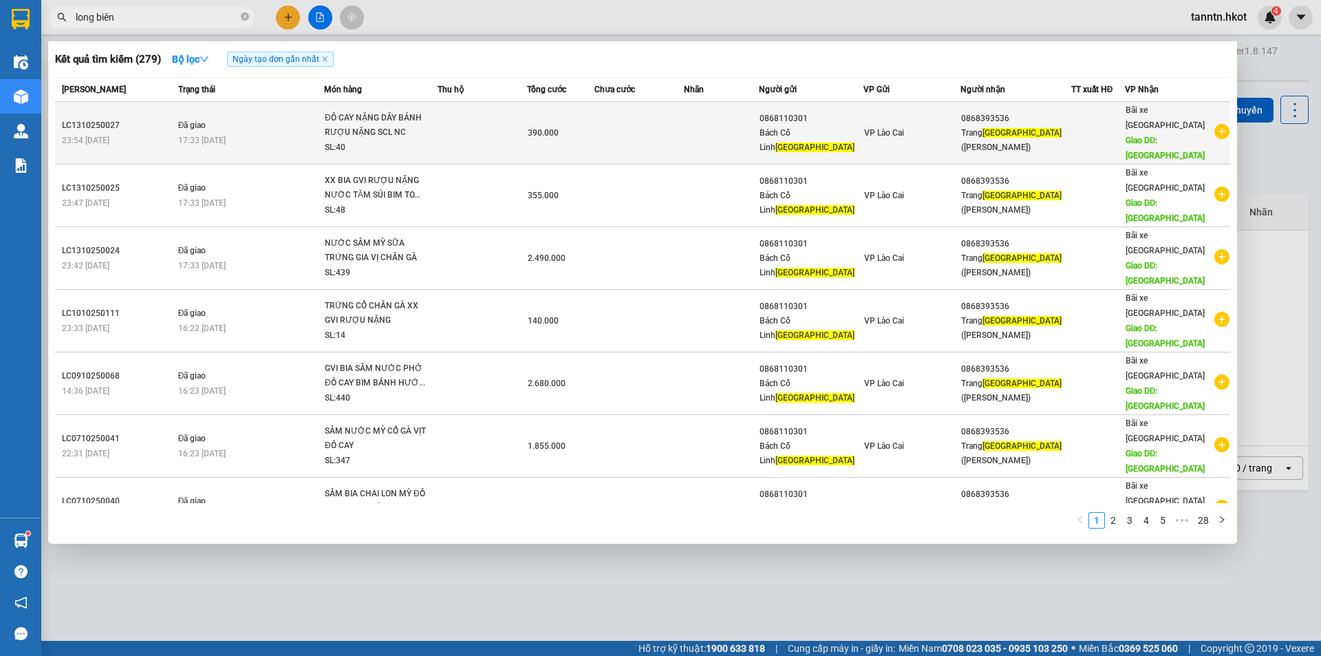
type input "long biên"
click at [270, 123] on td "Đã giao 17:33 - 14/10" at bounding box center [249, 133] width 149 height 63
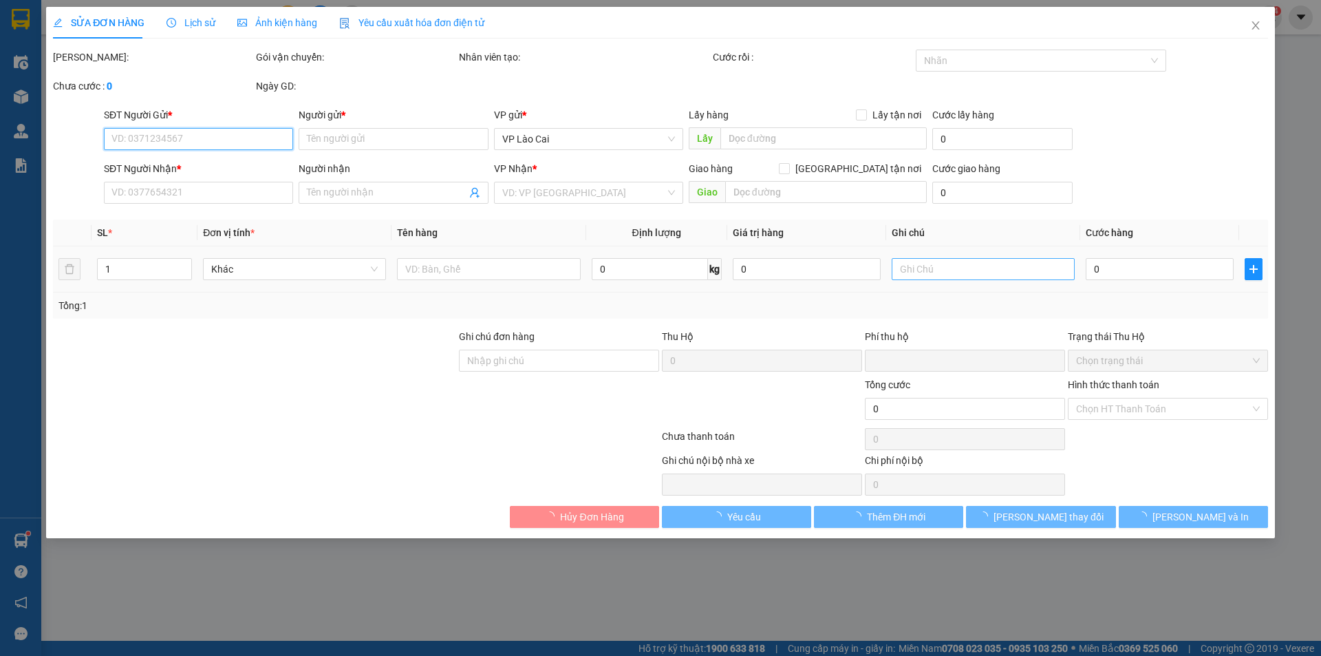
type input "0868110301"
type input "Bách Cổ Linh Long Biên"
type input "0868393536"
type input "Trang Long Biên (Bách Cổ Linh)"
type input "Long Biên"
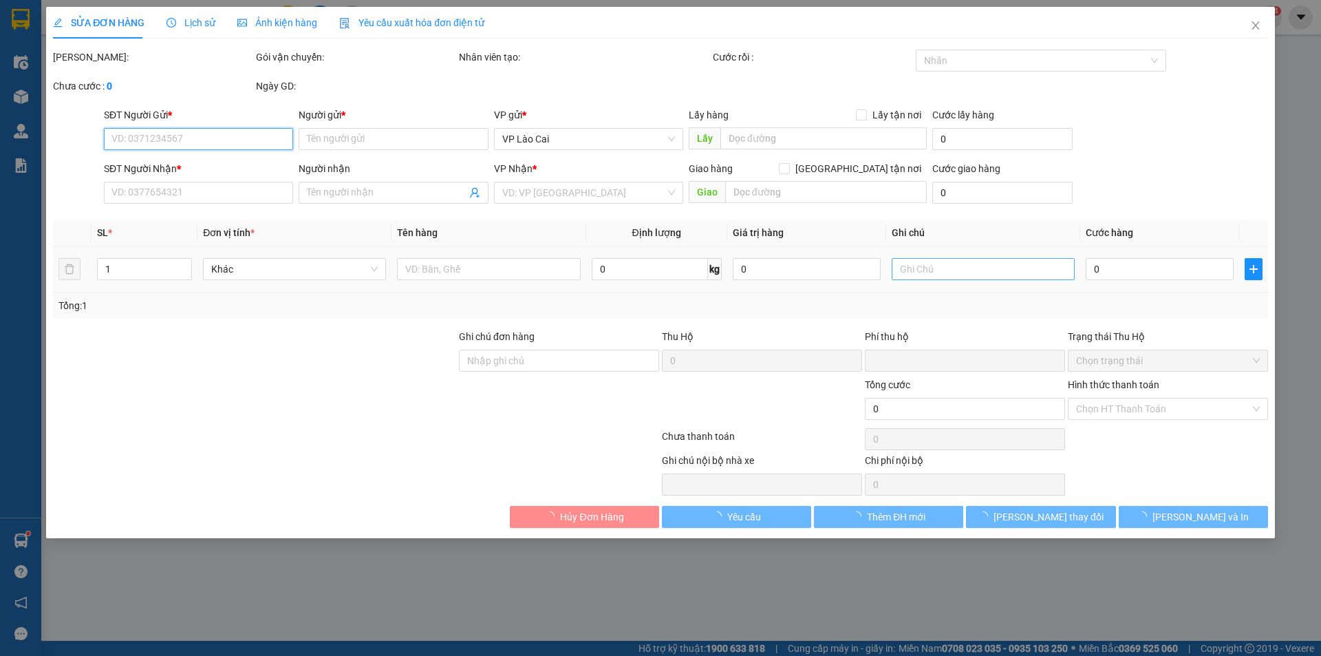
type input "0"
type input "390.000"
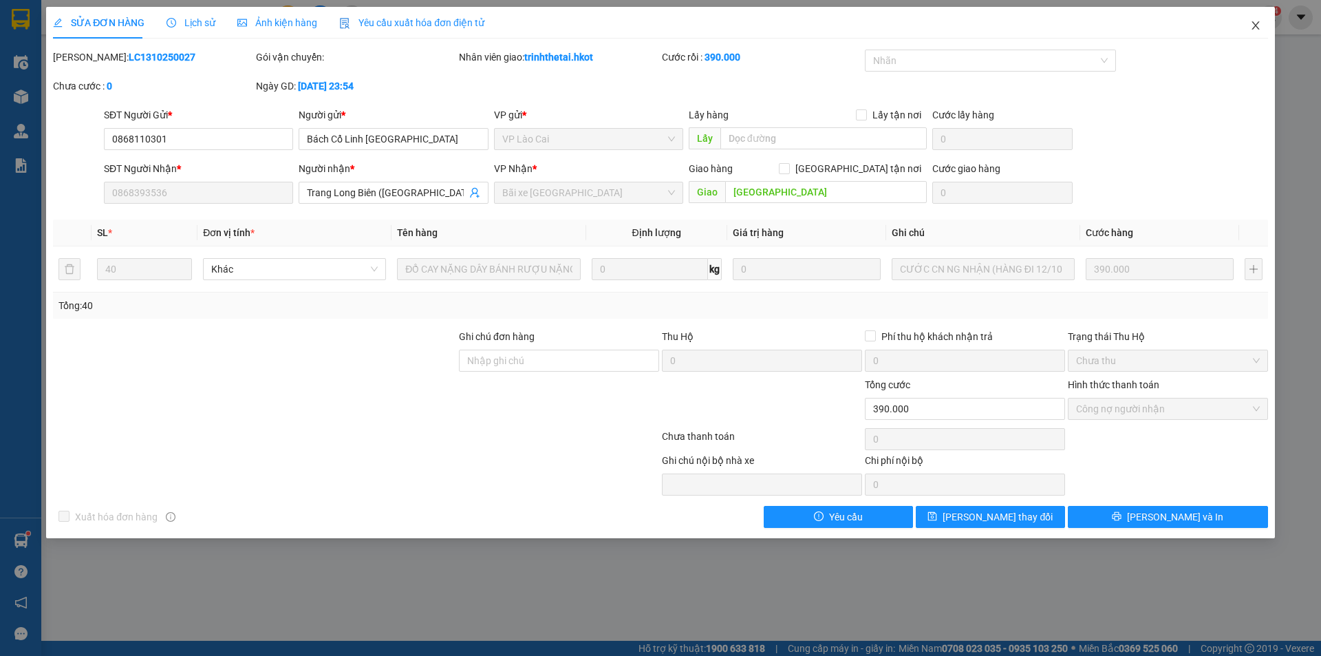
click at [1255, 23] on icon "close" at bounding box center [1255, 25] width 11 height 11
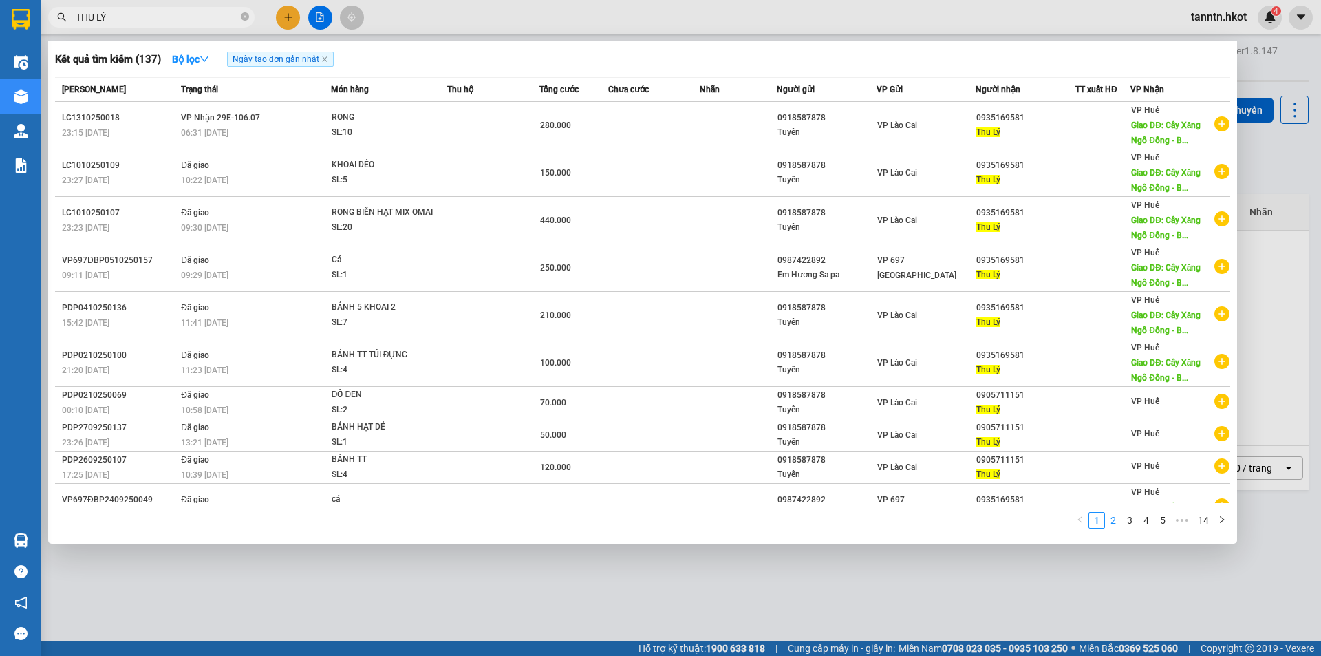
type input "THU LÝ"
click at [1110, 521] on link "2" at bounding box center [1113, 520] width 15 height 15
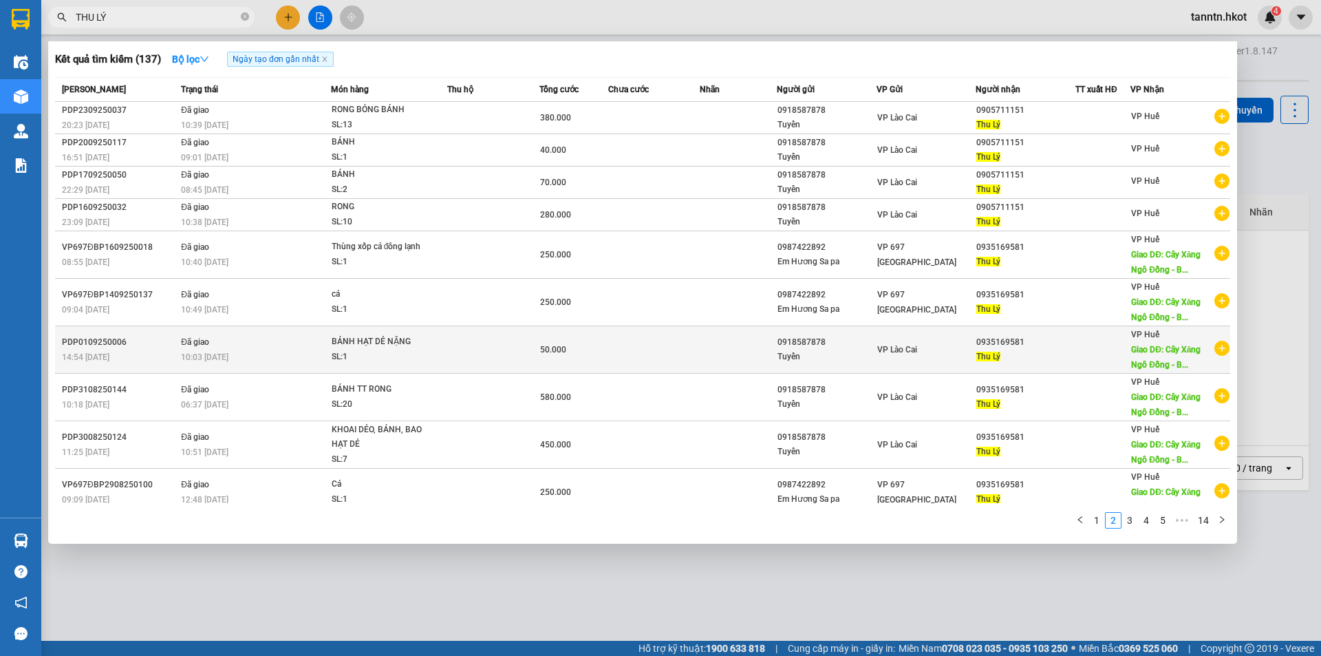
scroll to position [13, 0]
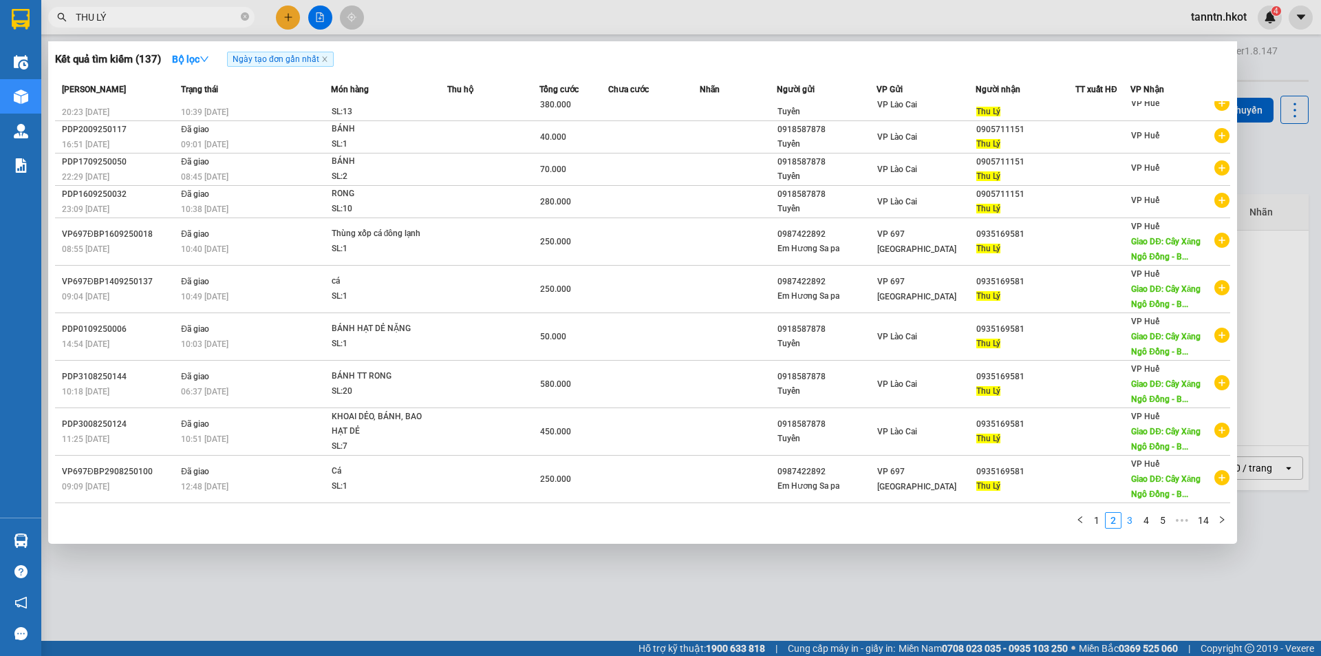
click at [1130, 517] on link "3" at bounding box center [1129, 520] width 15 height 15
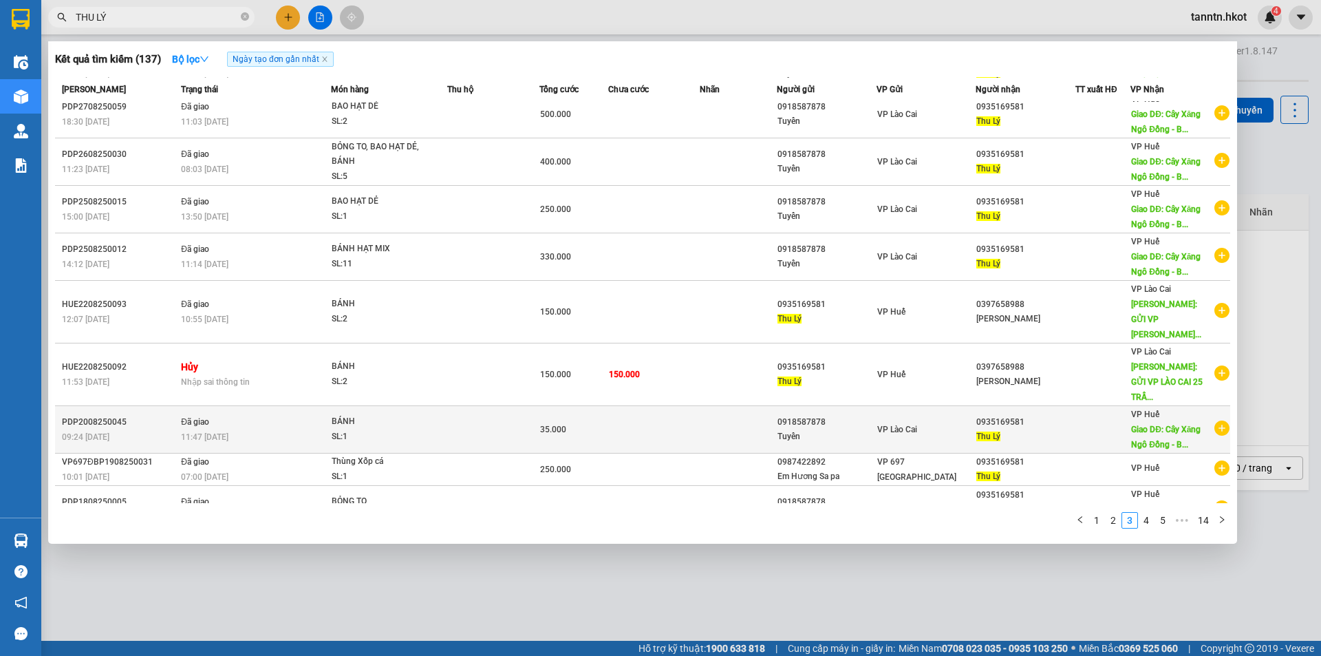
scroll to position [0, 0]
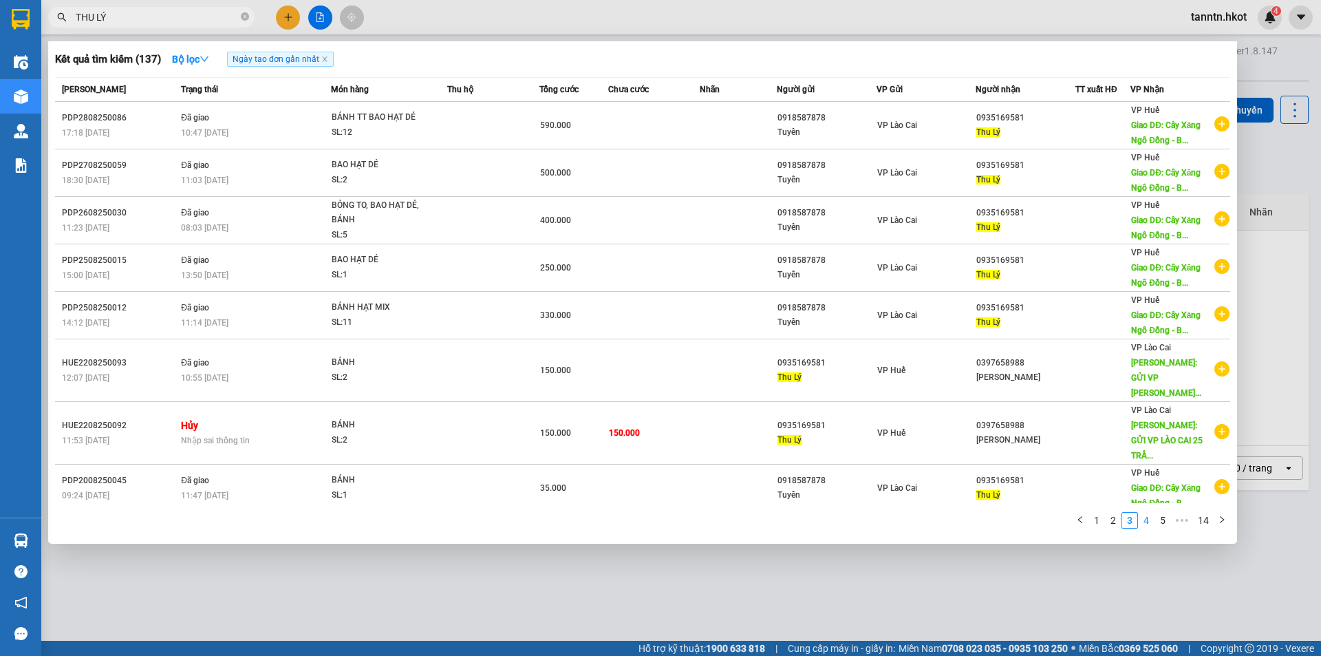
click at [1149, 523] on link "4" at bounding box center [1146, 520] width 15 height 15
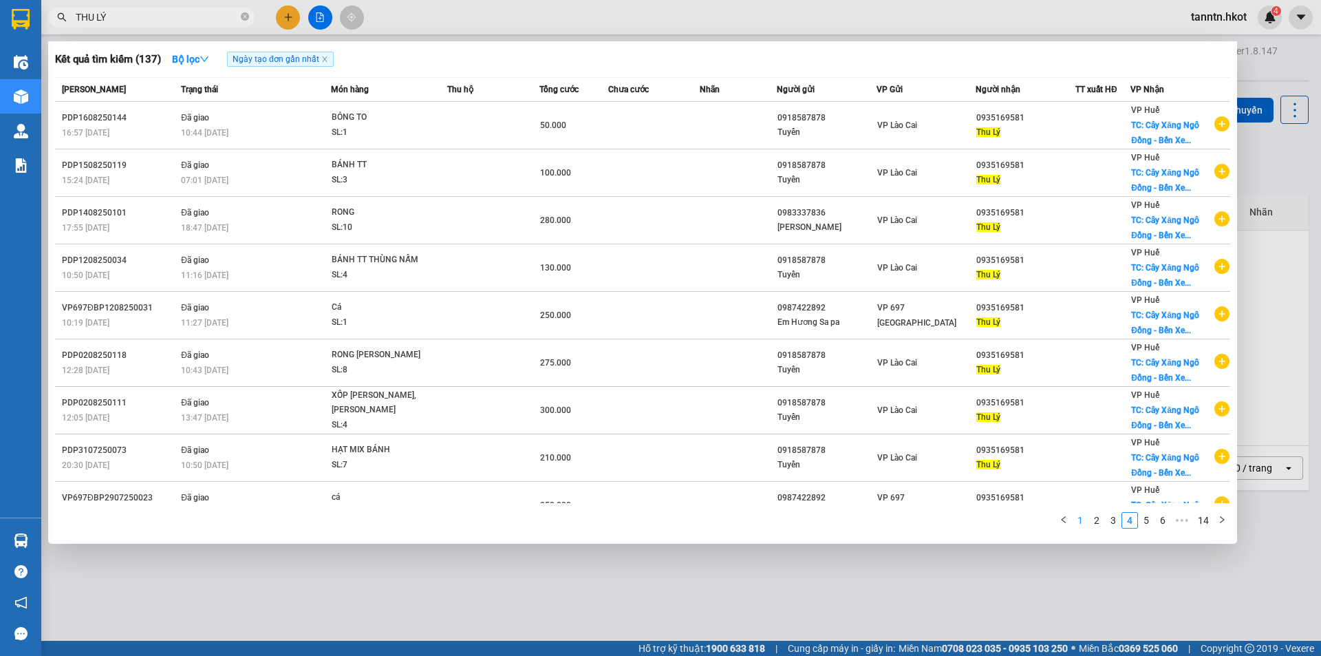
click at [1081, 519] on link "1" at bounding box center [1080, 520] width 15 height 15
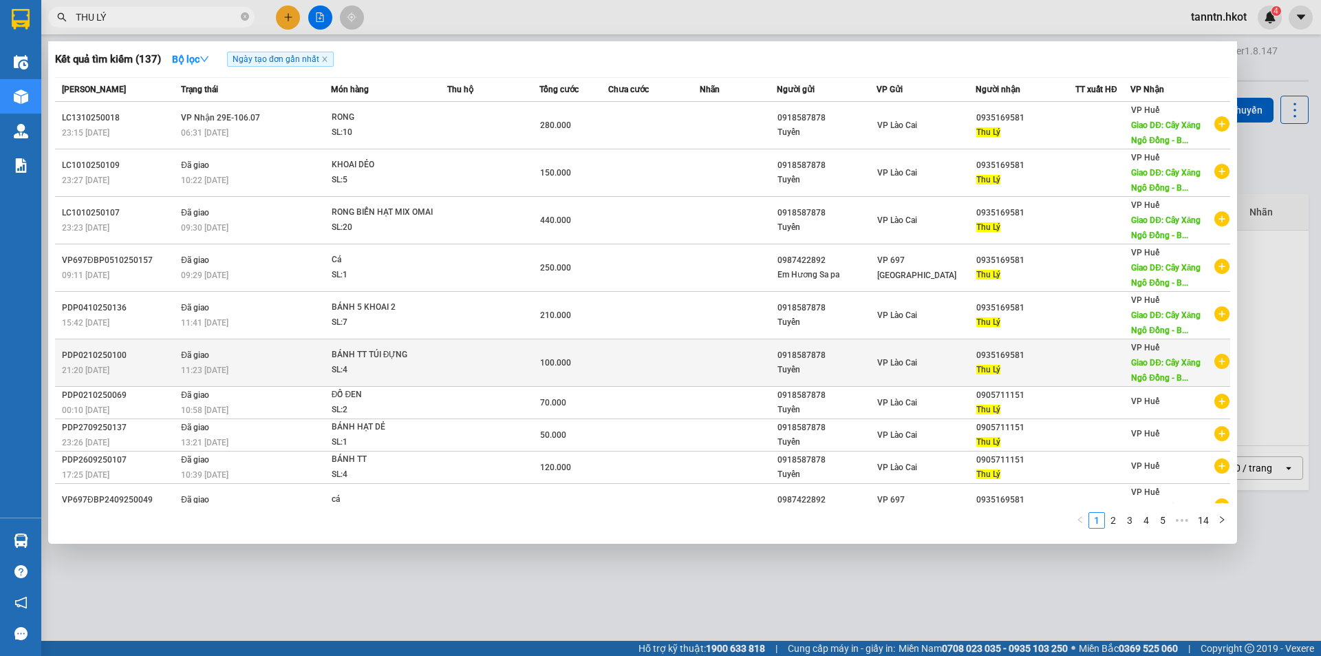
scroll to position [28, 0]
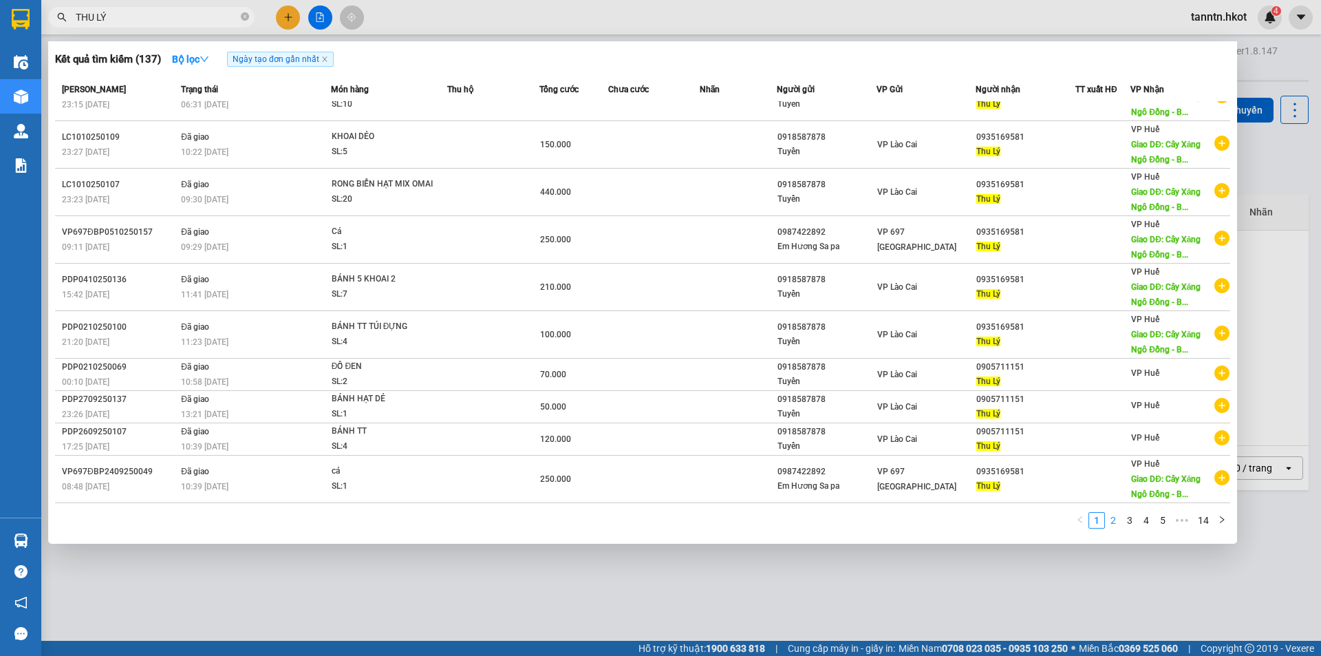
click at [1116, 520] on link "2" at bounding box center [1113, 520] width 15 height 15
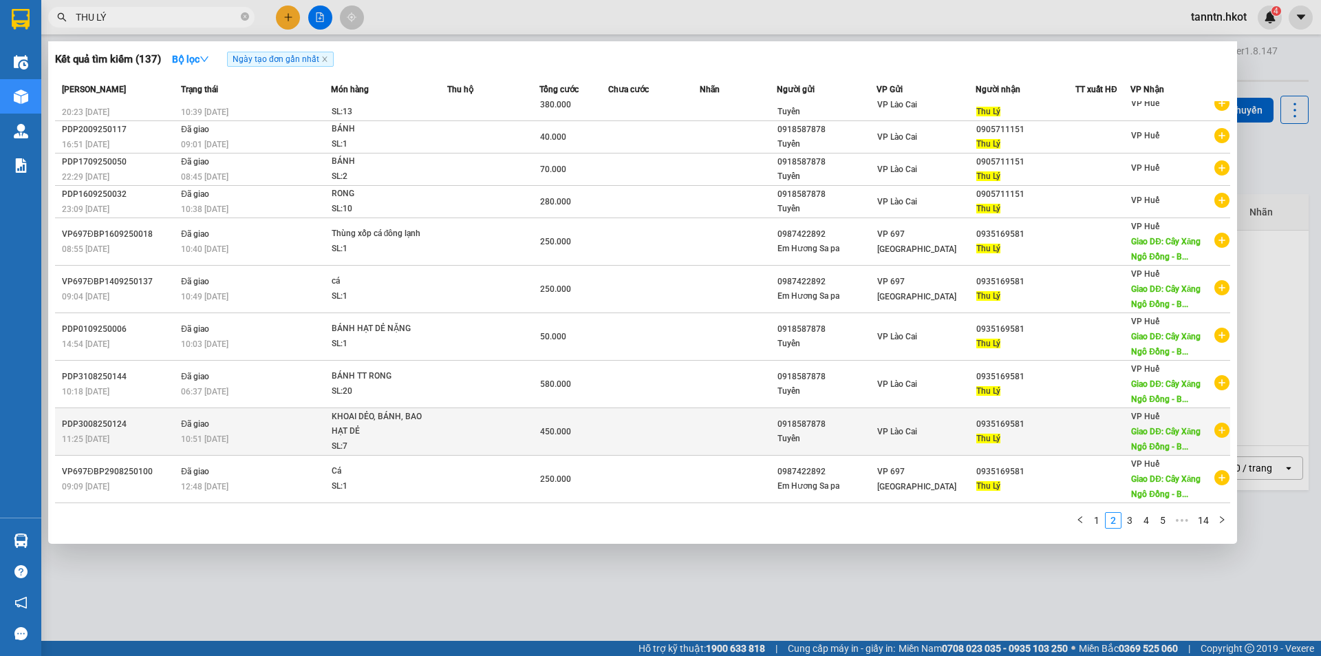
scroll to position [0, 0]
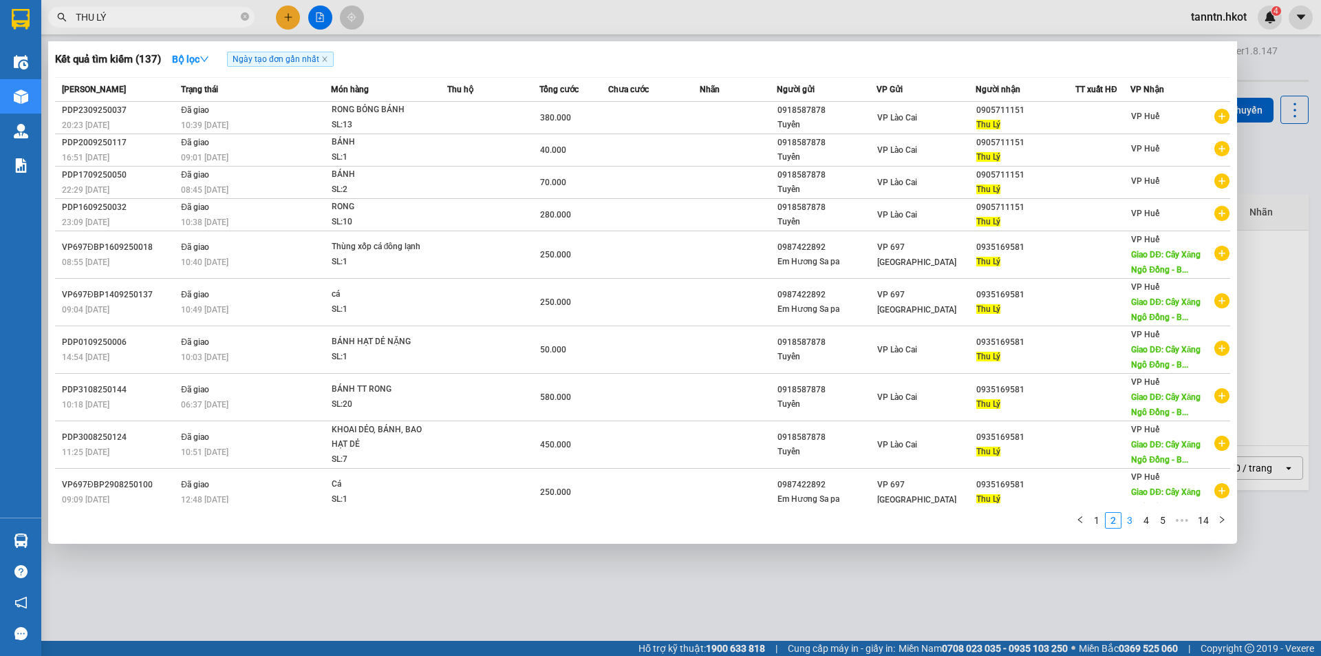
click at [1128, 517] on link "3" at bounding box center [1129, 520] width 15 height 15
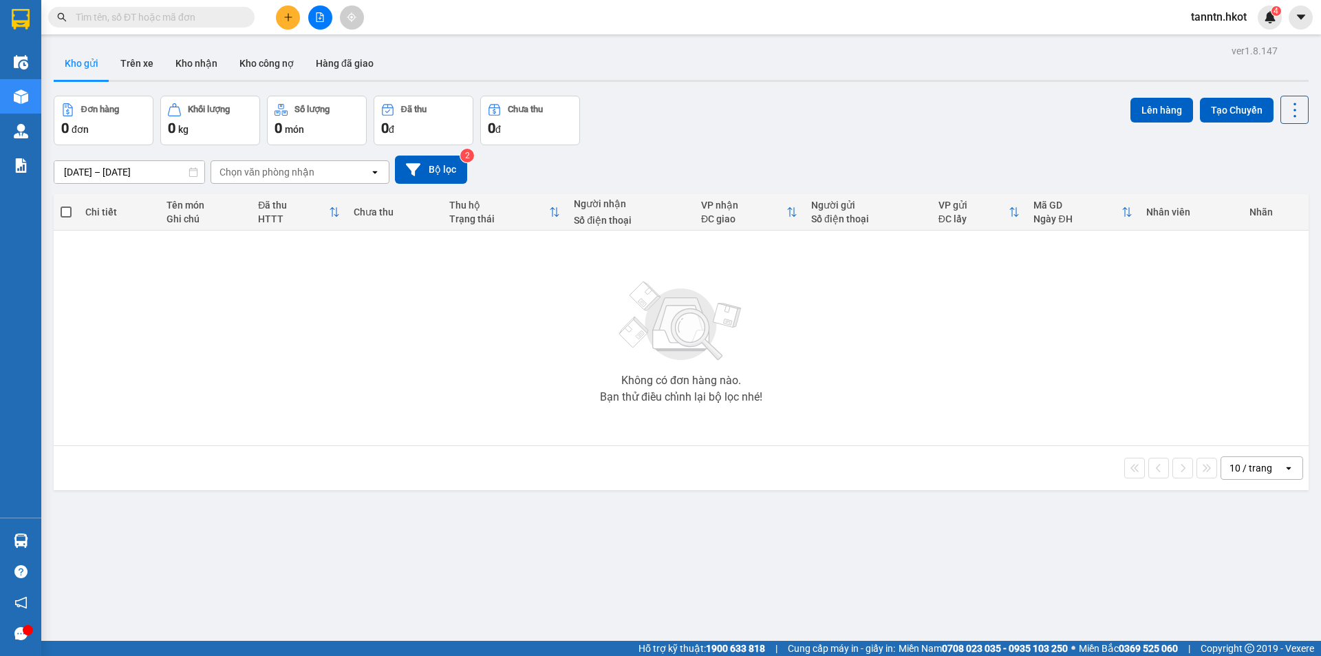
click at [170, 14] on input "text" at bounding box center [157, 17] width 162 height 15
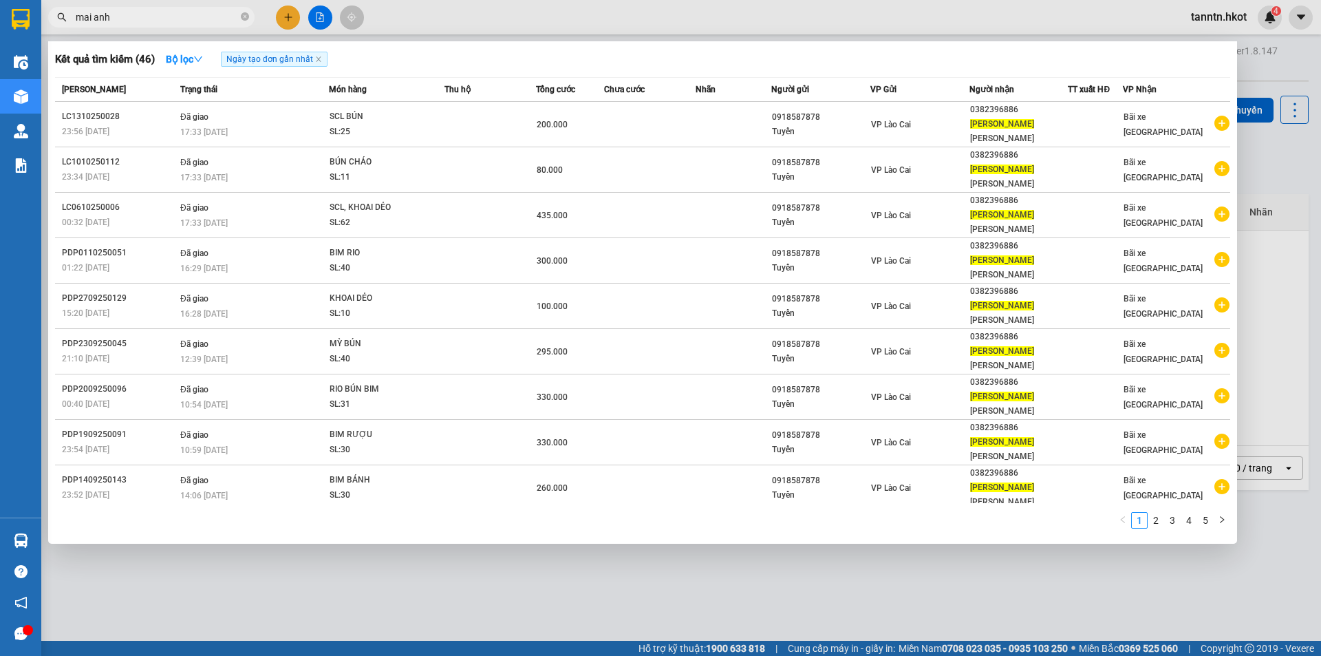
type input "mai anh"
click at [241, 17] on icon "close-circle" at bounding box center [245, 16] width 8 height 8
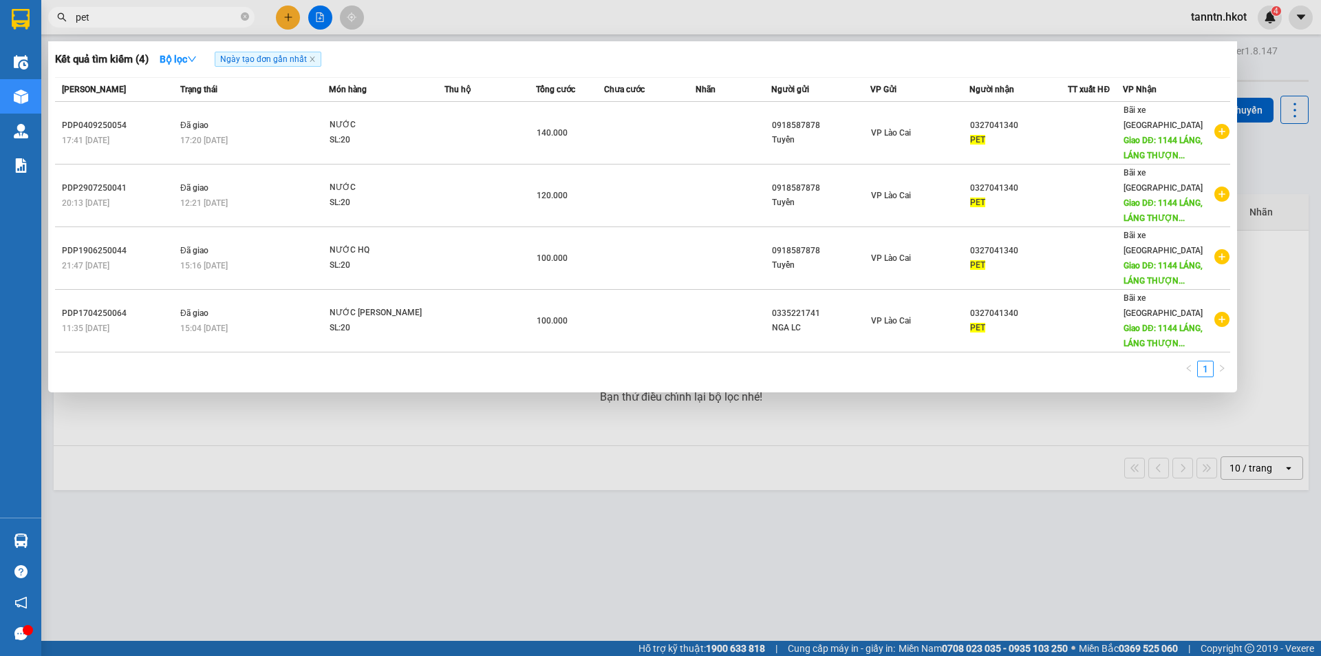
type input "pet"
click at [241, 17] on icon "close-circle" at bounding box center [245, 16] width 8 height 8
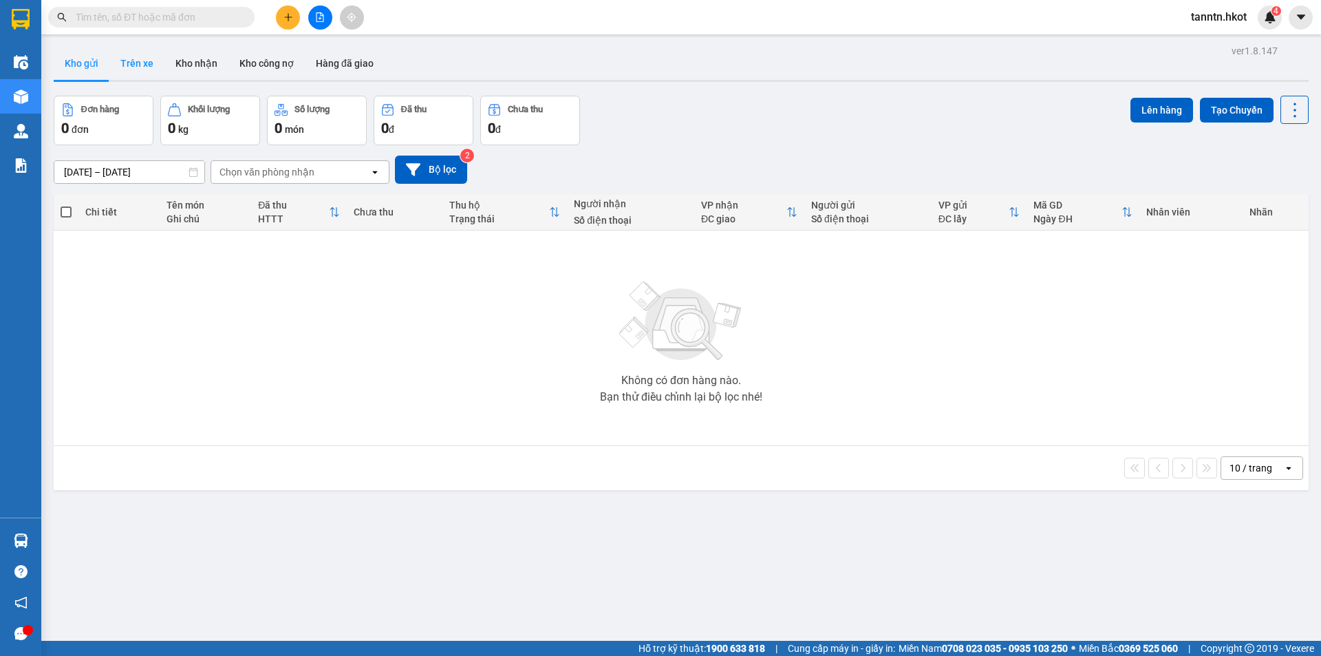
click at [136, 59] on button "Trên xe" at bounding box center [136, 63] width 55 height 33
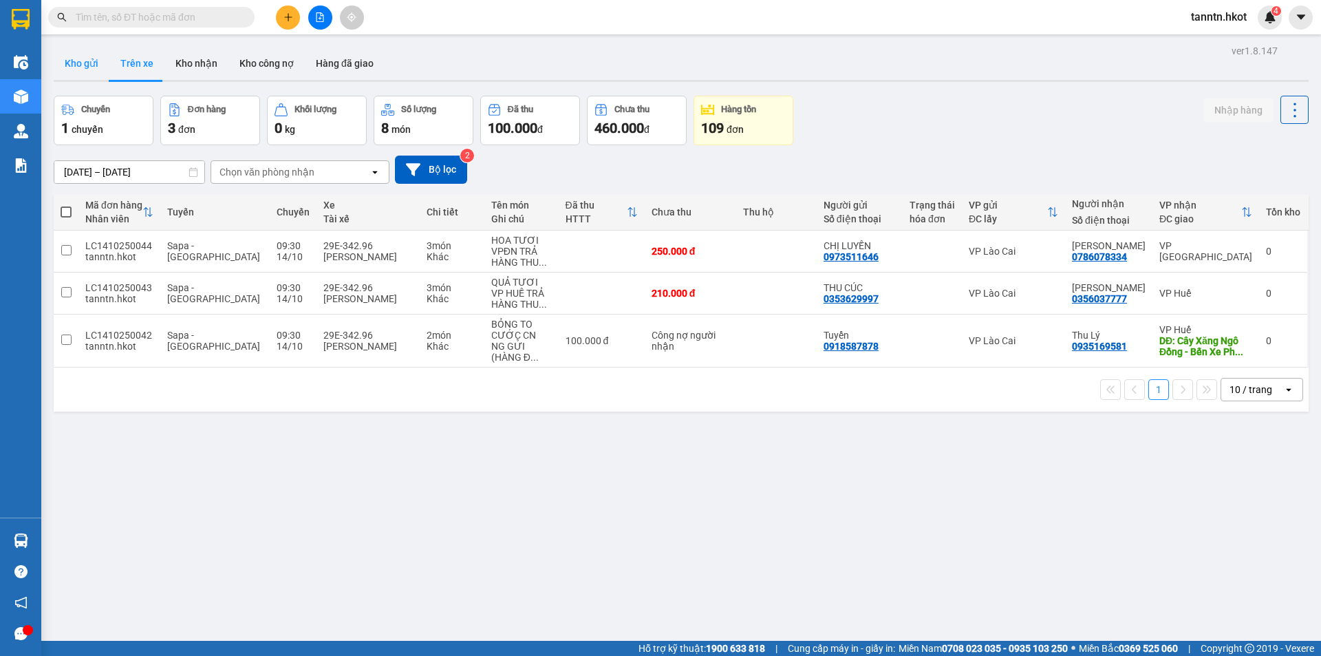
click at [84, 65] on button "Kho gửi" at bounding box center [82, 63] width 56 height 33
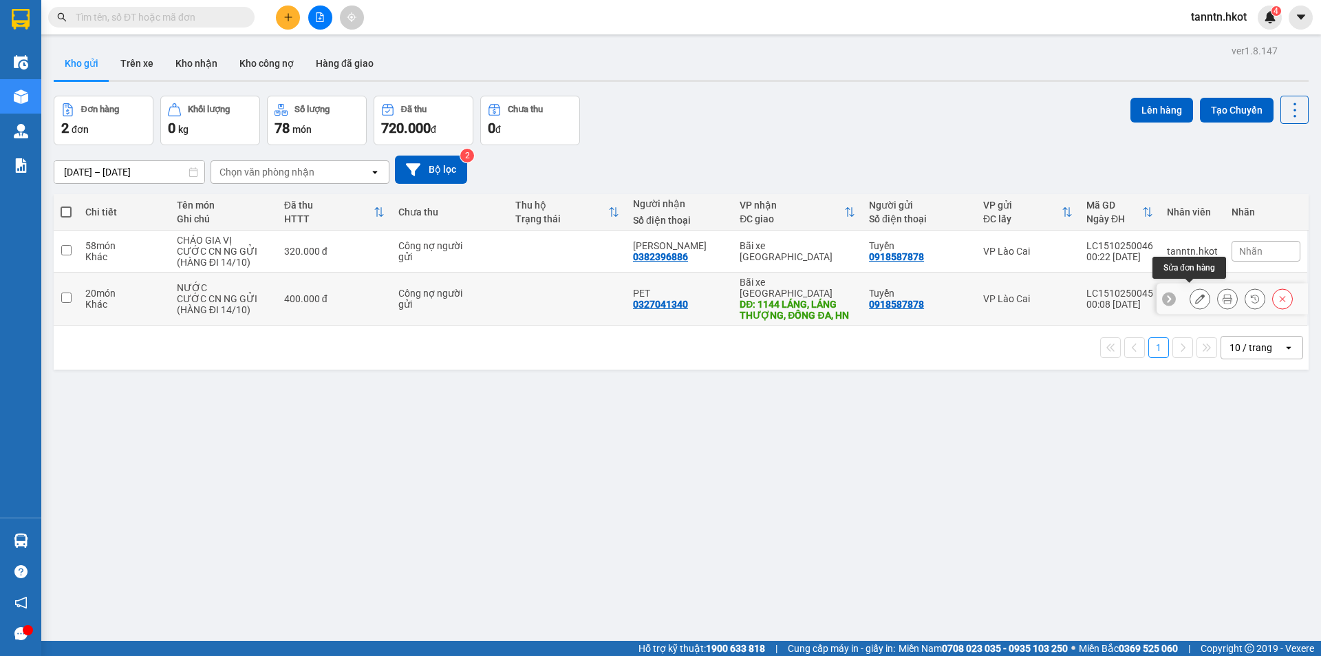
click at [1195, 294] on icon at bounding box center [1200, 299] width 10 height 10
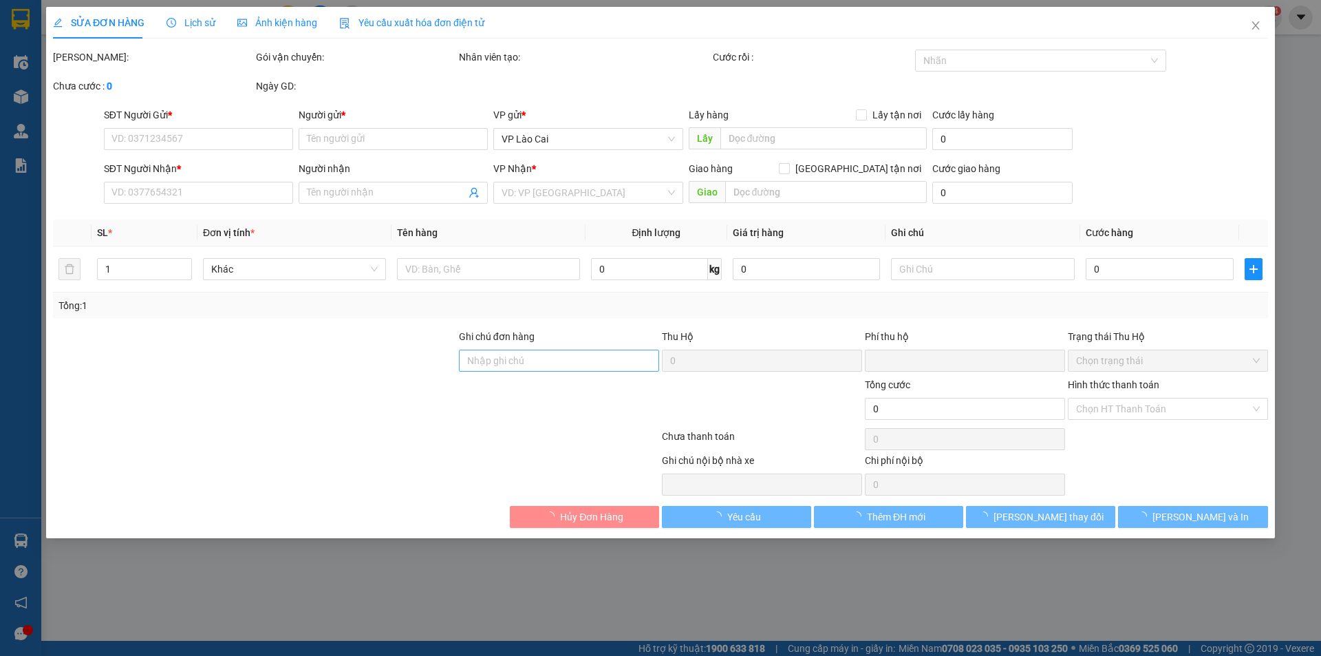
type input "0918587878"
type input "Tuyển"
type input "0327041340"
type input "PET"
type input "1144 LÁNG, LÁNG THƯỢNG, ĐỐNG ĐA, HN"
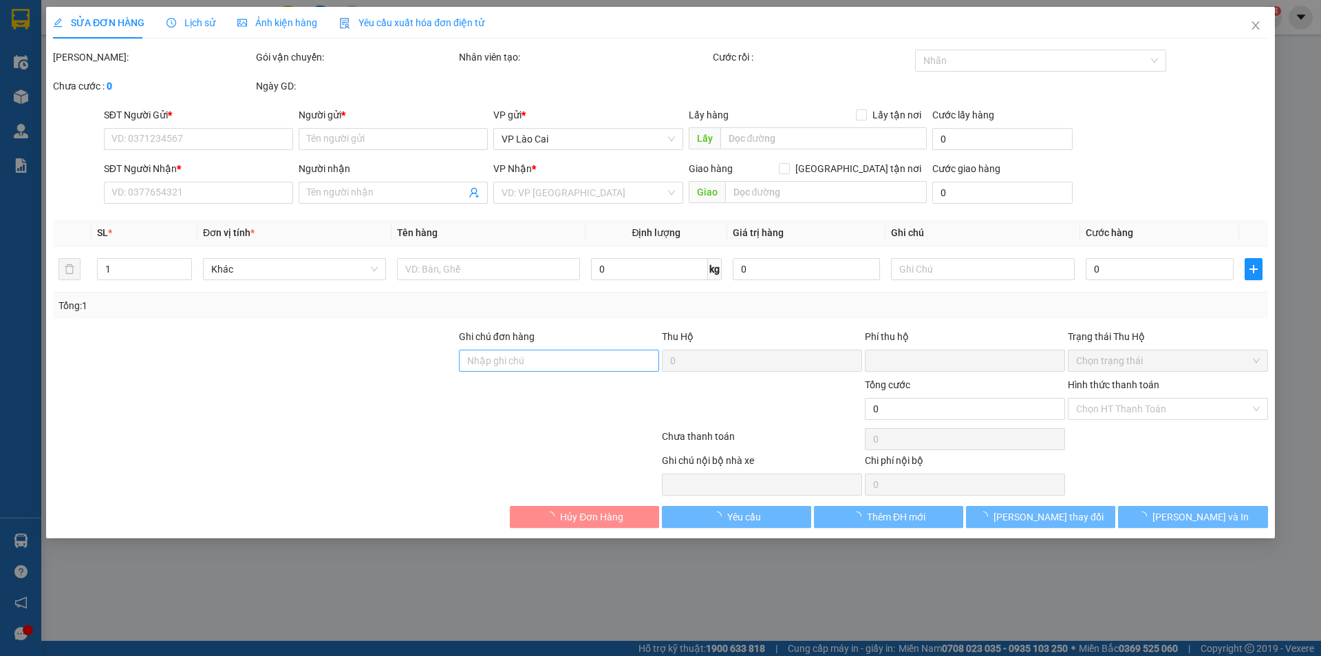
type input "0"
type input "400.000"
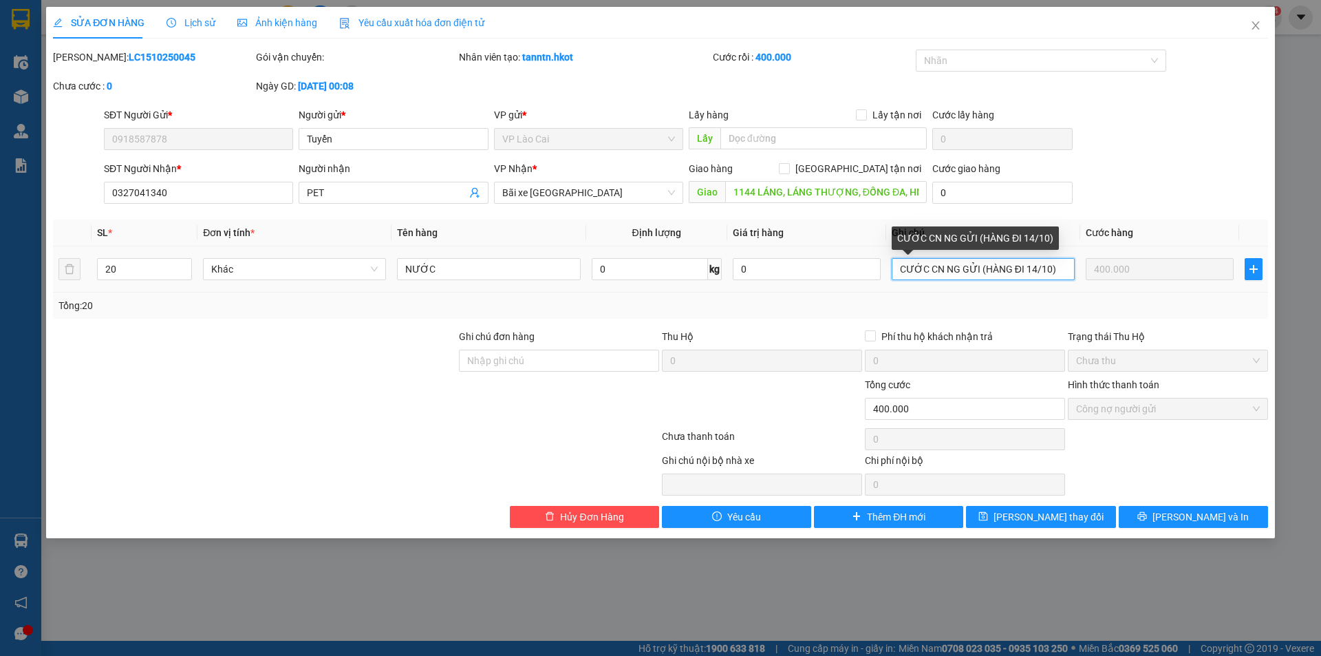
click at [1038, 265] on input "CƯỚC CN NG GỬI (HÀNG ĐI 14/10)" at bounding box center [983, 269] width 183 height 22
type input "CƯỚC CN NG GỬI (HÀNG ĐI 13/10)"
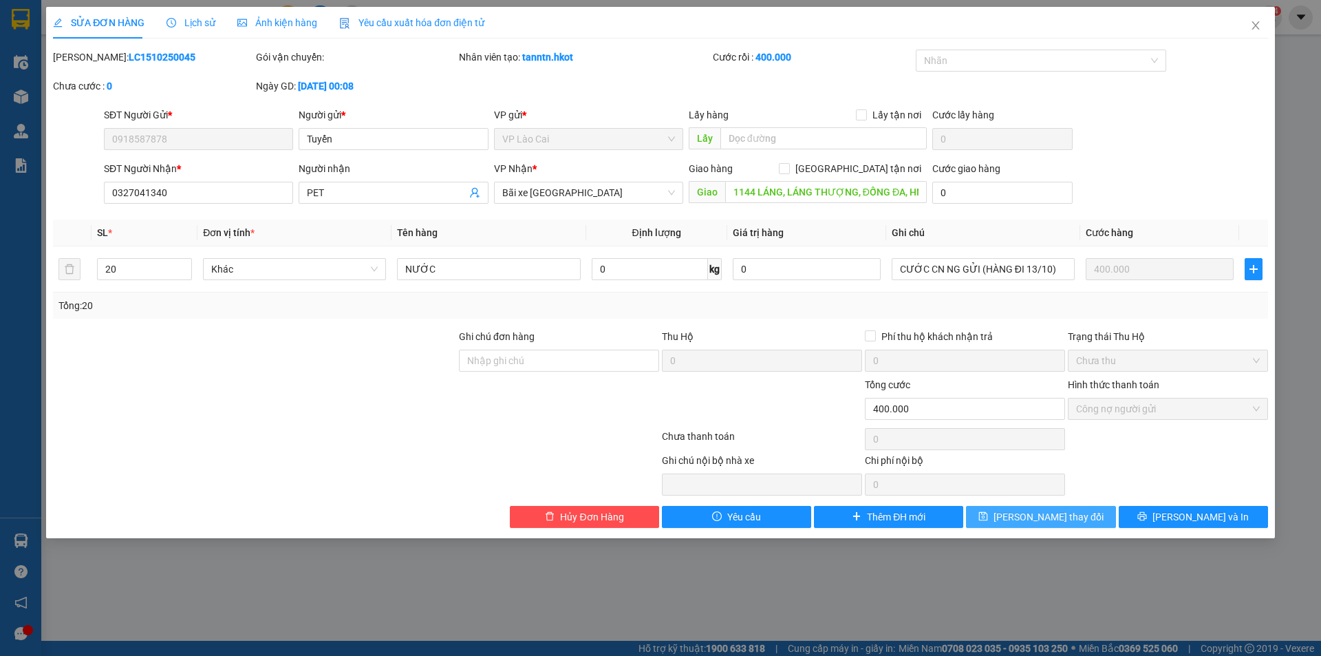
click at [1063, 517] on span "[PERSON_NAME] thay đổi" at bounding box center [1048, 516] width 110 height 15
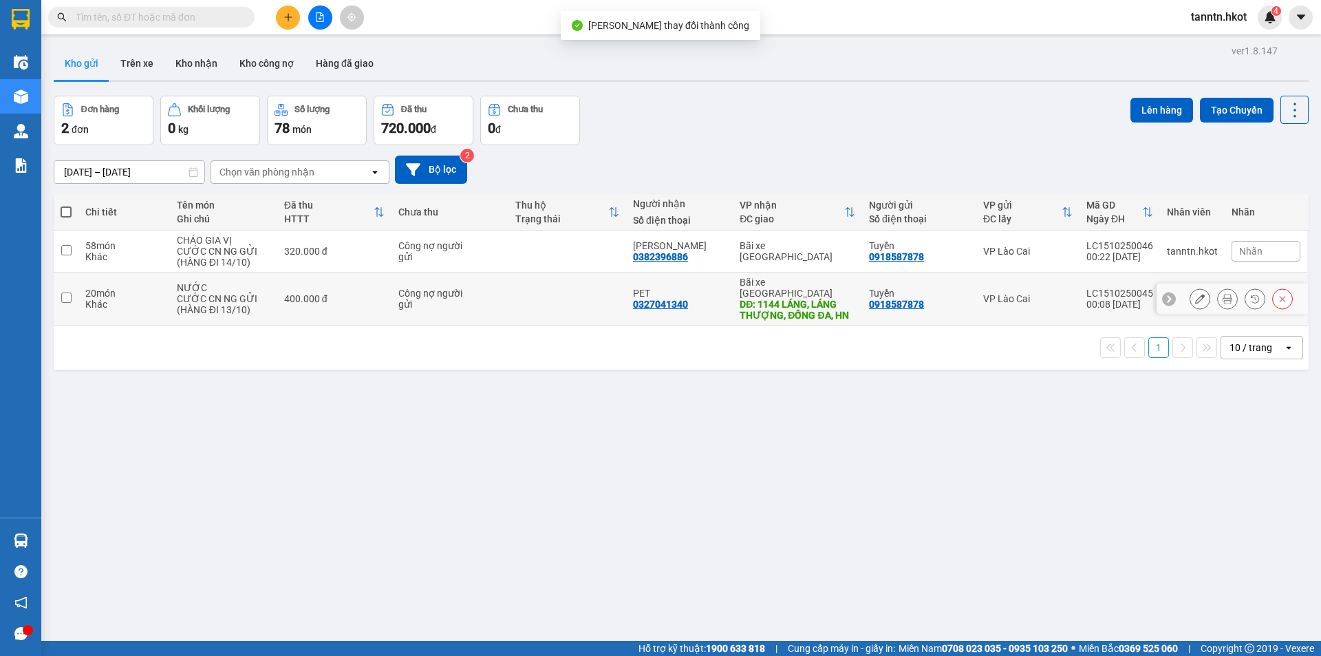
click at [65, 292] on input "checkbox" at bounding box center [66, 297] width 10 height 10
checkbox input "true"
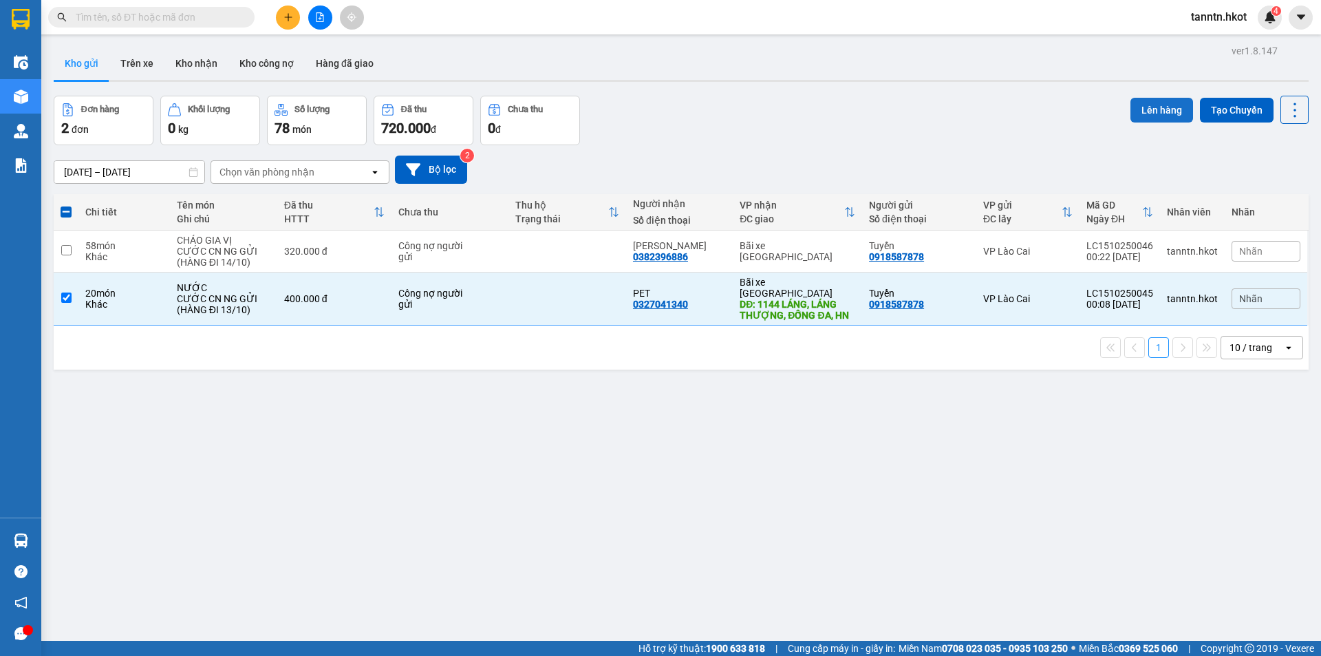
click at [1133, 111] on button "Lên hàng" at bounding box center [1161, 110] width 63 height 25
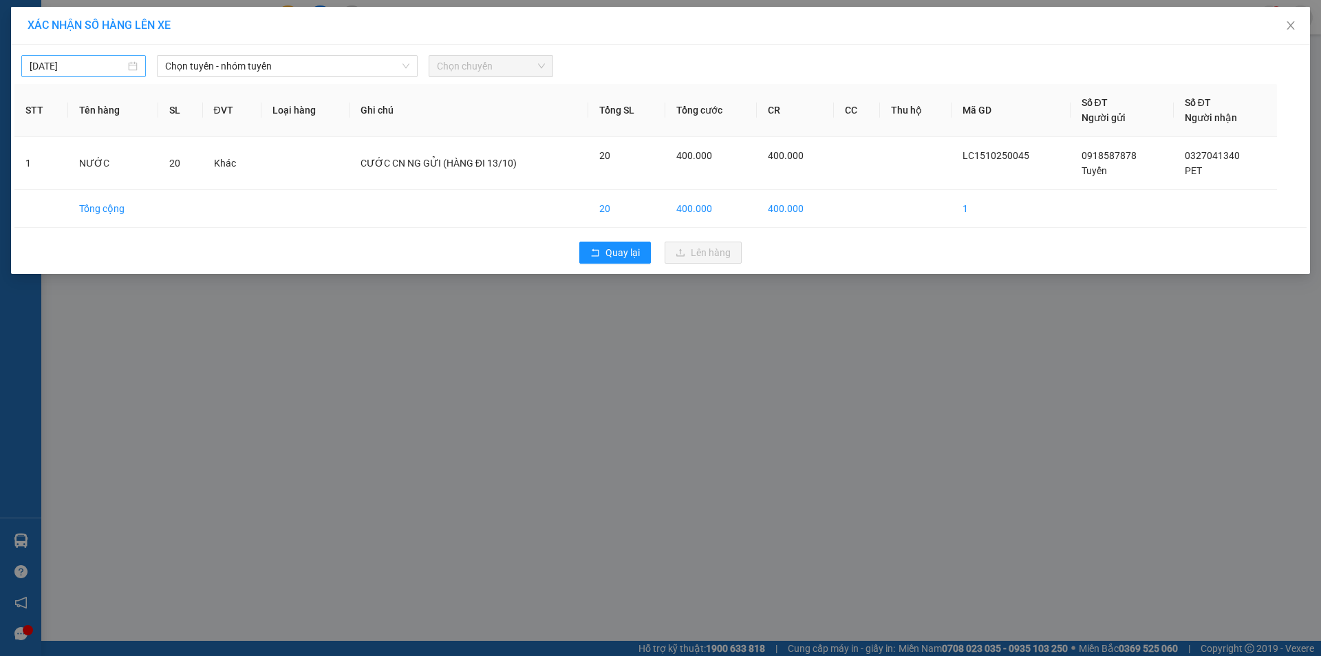
click at [115, 69] on input "[DATE]" at bounding box center [78, 65] width 96 height 15
click at [69, 187] on div "13" at bounding box center [66, 187] width 17 height 17
type input "[DATE]"
click at [246, 65] on span "Chọn tuyến - nhóm tuyến" at bounding box center [287, 66] width 244 height 21
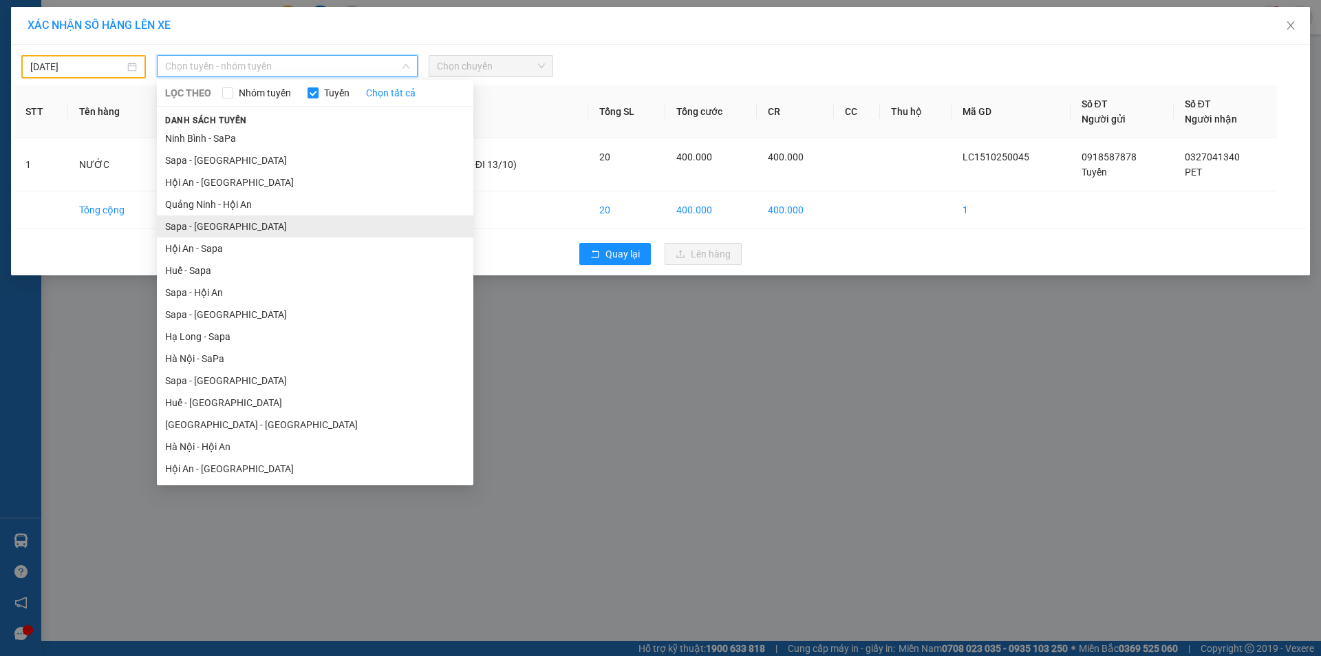
click at [216, 228] on li "Sapa - [GEOGRAPHIC_DATA]" at bounding box center [315, 226] width 316 height 22
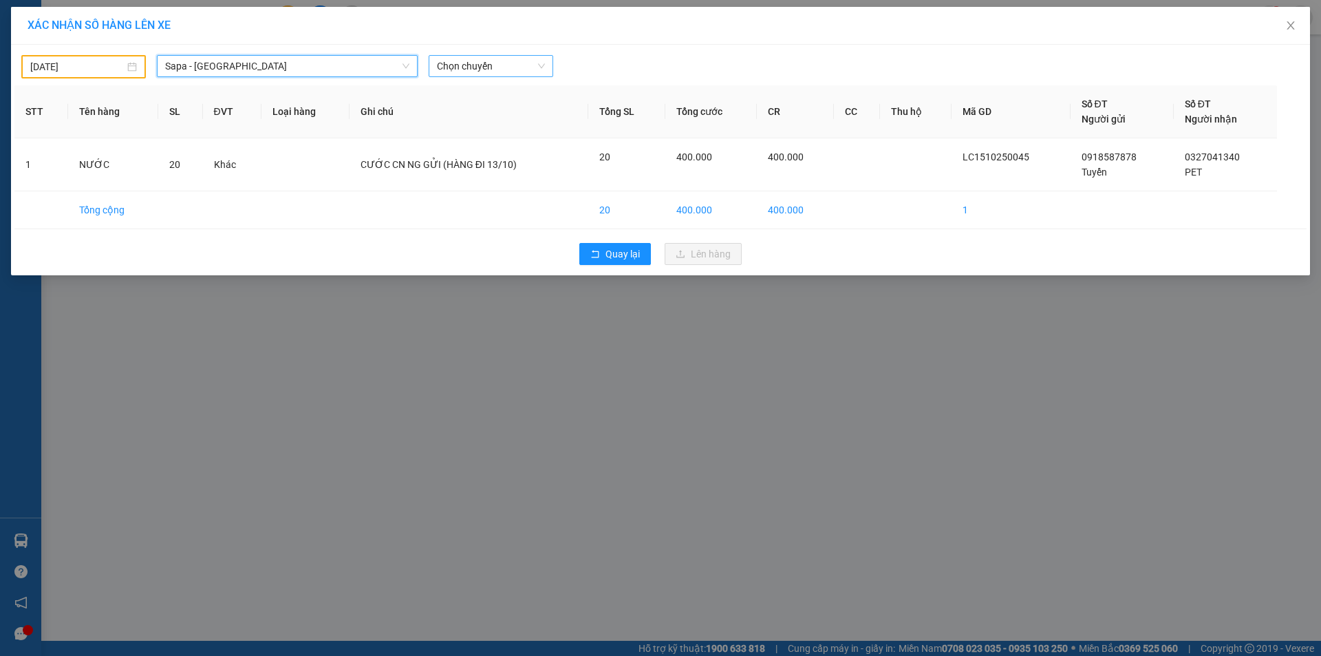
click at [486, 71] on span "Chọn chuyến" at bounding box center [491, 66] width 108 height 21
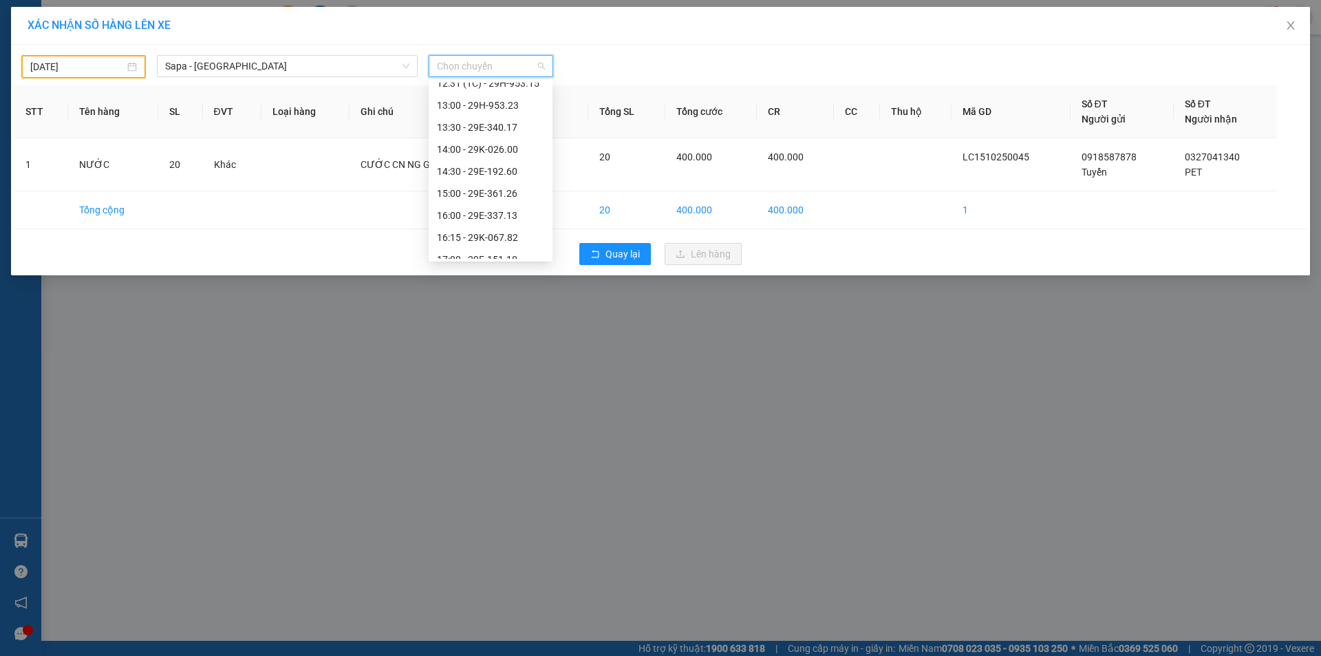
scroll to position [275, 0]
click at [495, 186] on div "15:00 - 29E-361.26" at bounding box center [490, 192] width 107 height 15
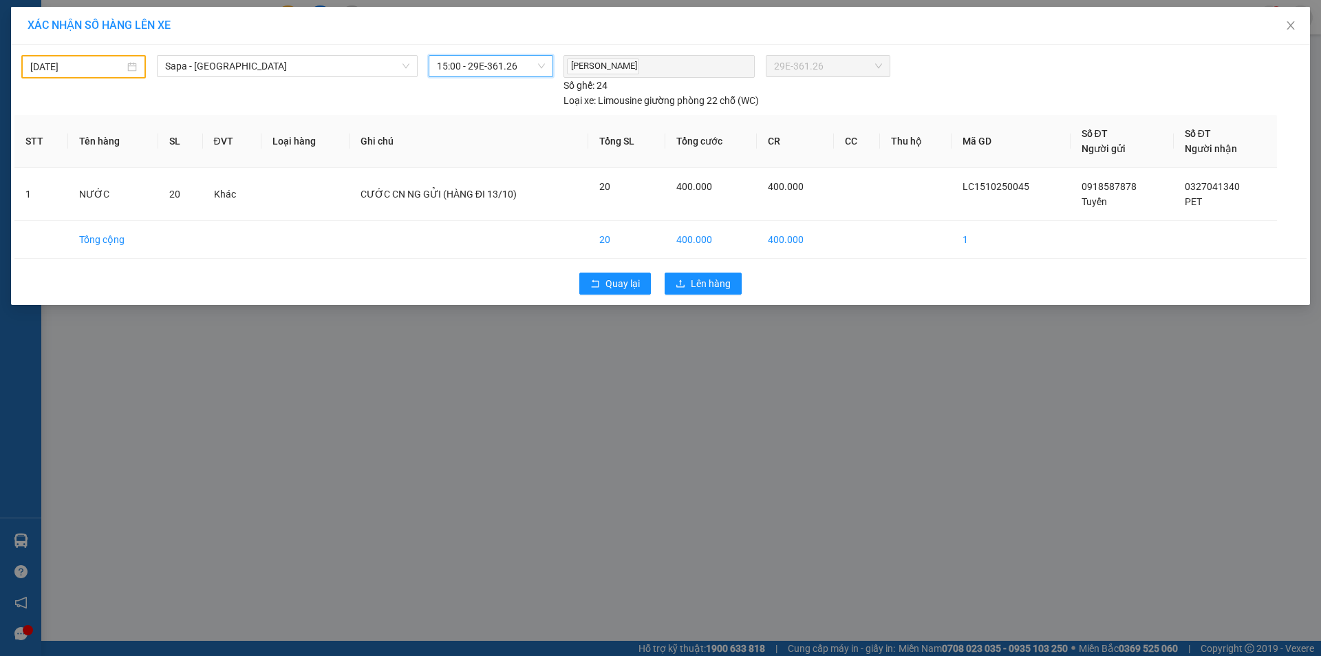
click at [529, 65] on span "15:00 - 29E-361.26" at bounding box center [491, 66] width 108 height 21
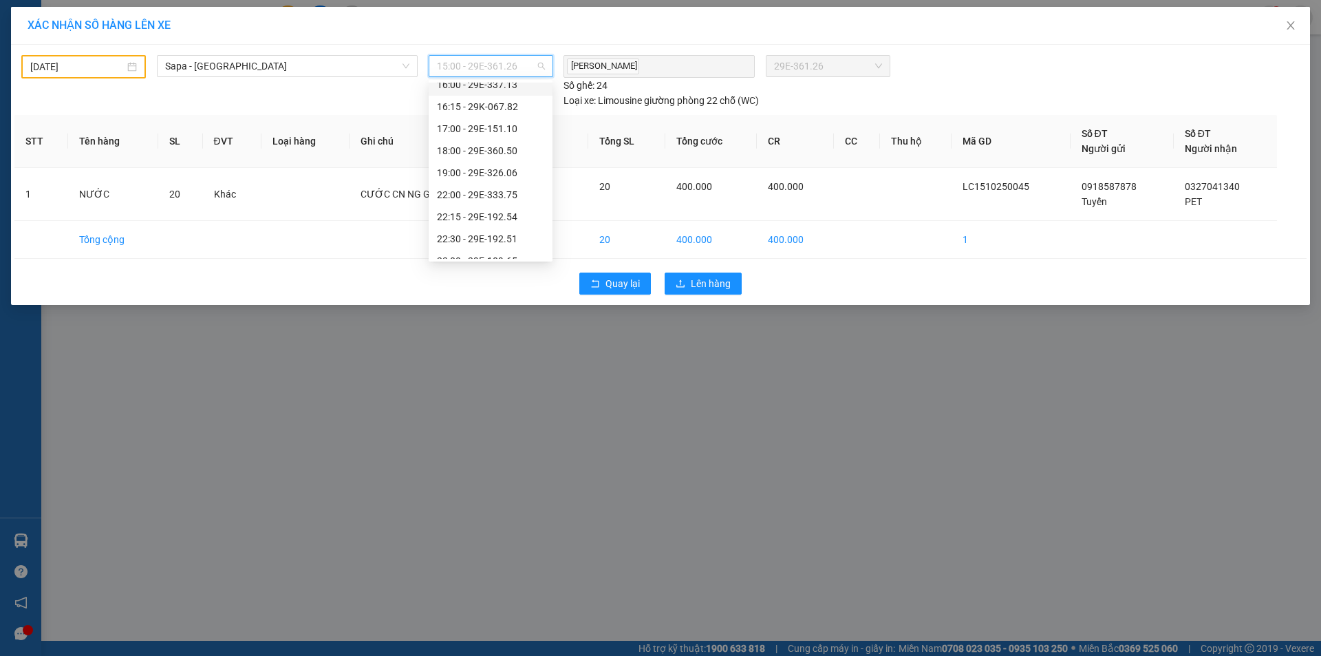
scroll to position [413, 0]
click at [494, 118] on div "17:00 - 29E-151.10" at bounding box center [490, 121] width 107 height 15
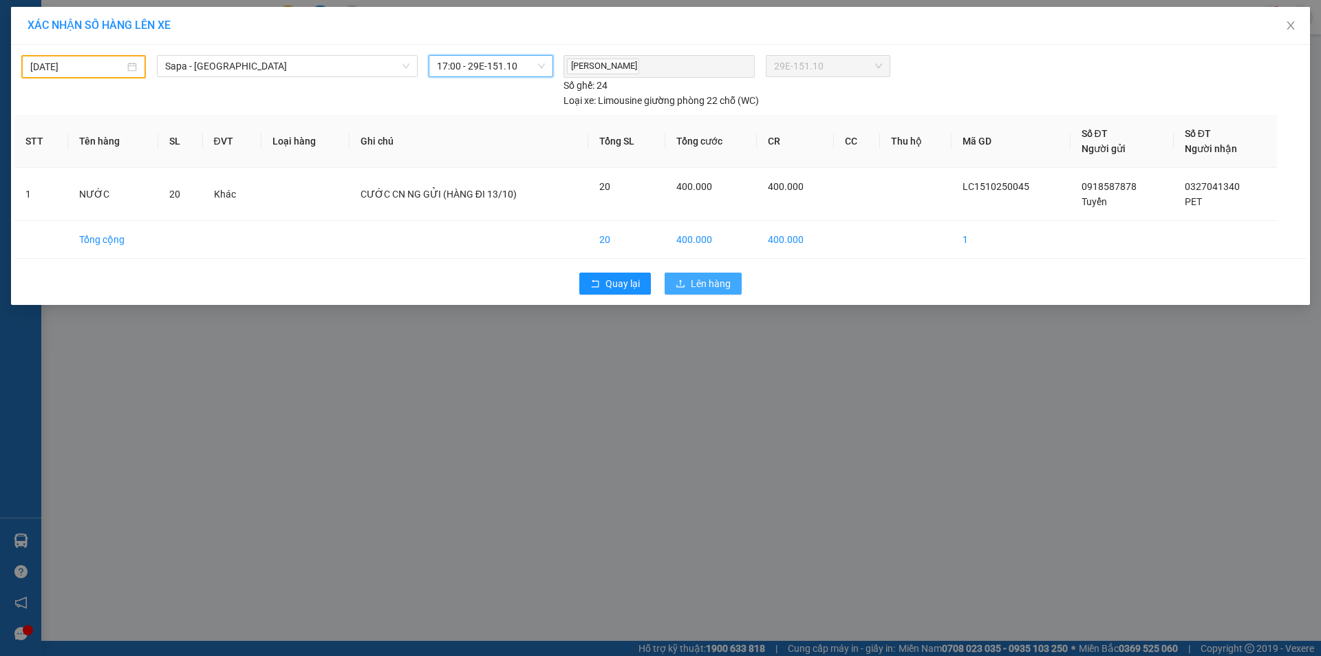
click at [720, 284] on span "Lên hàng" at bounding box center [711, 283] width 40 height 15
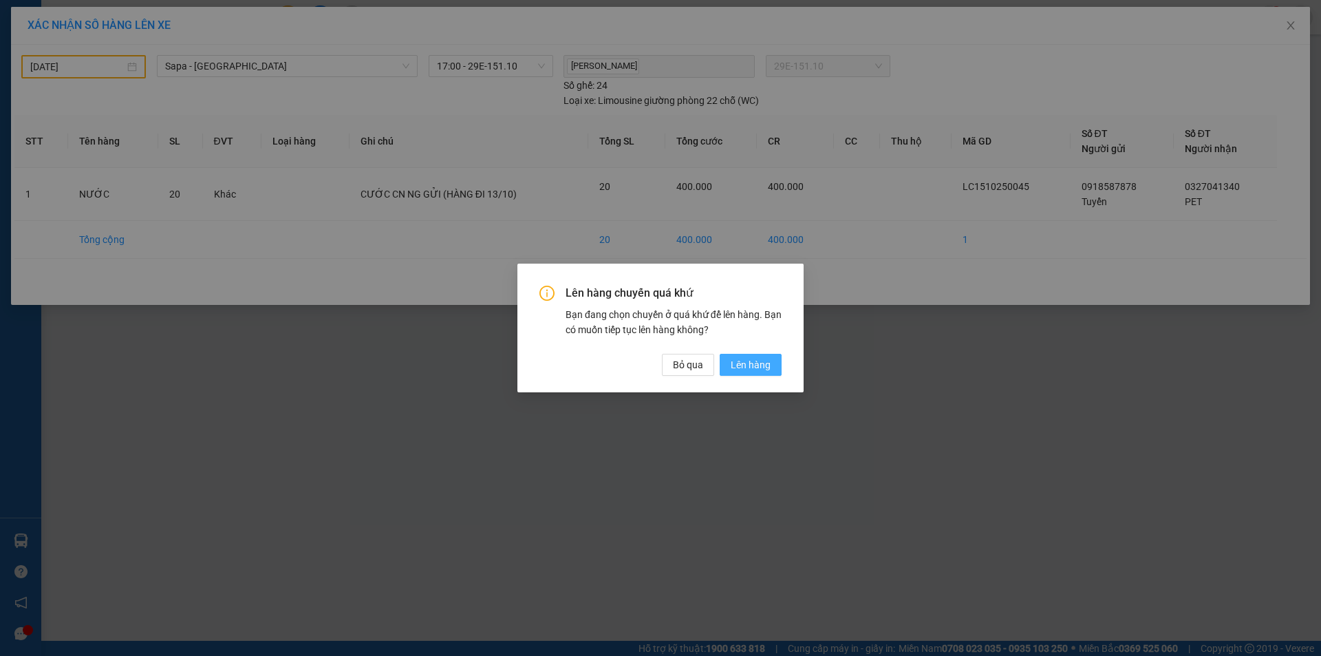
click at [760, 360] on span "Lên hàng" at bounding box center [751, 364] width 40 height 15
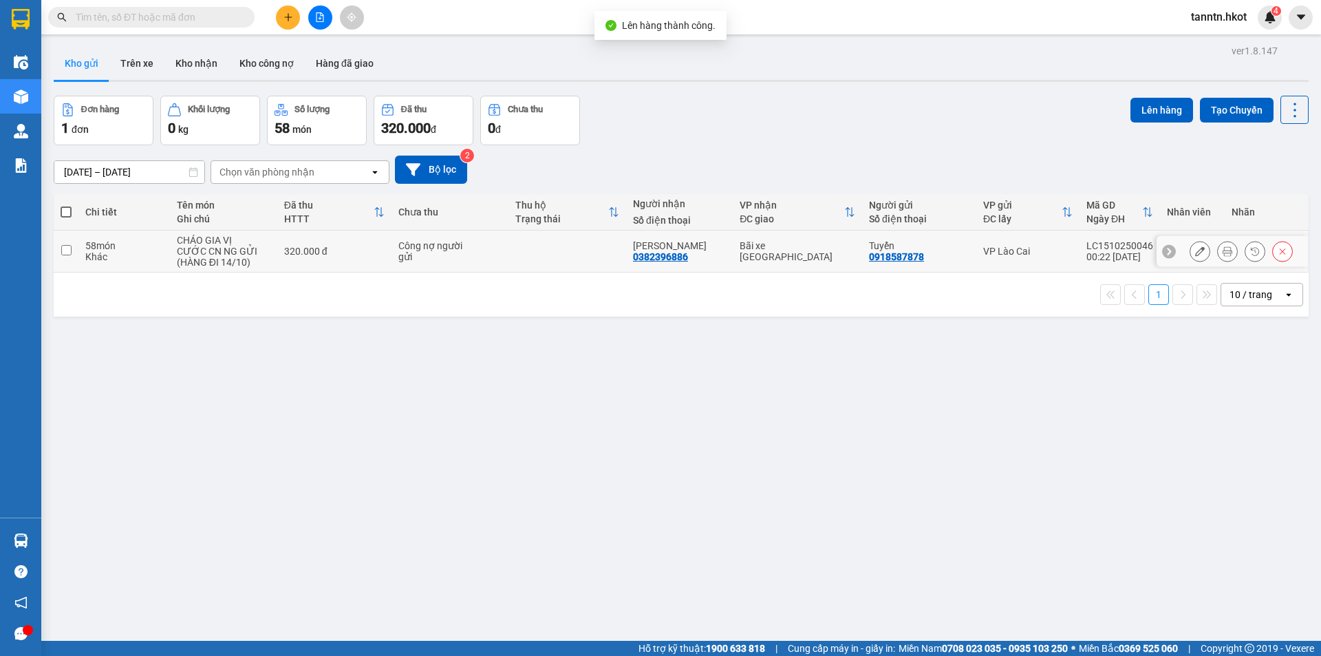
click at [316, 259] on td "320.000 đ" at bounding box center [334, 251] width 114 height 42
checkbox input "true"
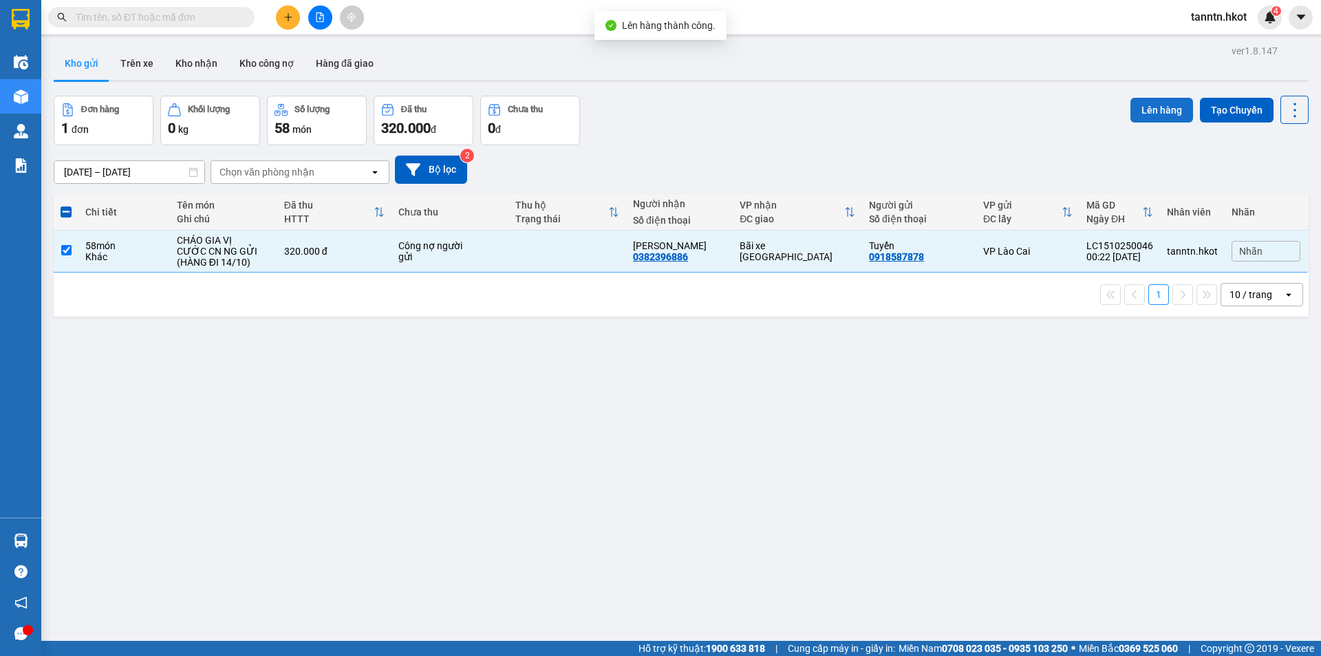
click at [1145, 107] on button "Lên hàng" at bounding box center [1161, 110] width 63 height 25
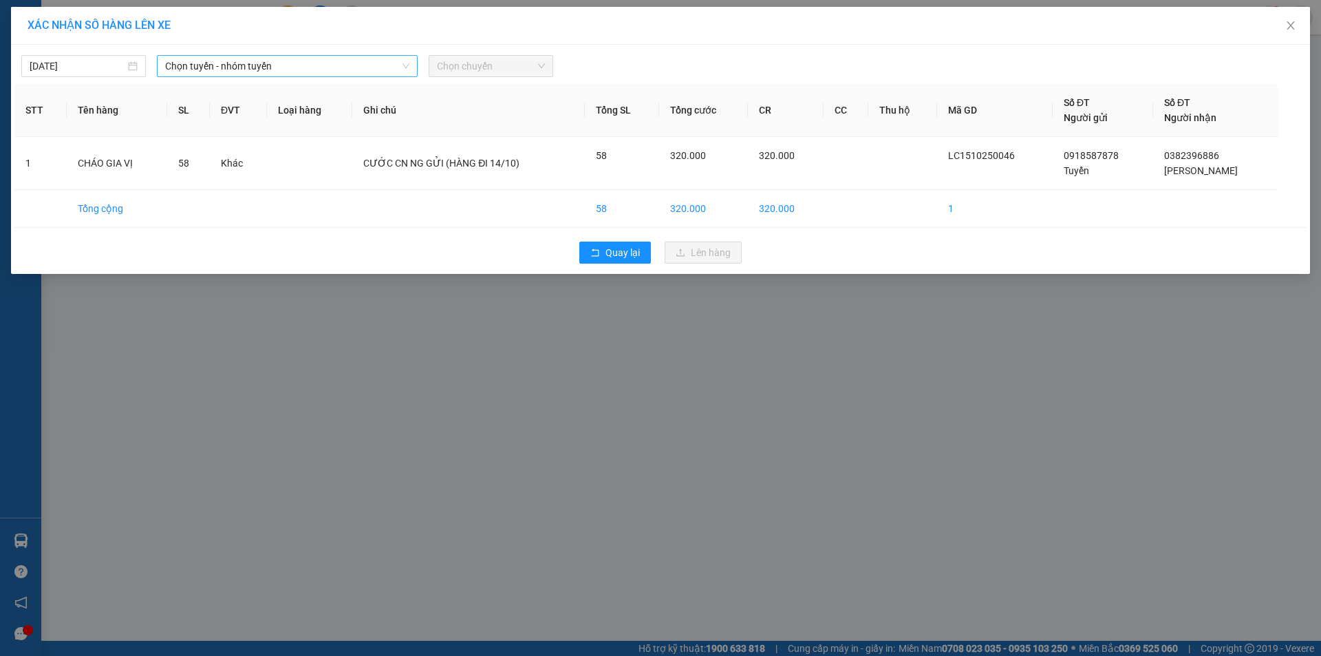
click at [259, 63] on span "Chọn tuyến - nhóm tuyến" at bounding box center [287, 66] width 244 height 21
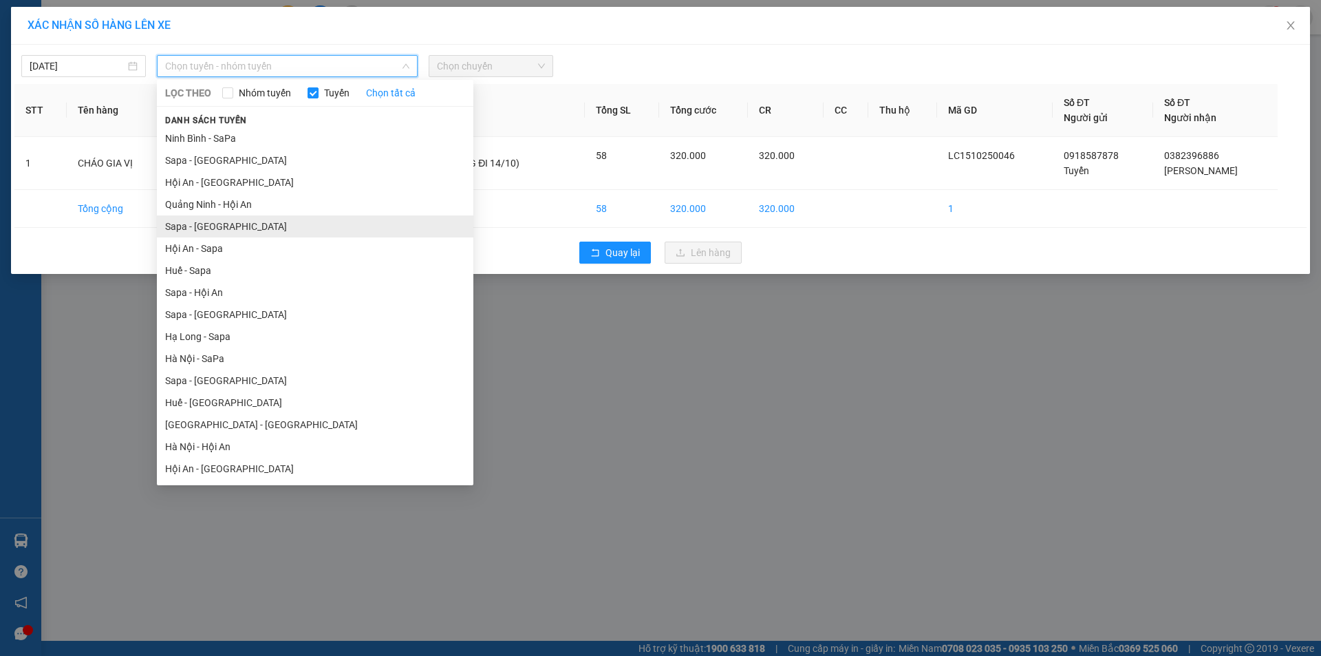
click at [226, 229] on li "Sapa - [GEOGRAPHIC_DATA]" at bounding box center [315, 226] width 316 height 22
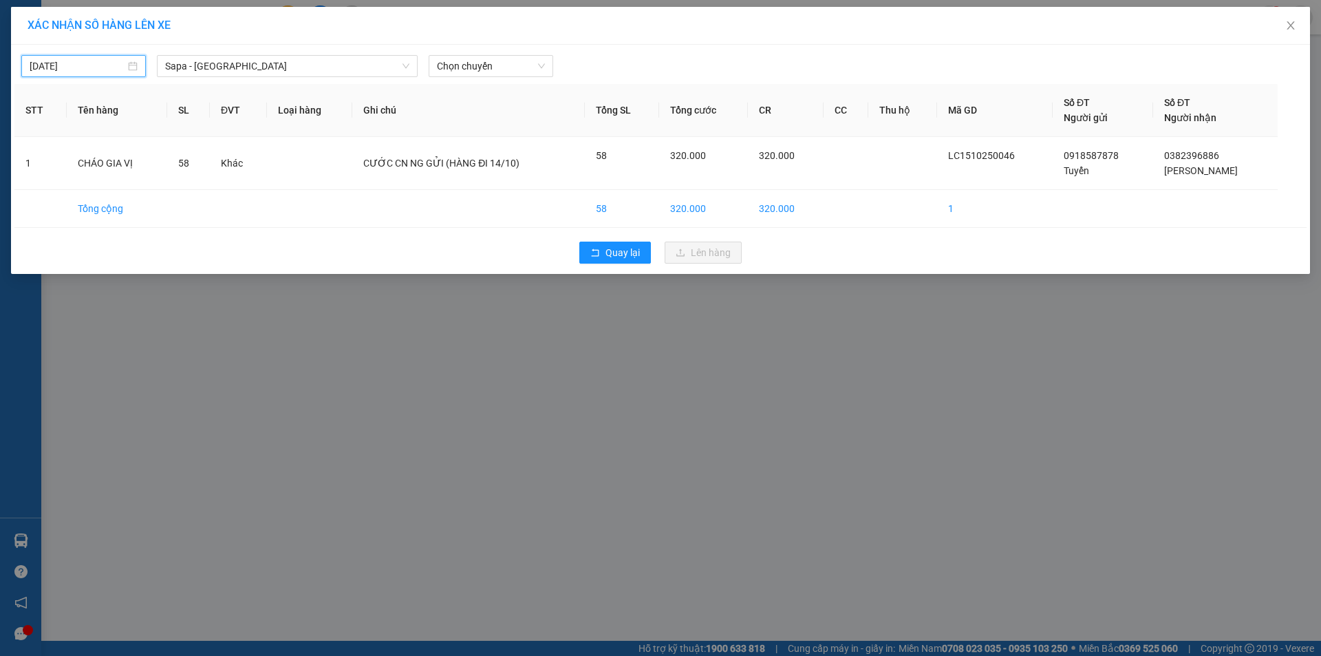
click at [125, 65] on input "[DATE]" at bounding box center [78, 65] width 96 height 15
type input "[DATE]"
click at [495, 67] on span "Chọn chuyến" at bounding box center [491, 66] width 108 height 21
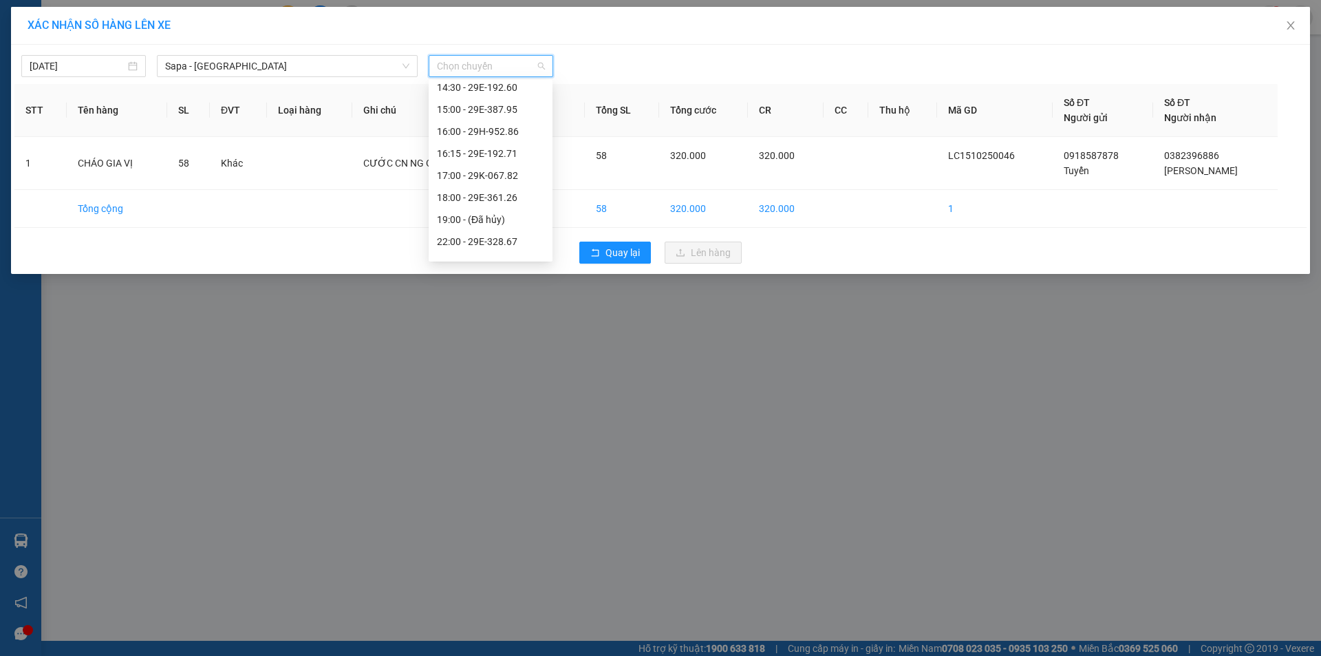
scroll to position [413, 0]
click at [493, 119] on div "18:00 - 29E-361.26" at bounding box center [490, 121] width 107 height 15
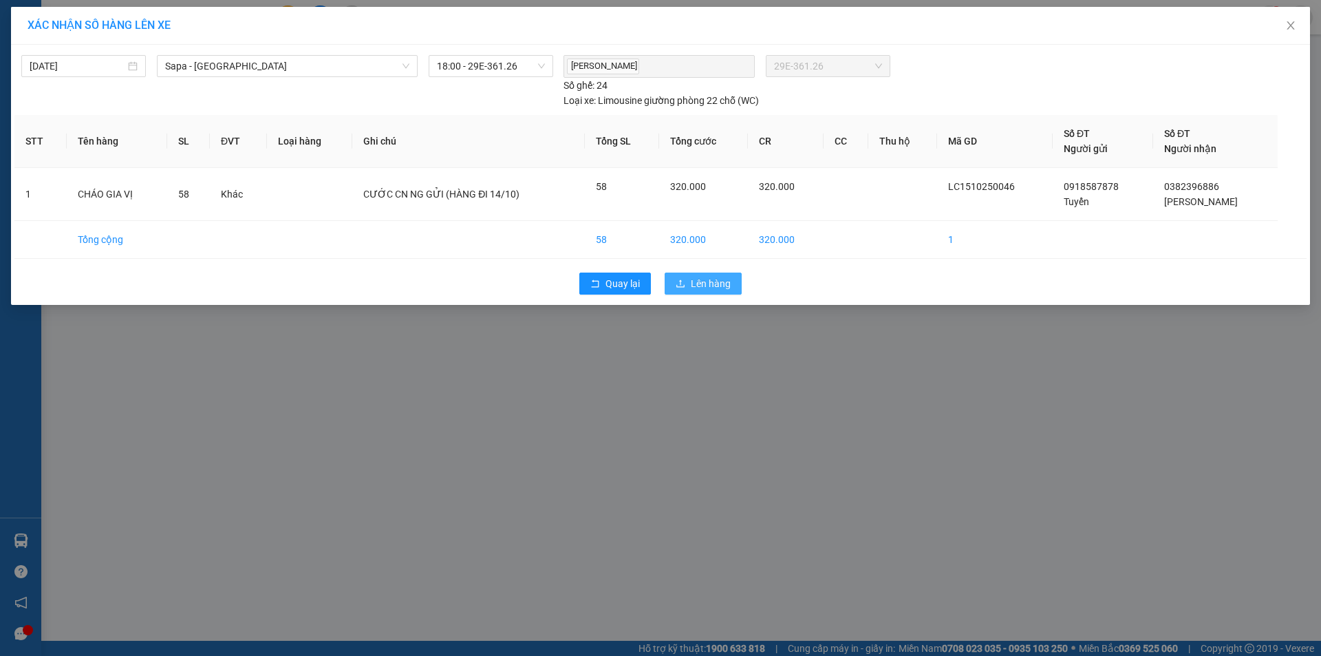
click at [723, 277] on span "Lên hàng" at bounding box center [711, 283] width 40 height 15
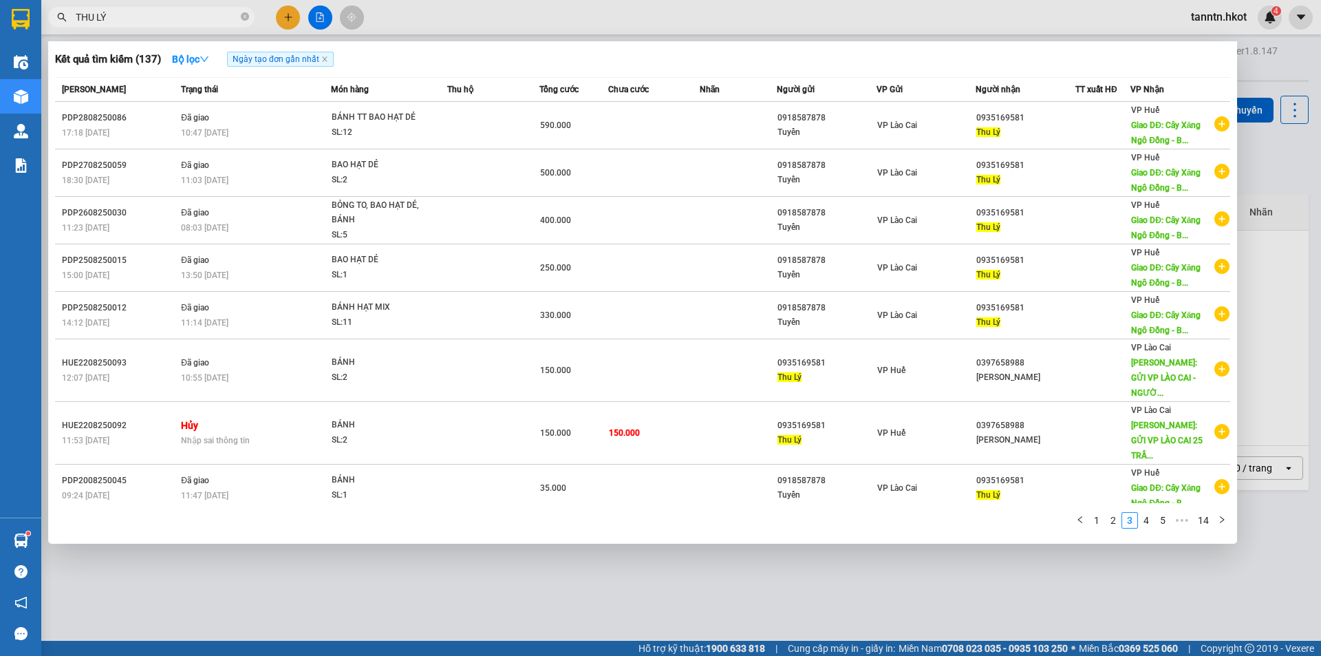
click at [288, 19] on div at bounding box center [660, 328] width 1321 height 656
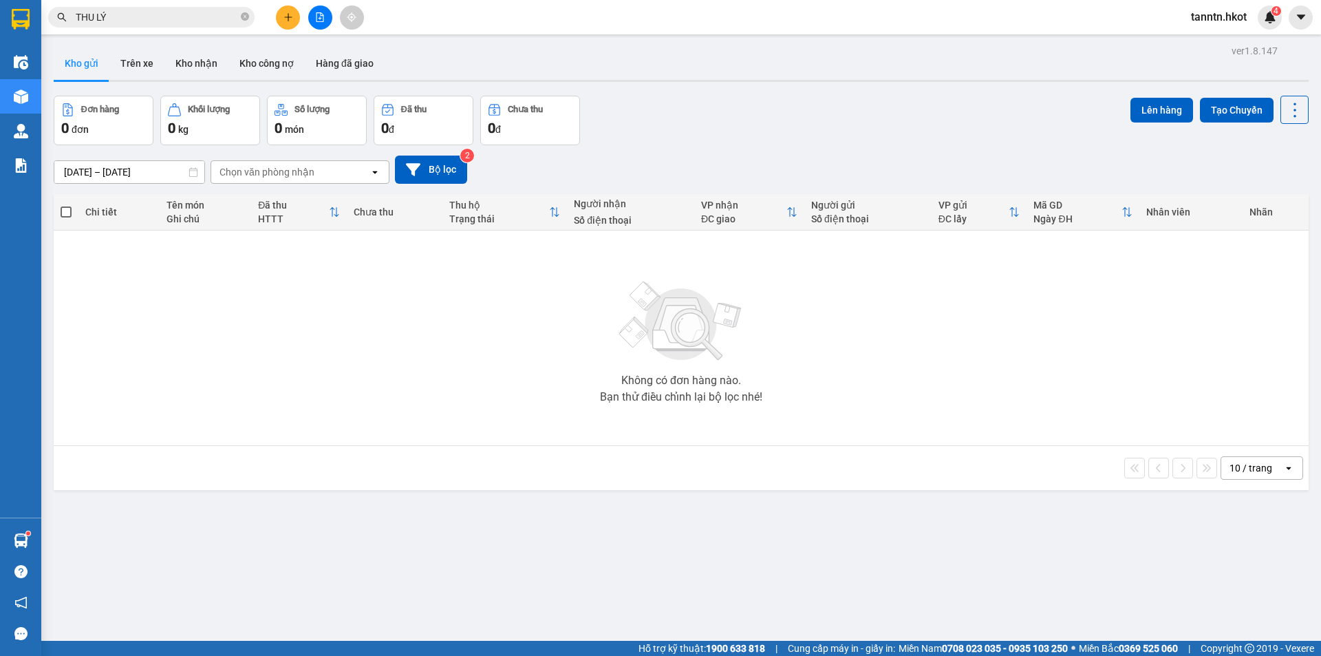
click at [288, 18] on icon "plus" at bounding box center [288, 17] width 10 height 10
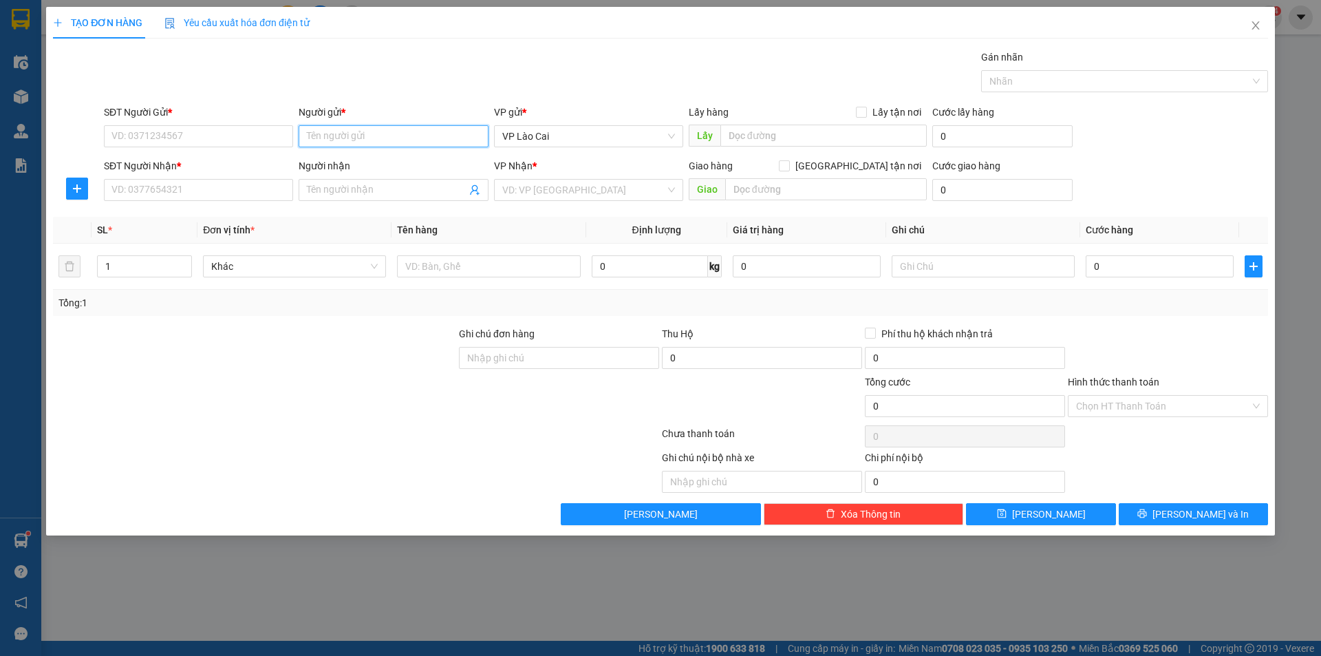
click at [349, 134] on input "Người gửi *" at bounding box center [393, 136] width 189 height 22
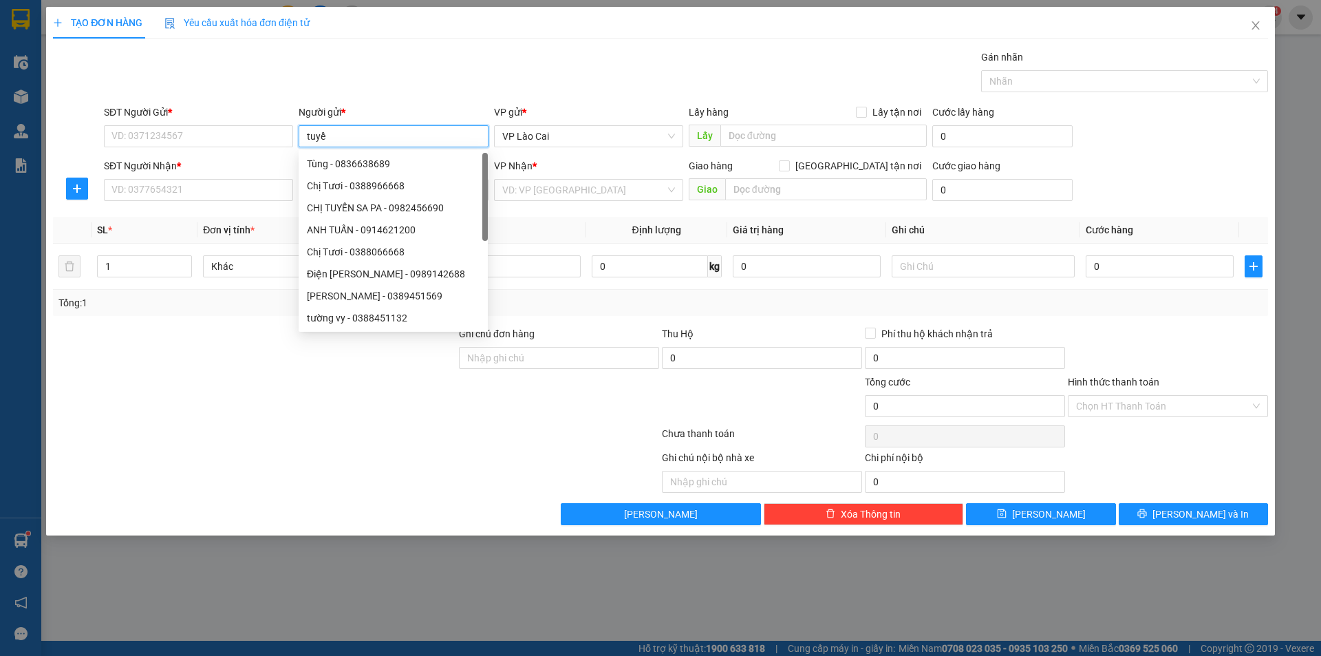
type input "tuyển"
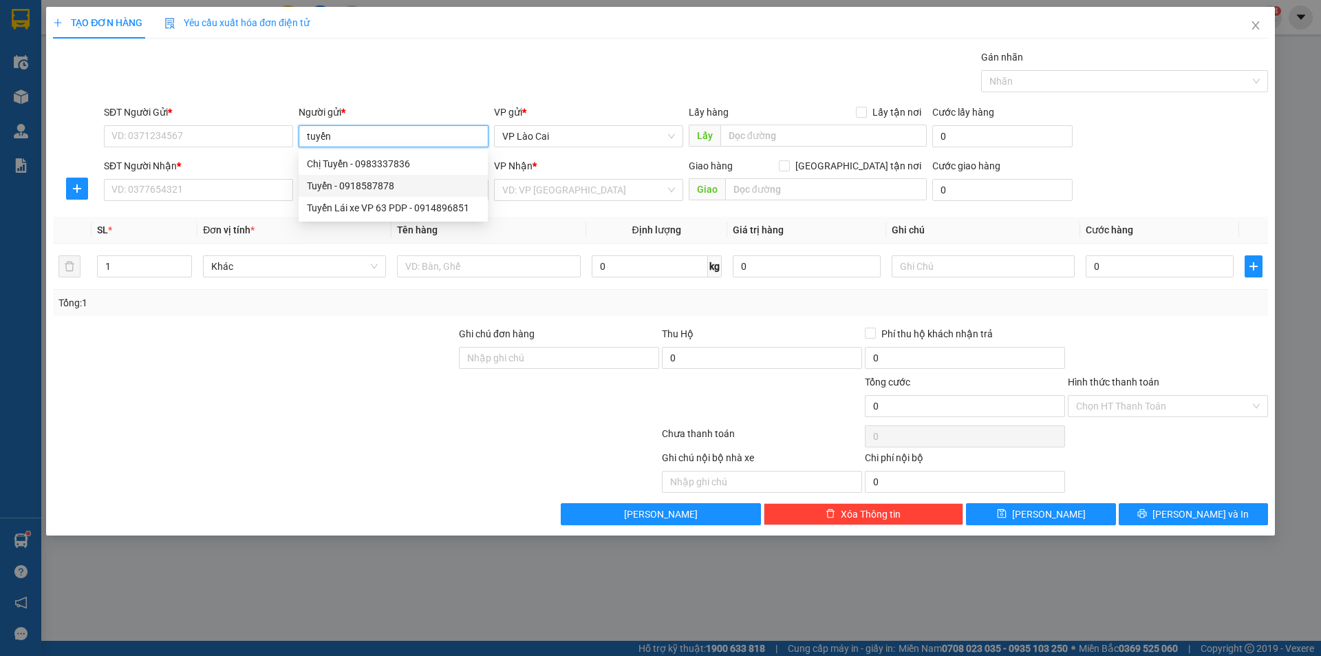
click at [369, 192] on div "Tuyển - 0918587878" at bounding box center [393, 185] width 173 height 15
type input "0918587878"
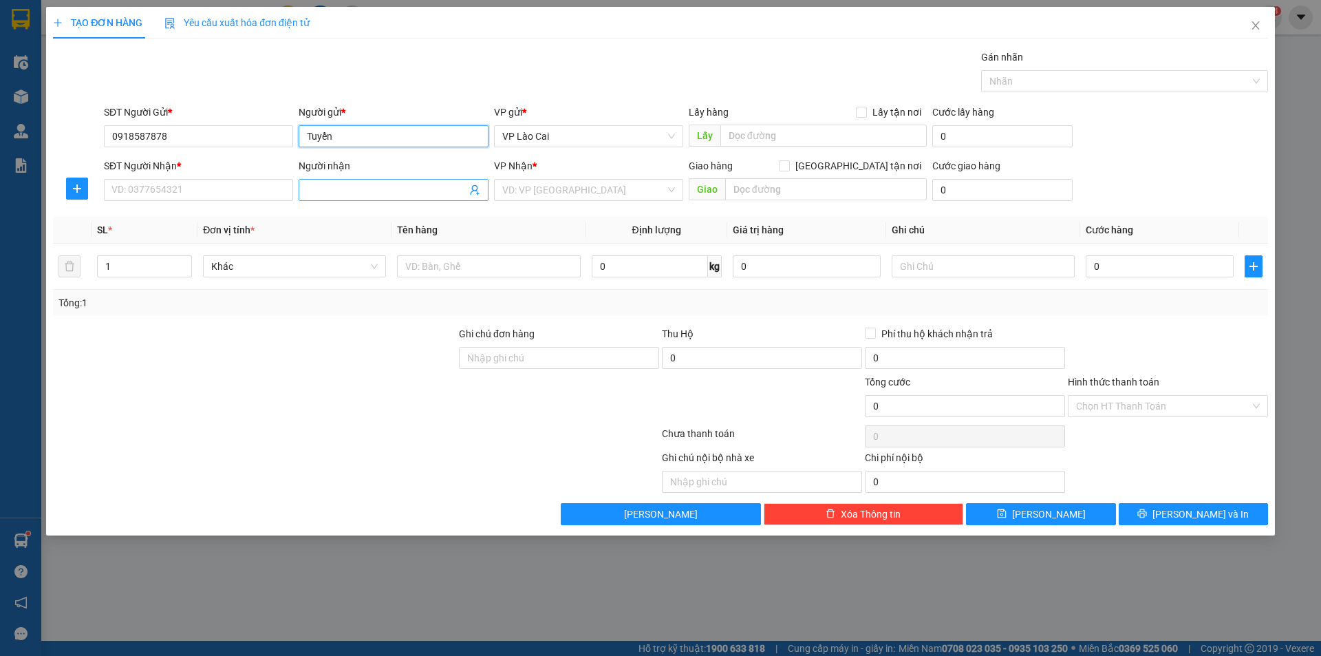
type input "Tuyển"
click at [363, 193] on input "Người nhận" at bounding box center [386, 189] width 159 height 15
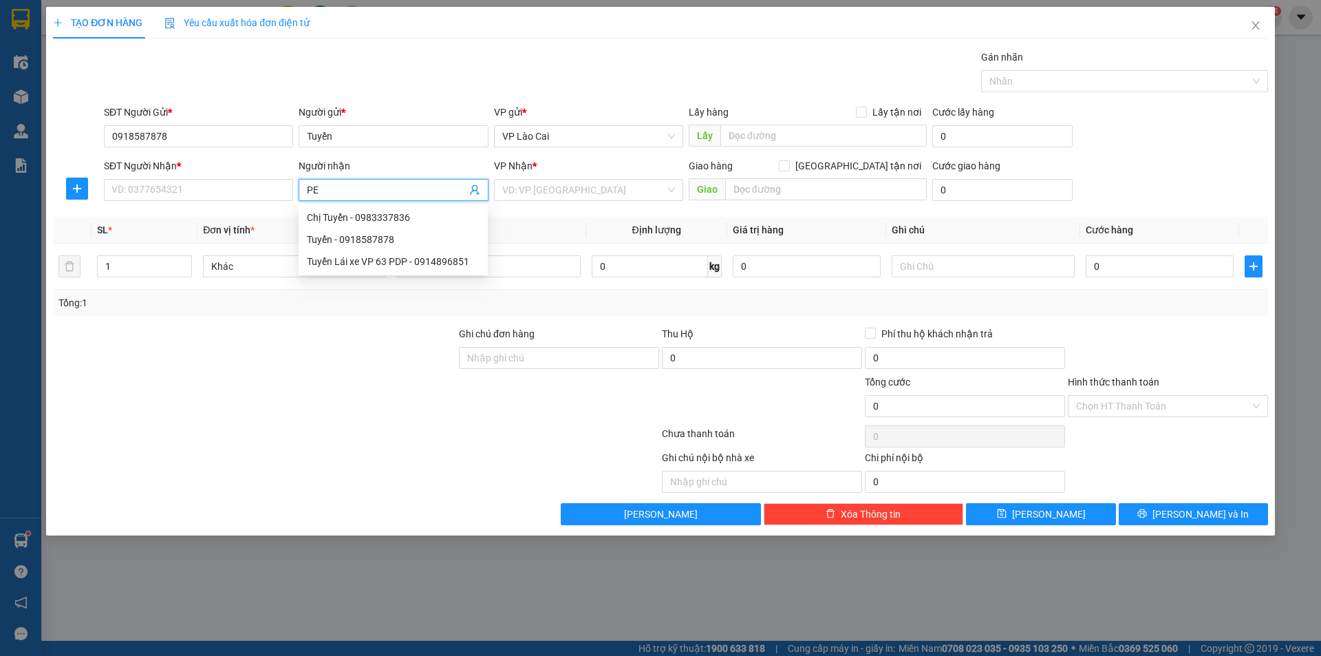
type input "PET"
click at [367, 216] on div "PET - 0327041340" at bounding box center [393, 217] width 173 height 15
type input "0327041340"
type input "1144 LÁNG, LÁNG THƯỢNG, ĐỐNG ĐA, HN"
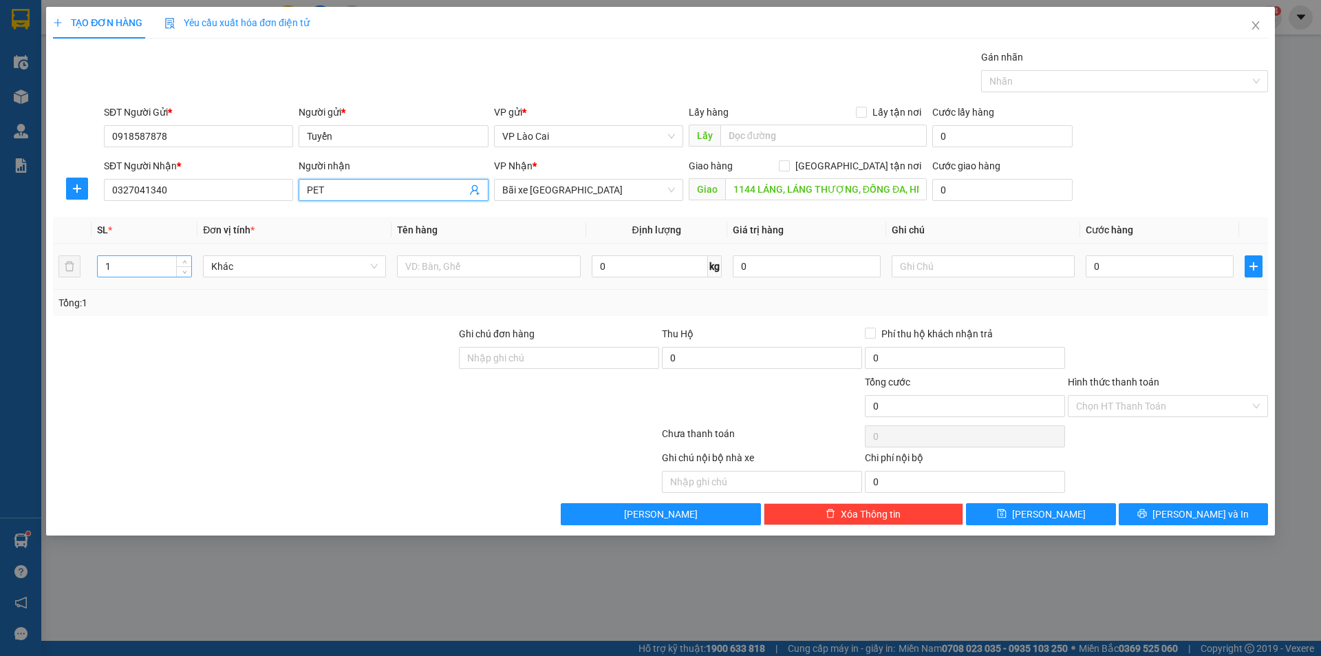
type input "PET"
click at [137, 267] on input "1" at bounding box center [145, 266] width 94 height 21
type input "20"
click at [528, 268] on input "text" at bounding box center [488, 266] width 183 height 22
type input "NƯỚC"
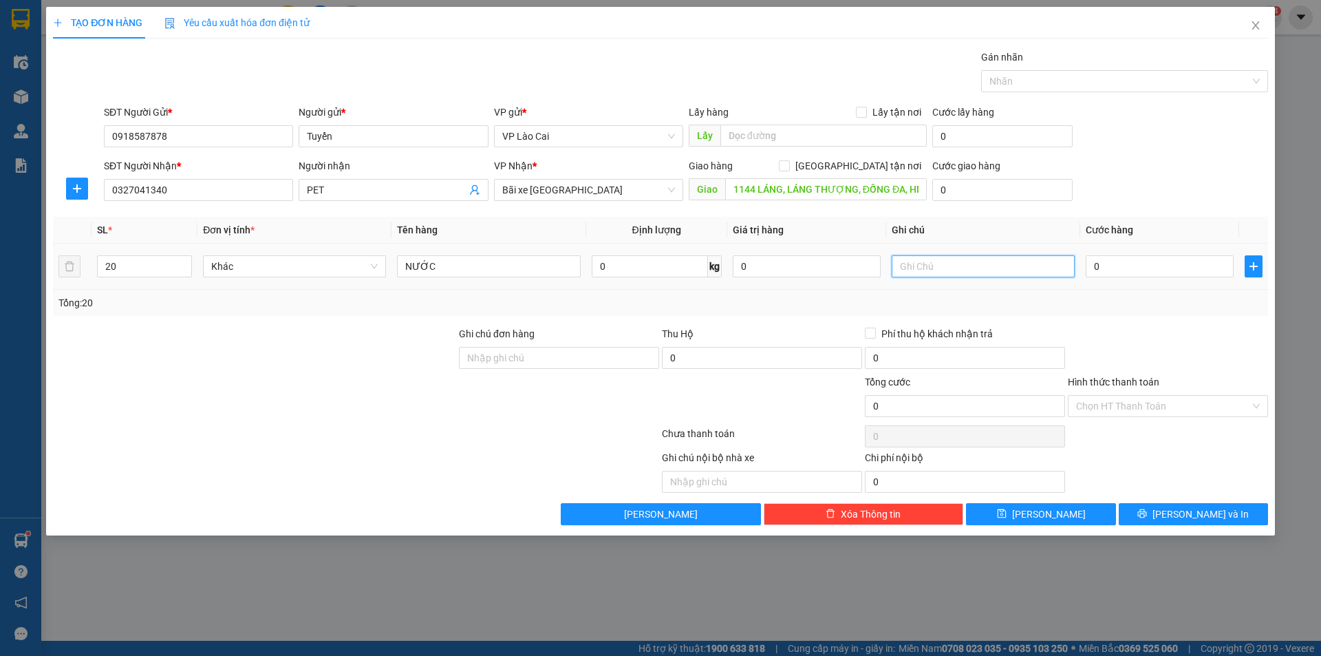
click at [943, 264] on input "text" at bounding box center [983, 266] width 183 height 22
type input "CƯỚC CN NG GỬI (HÀNG ĐI 14/10)"
click at [1189, 270] on input "0" at bounding box center [1160, 266] width 148 height 22
type input "4"
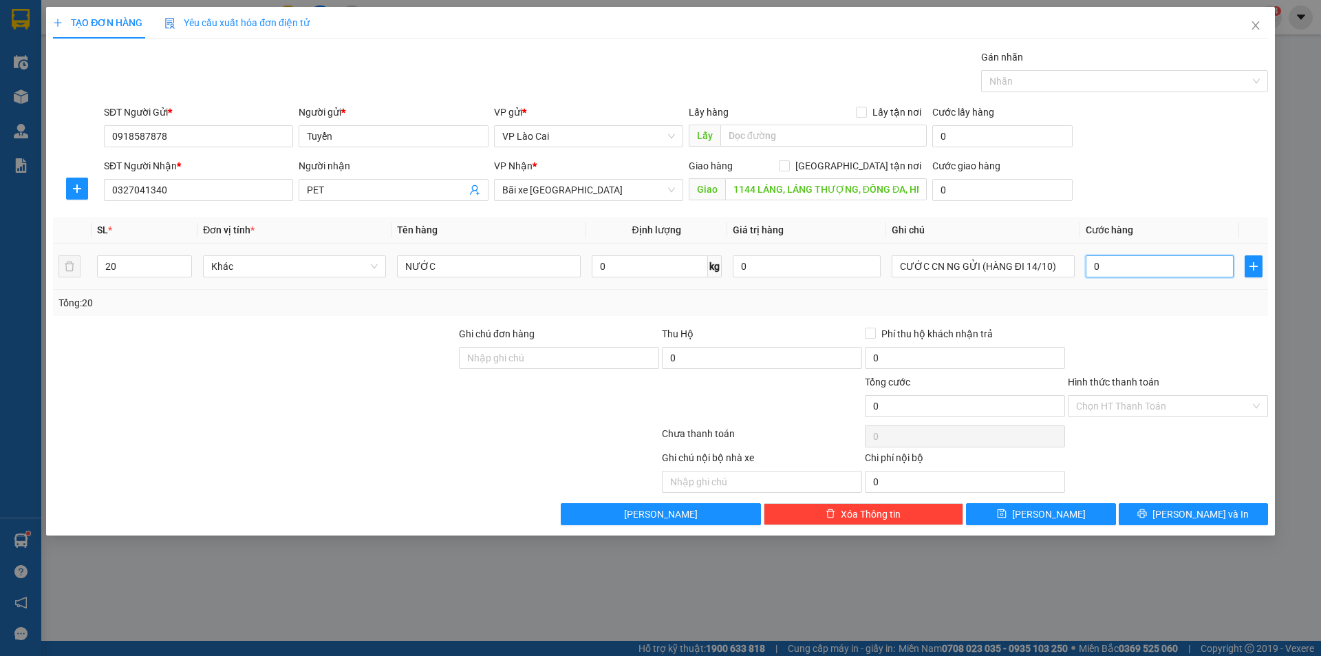
type input "4"
type input "40"
type input "400"
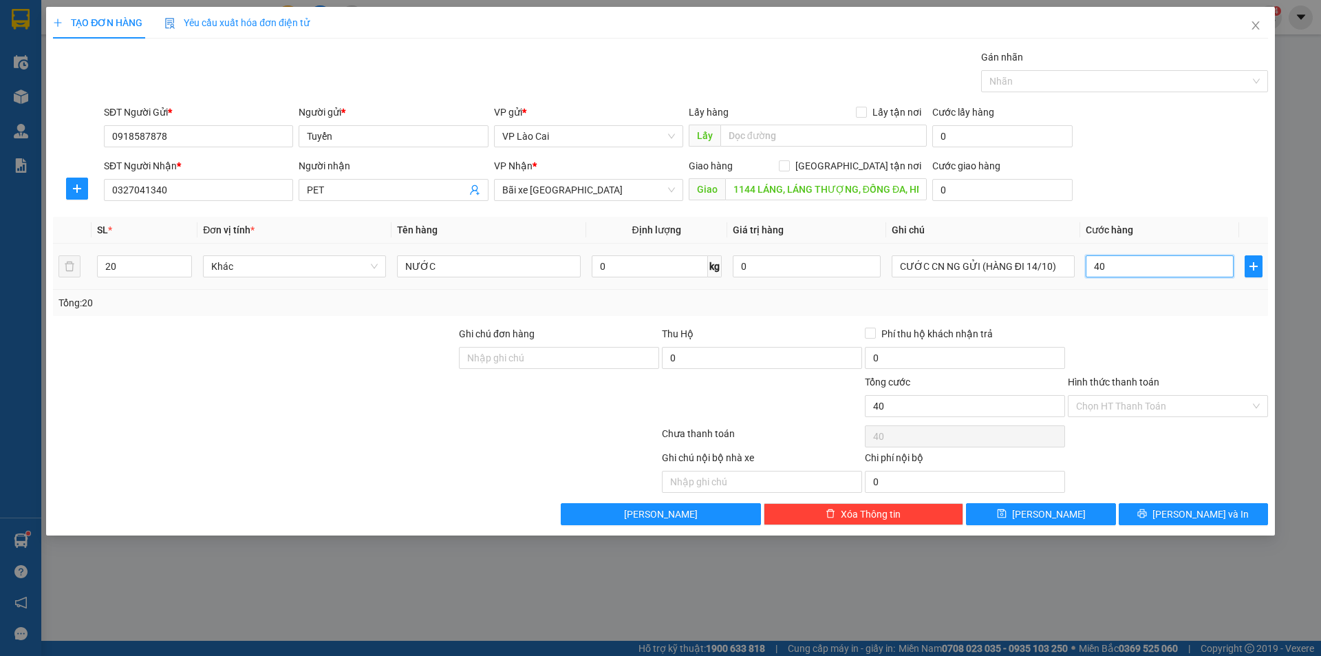
type input "400"
type input "4.000"
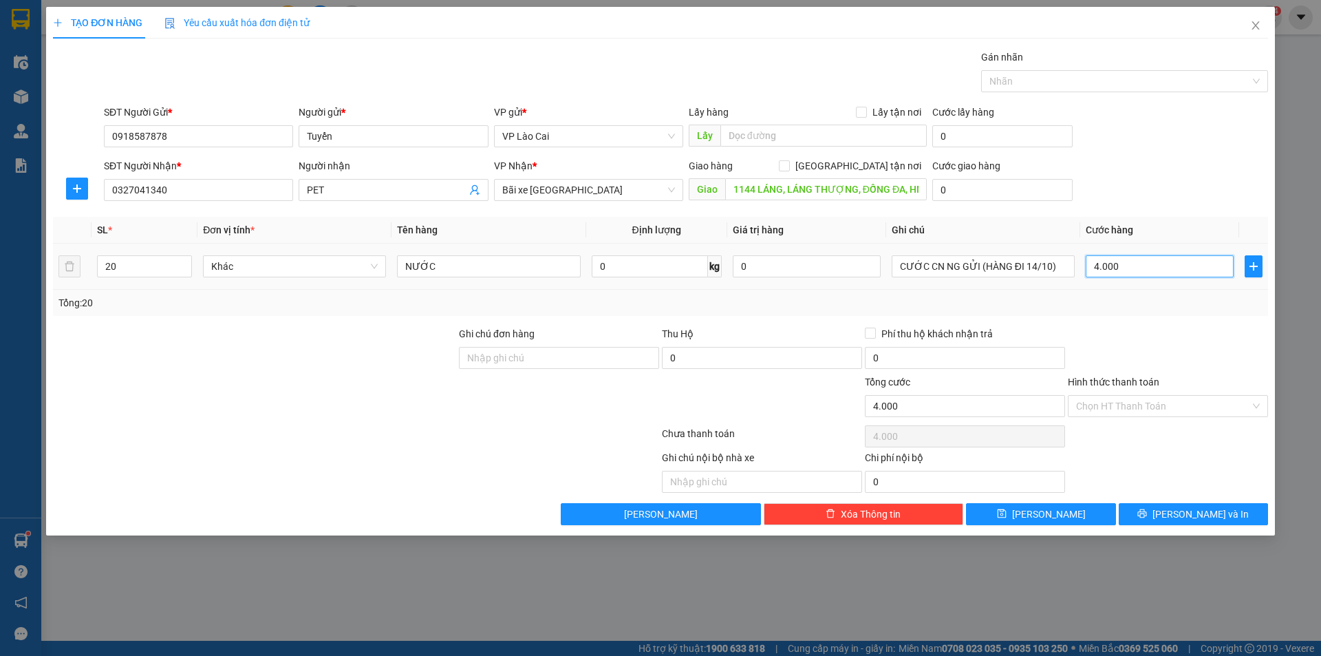
type input "40.000"
type input "400.000"
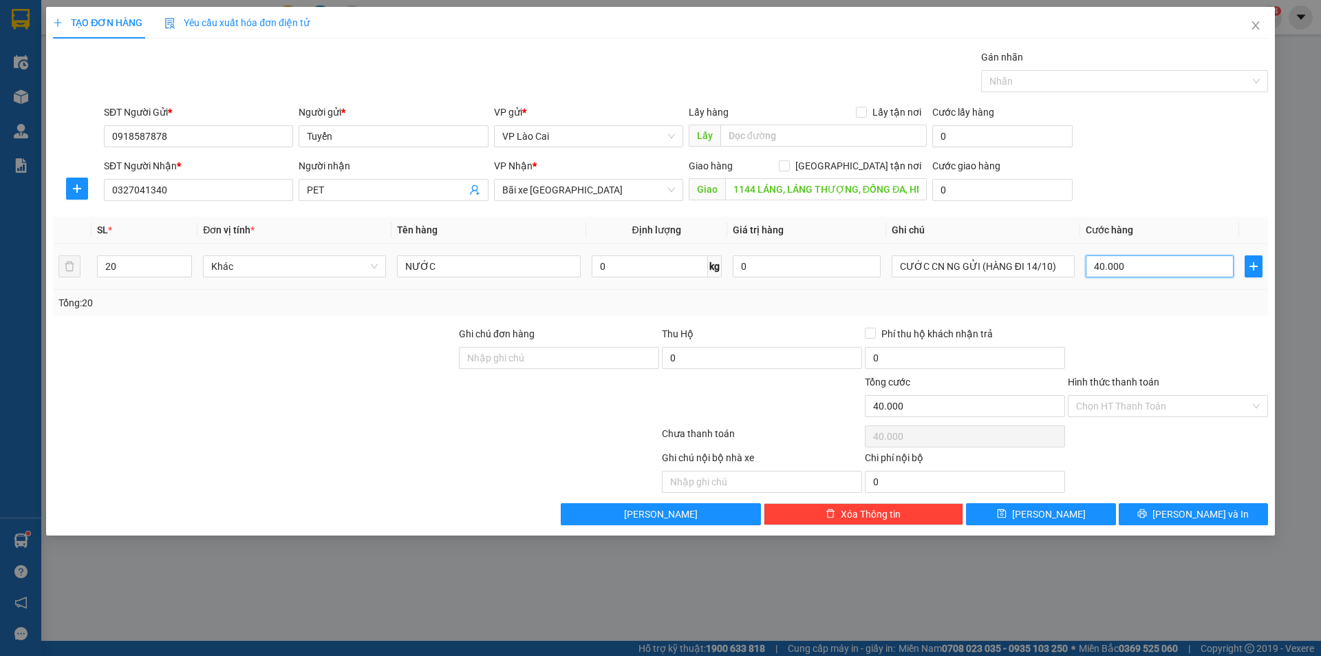
type input "400.000"
click at [1159, 408] on input "Hình thức thanh toán" at bounding box center [1163, 406] width 174 height 21
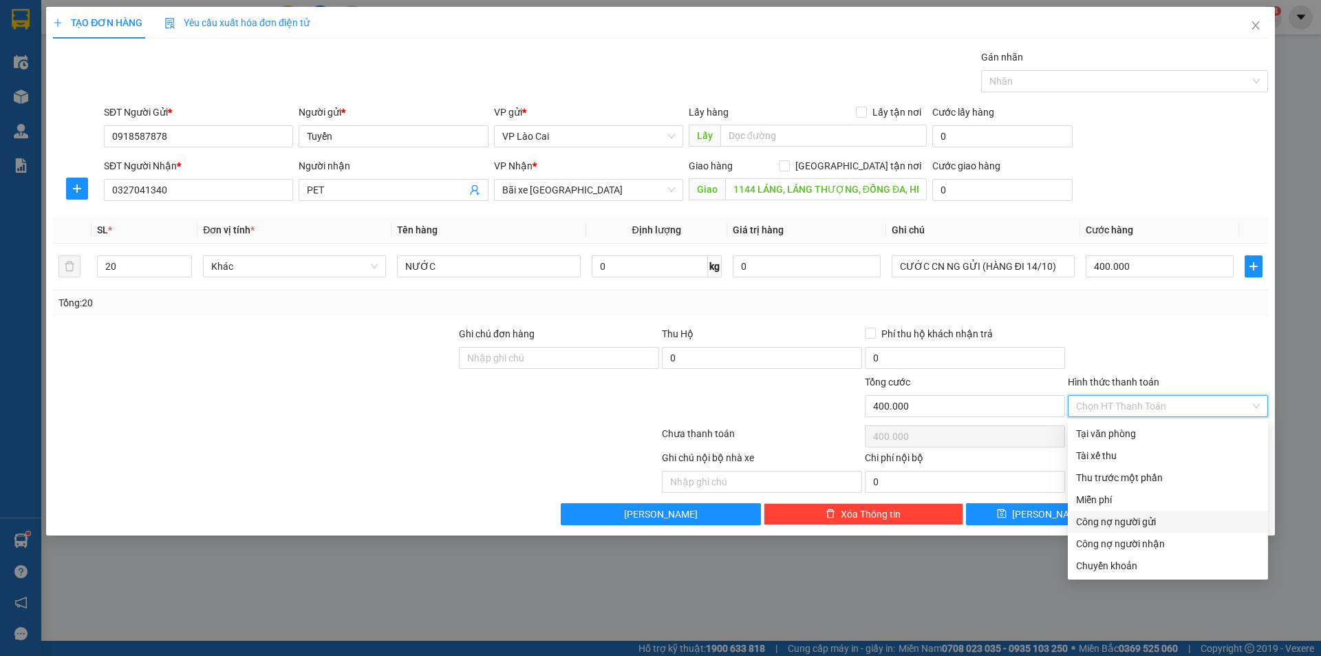
click at [1152, 518] on div "Công nợ người gửi" at bounding box center [1168, 521] width 184 height 15
type input "0"
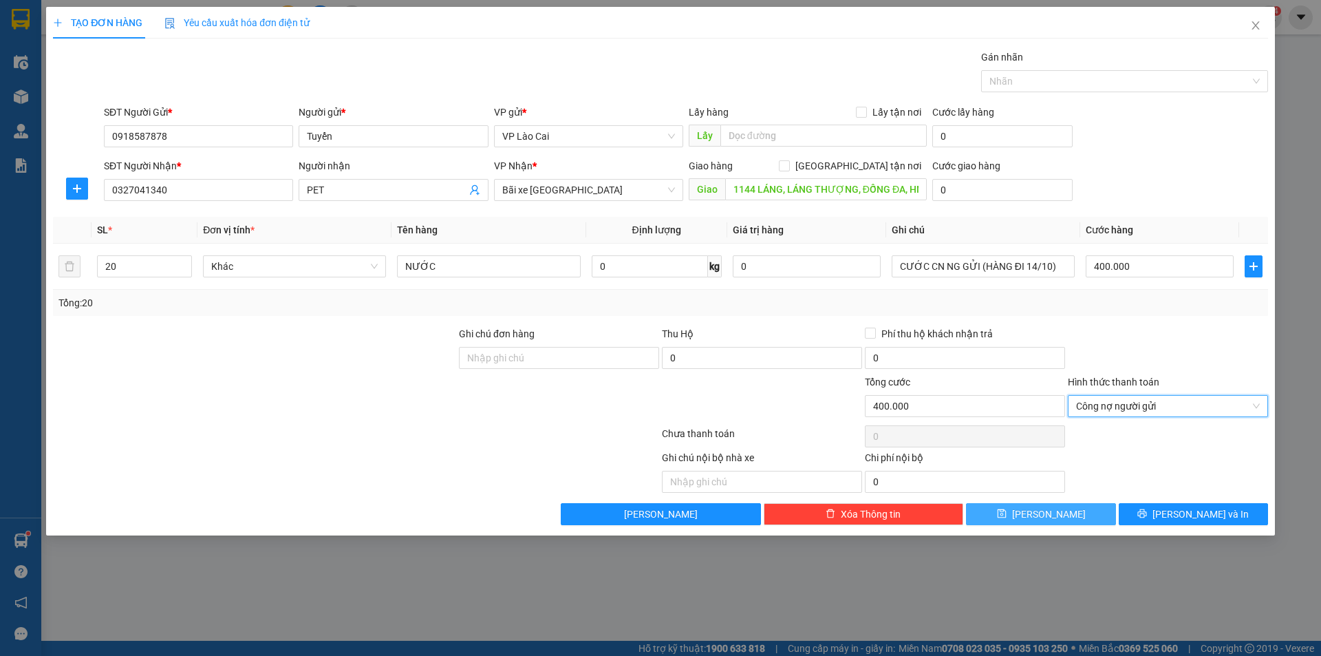
click at [1100, 513] on button "Lưu" at bounding box center [1040, 514] width 149 height 22
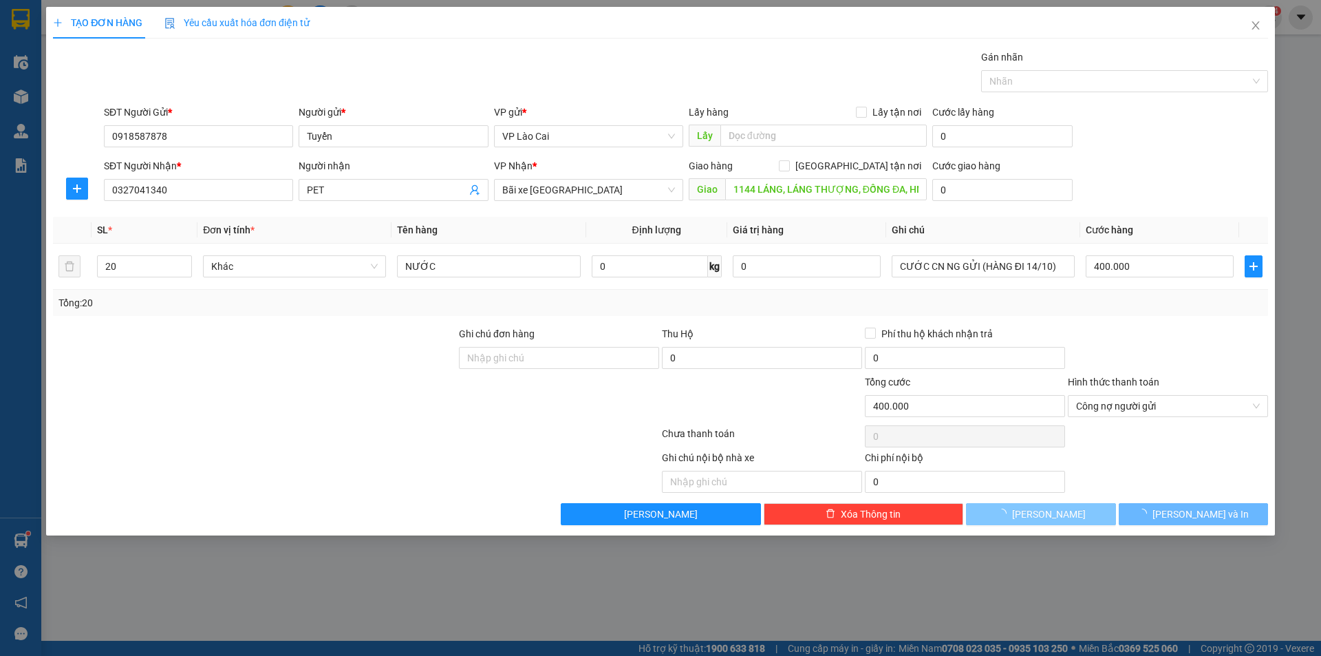
type input "1"
type input "0"
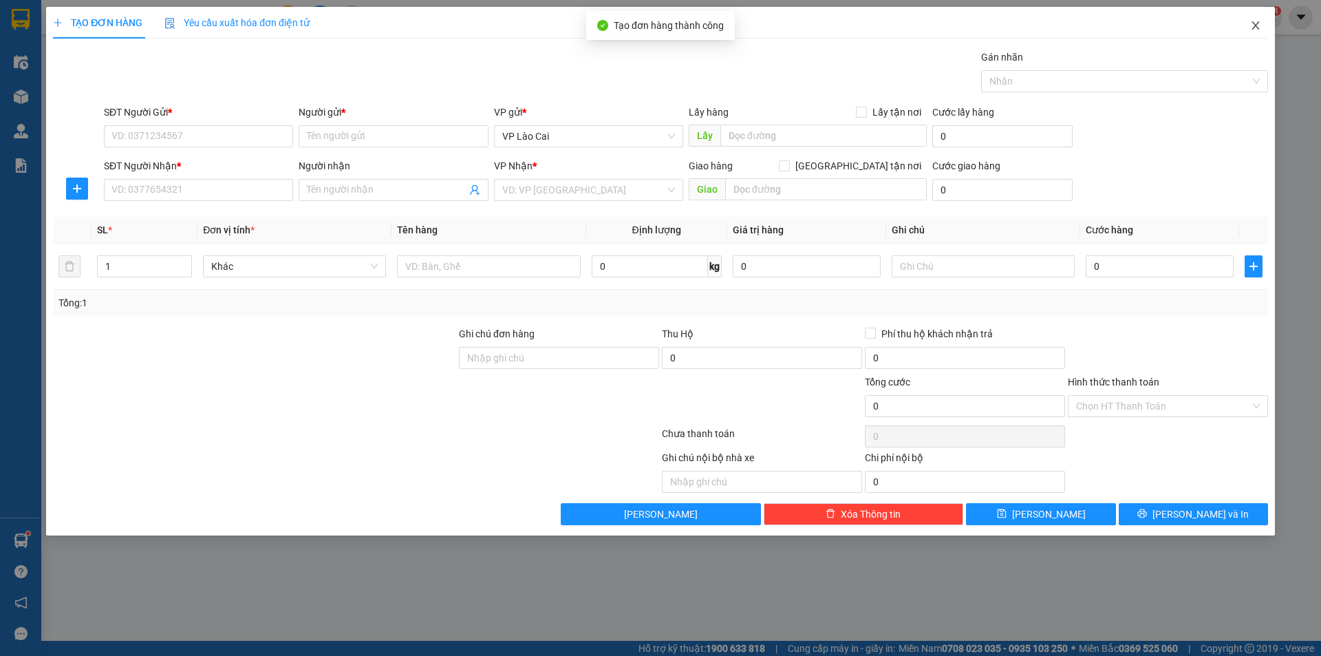
click at [1252, 25] on icon "close" at bounding box center [1255, 25] width 11 height 11
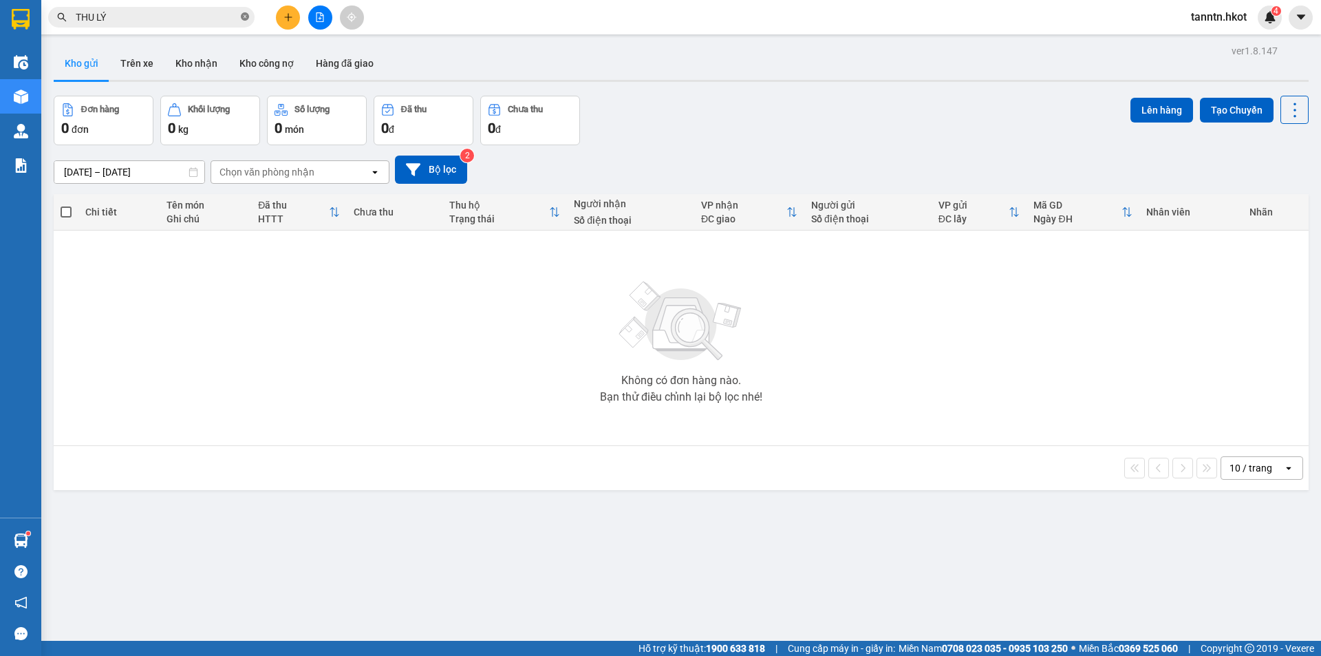
click at [248, 16] on icon "close-circle" at bounding box center [245, 16] width 8 height 8
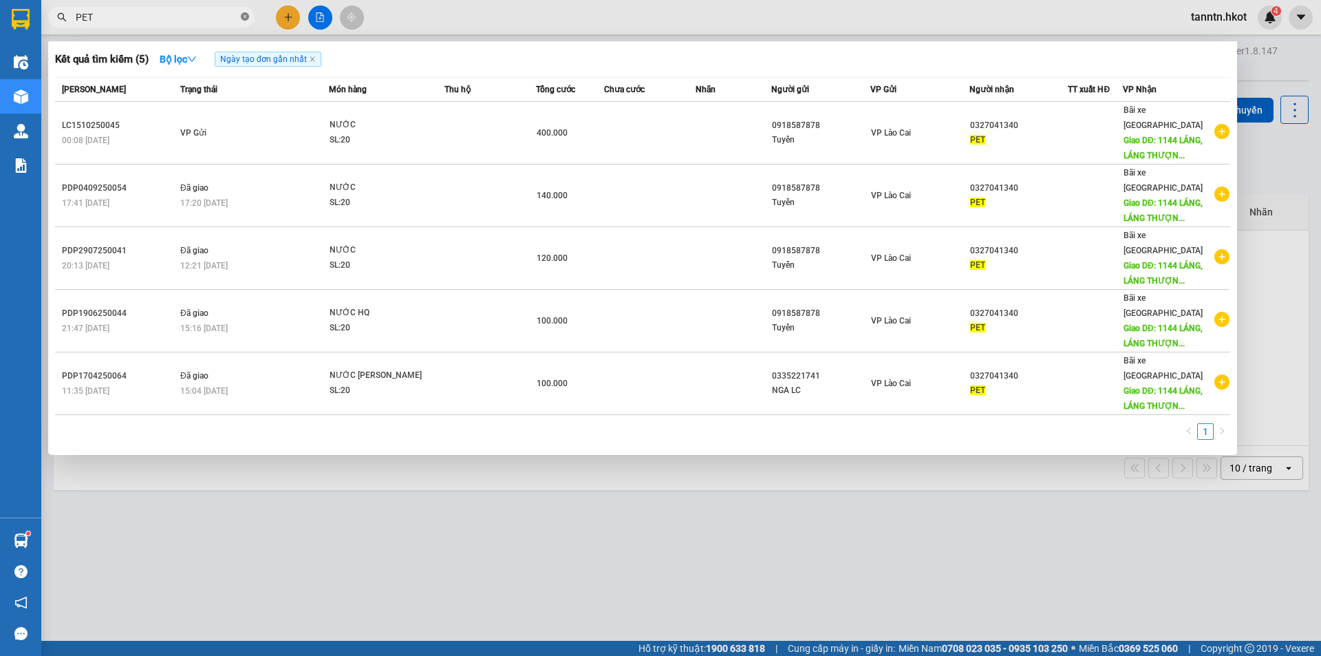
type input "PET"
drag, startPoint x: 288, startPoint y: 18, endPoint x: 299, endPoint y: 39, distance: 23.7
click at [288, 18] on div at bounding box center [660, 328] width 1321 height 656
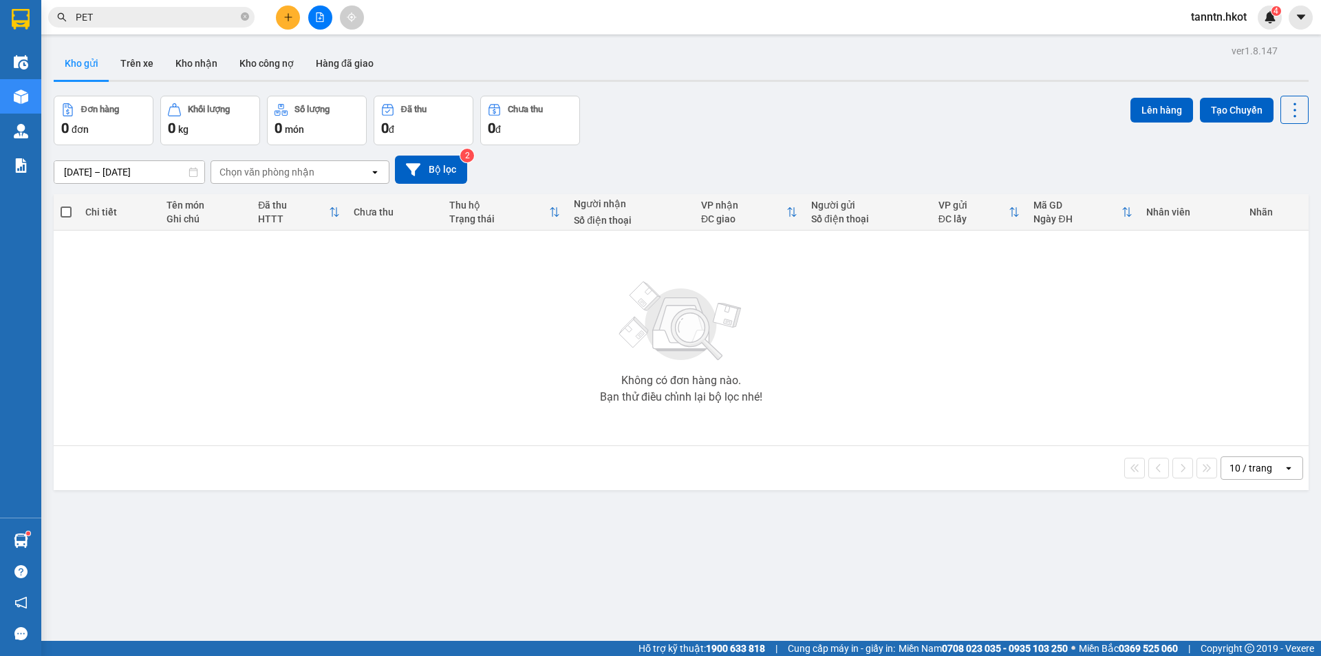
click at [289, 10] on button at bounding box center [288, 18] width 24 height 24
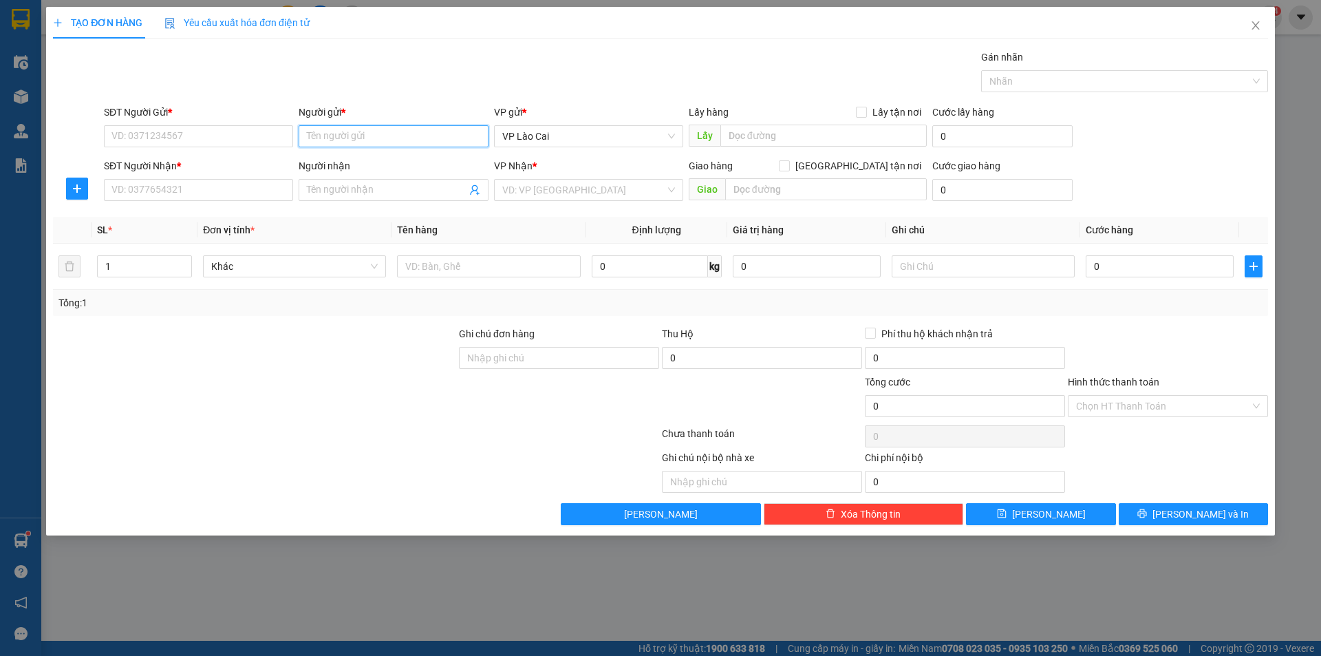
click at [381, 137] on input "Người gửi *" at bounding box center [393, 136] width 189 height 22
type input "TUYỂN"
click at [376, 181] on div "Tuyển - 0918587878" at bounding box center [393, 185] width 173 height 15
type input "0918587878"
type input "Tuyển"
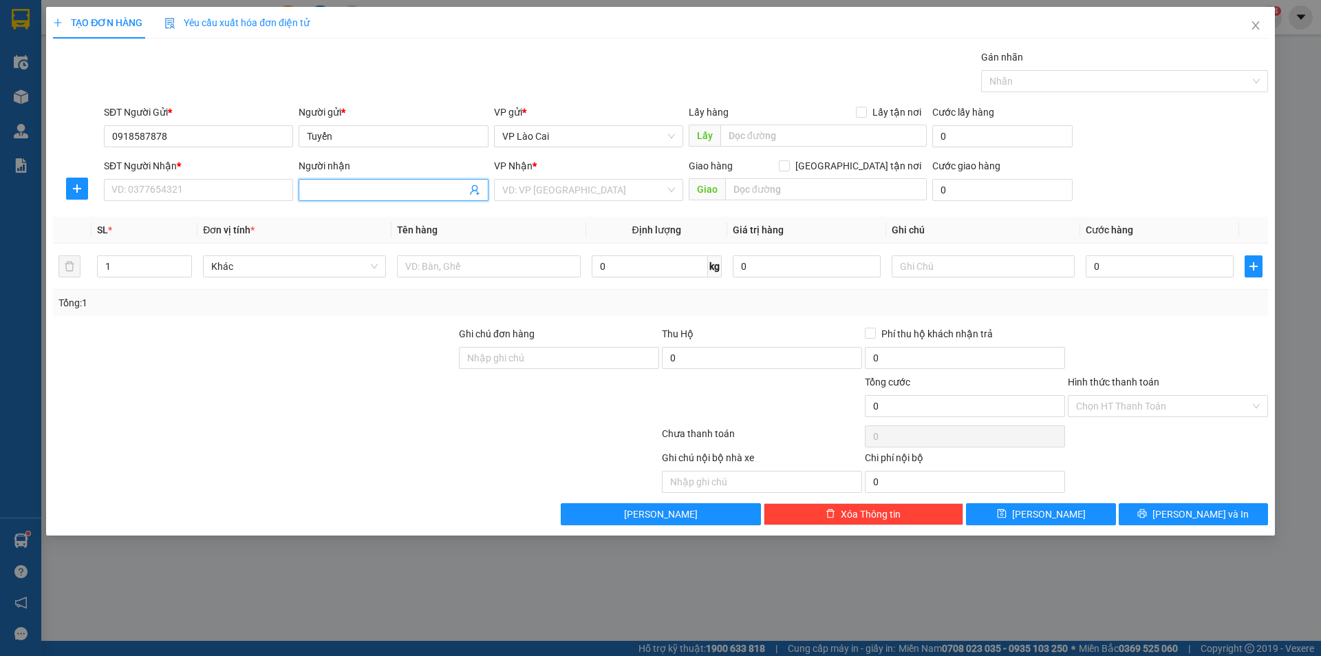
click at [339, 190] on input "Người nhận" at bounding box center [386, 189] width 159 height 15
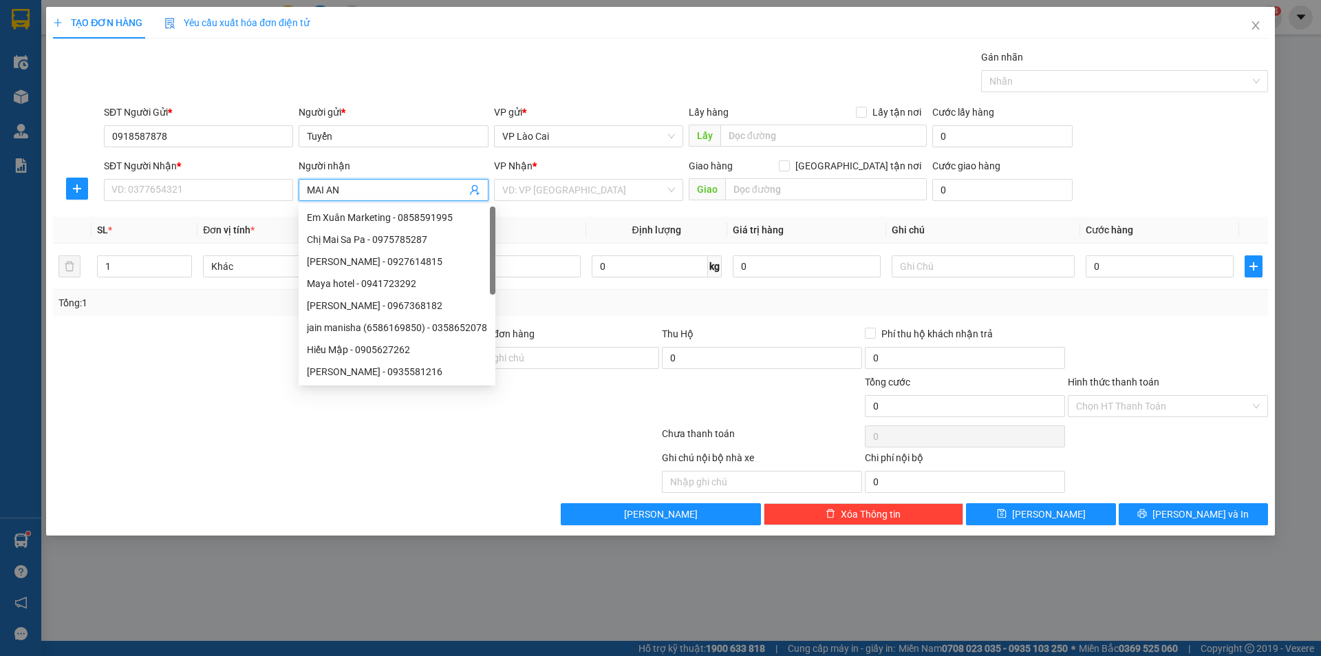
type input "MAI ANH"
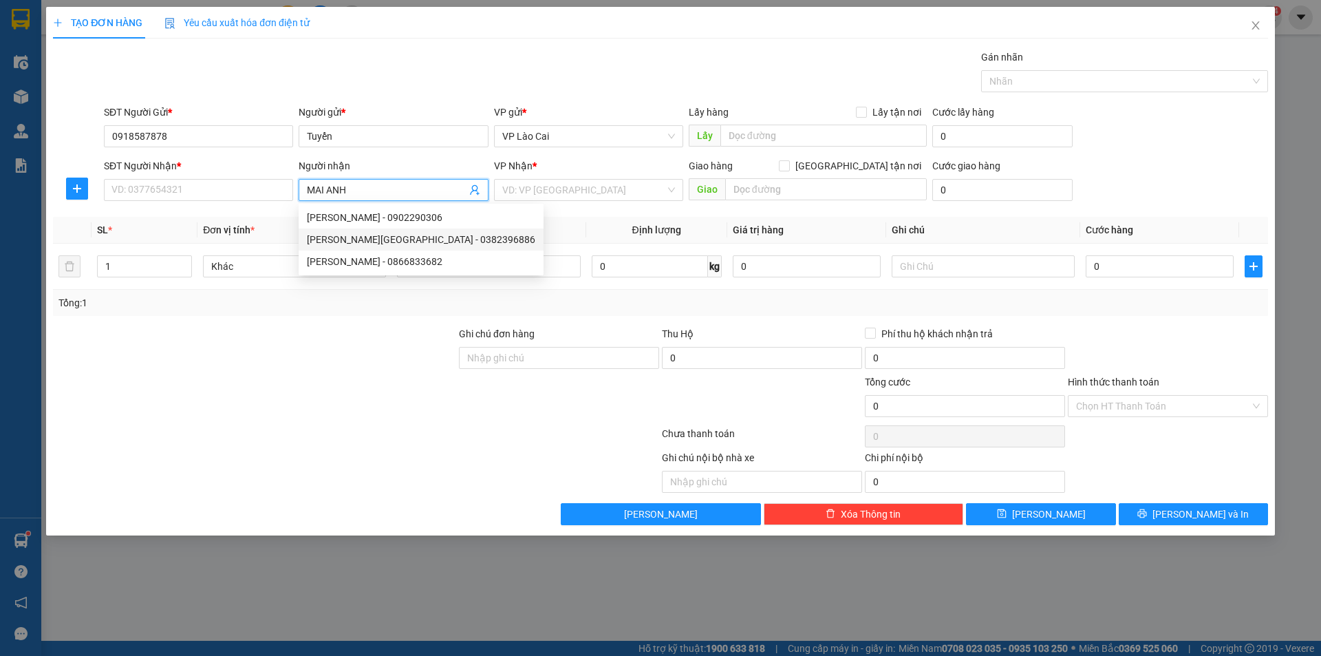
click at [377, 241] on div "Mai Anh Gia Lâm - 0382396886" at bounding box center [421, 239] width 228 height 15
type input "0382396886"
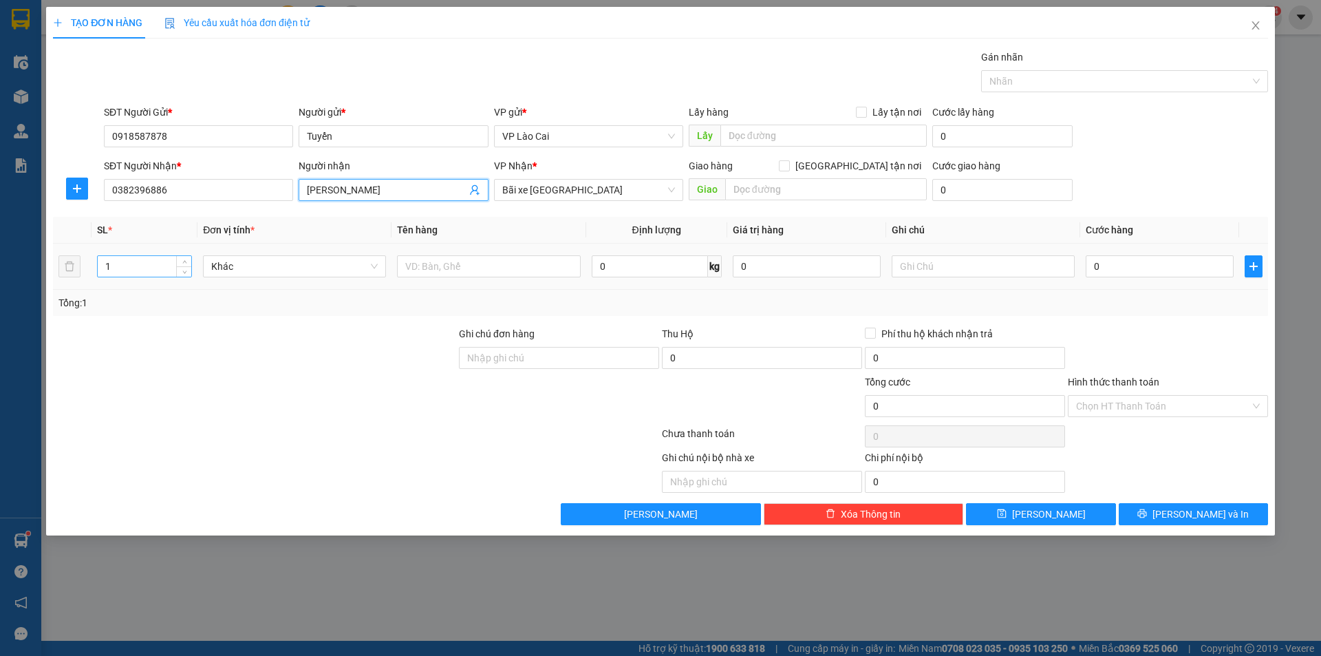
type input "[PERSON_NAME]"
click at [136, 272] on input "1" at bounding box center [145, 266] width 94 height 21
type input "58"
click at [438, 266] on input "text" at bounding box center [488, 266] width 183 height 22
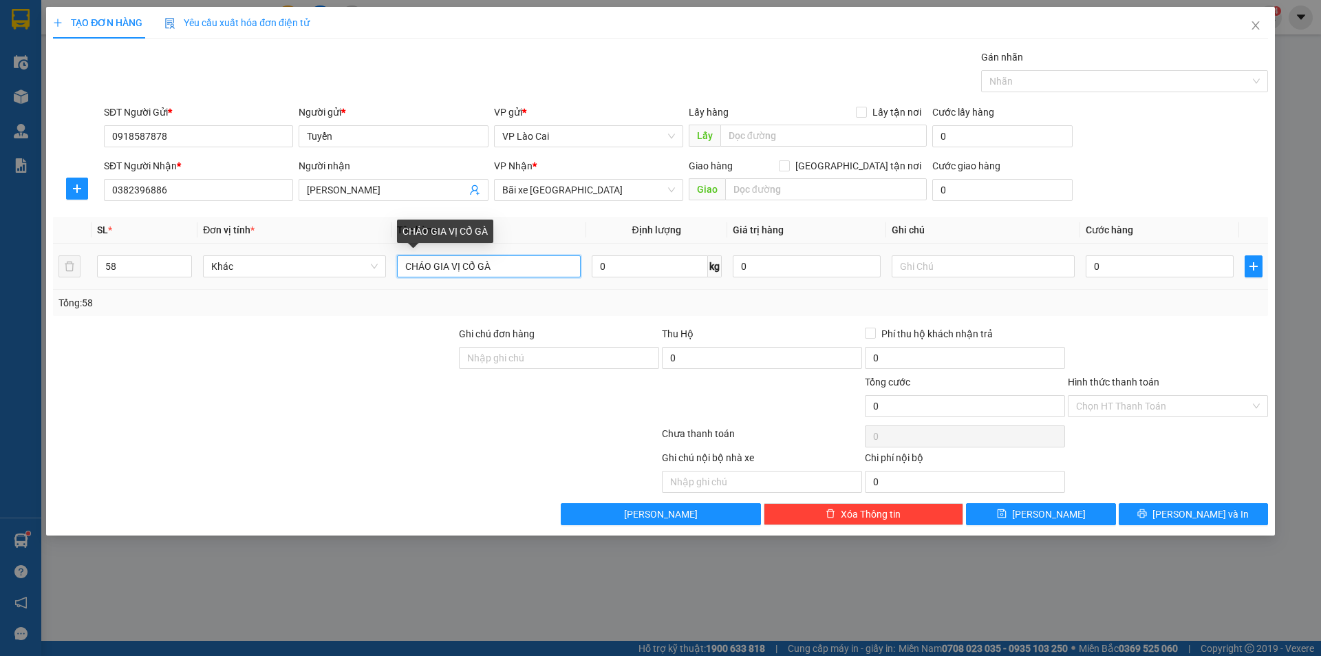
drag, startPoint x: 507, startPoint y: 266, endPoint x: 465, endPoint y: 267, distance: 42.0
click at [465, 267] on input "CHÁO GIA VỊ CỔ GÀ" at bounding box center [488, 266] width 183 height 22
type input "CHÁO GIA VỊ"
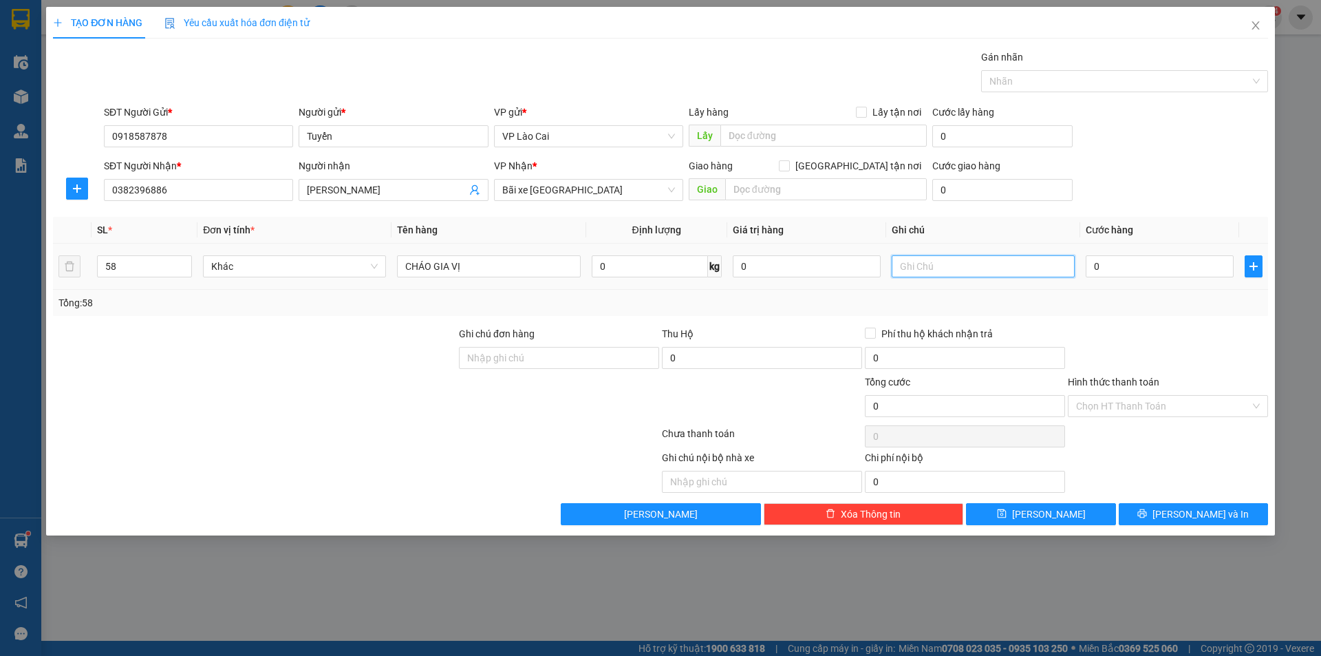
click at [900, 268] on input "text" at bounding box center [983, 266] width 183 height 22
type input "CƯỚC CN NG GỬI (HÀNG ĐI 14/10)"
click at [1125, 267] on input "0" at bounding box center [1160, 266] width 148 height 22
type input "3"
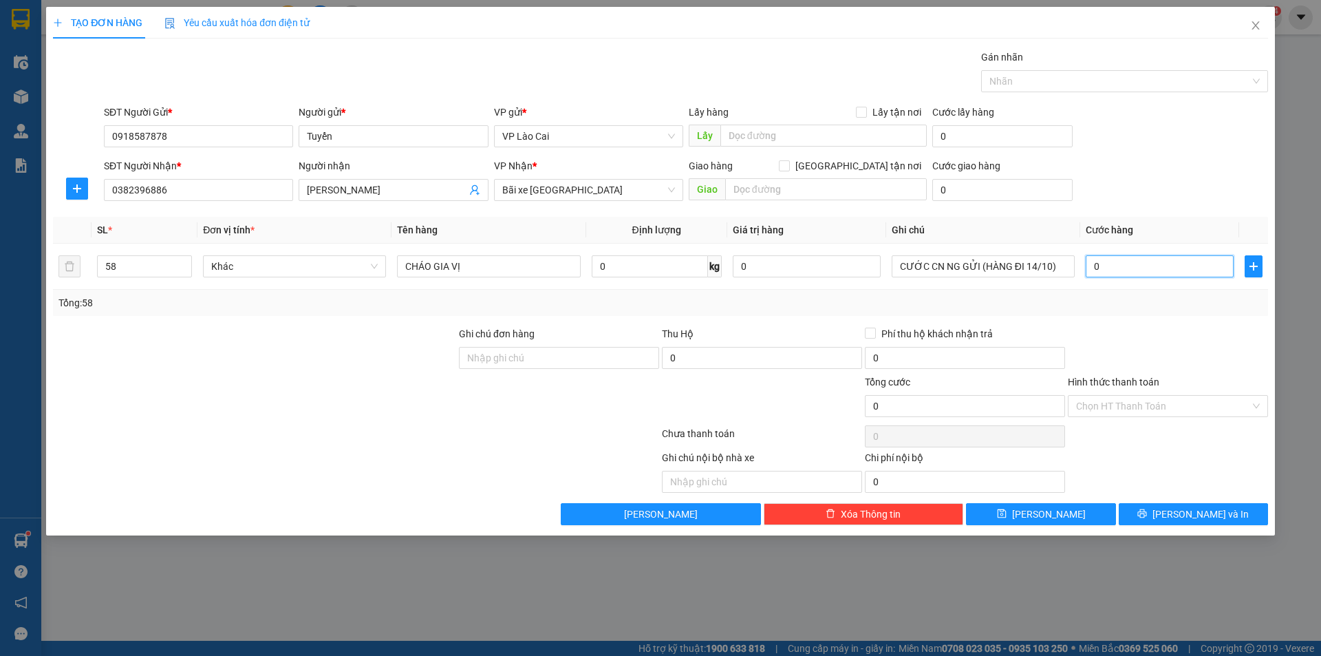
type input "3"
type input "32"
type input "320"
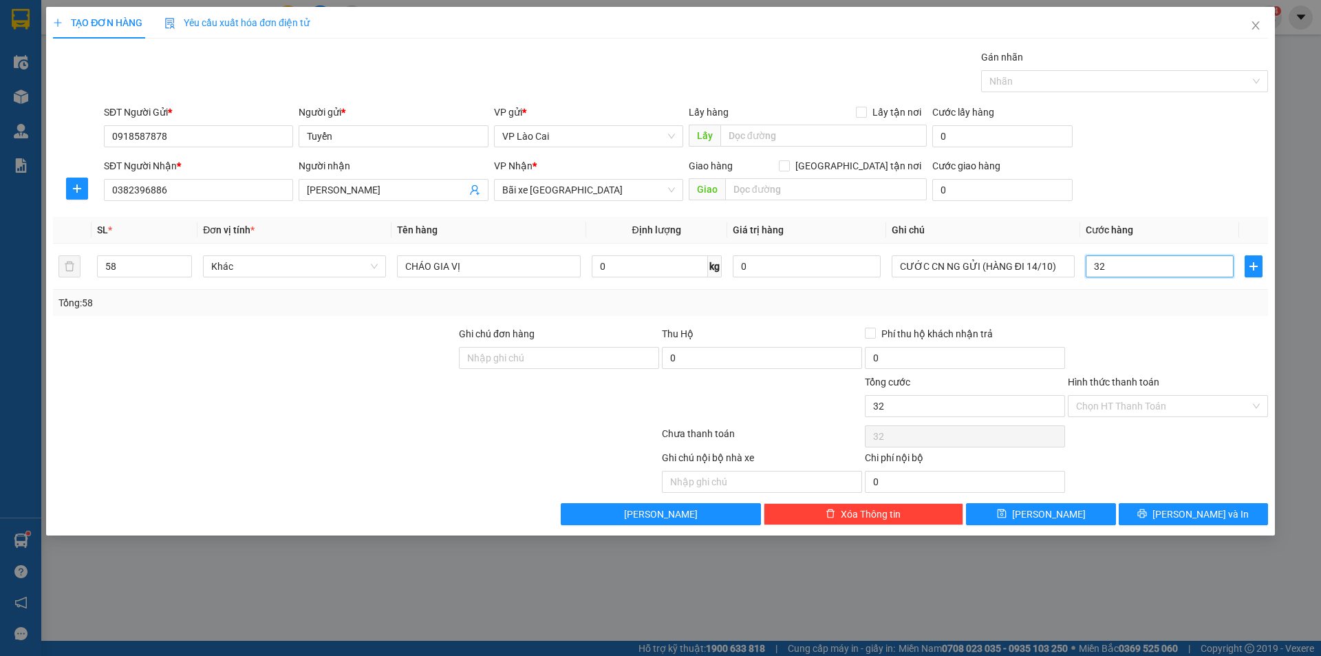
type input "320"
type input "3.200"
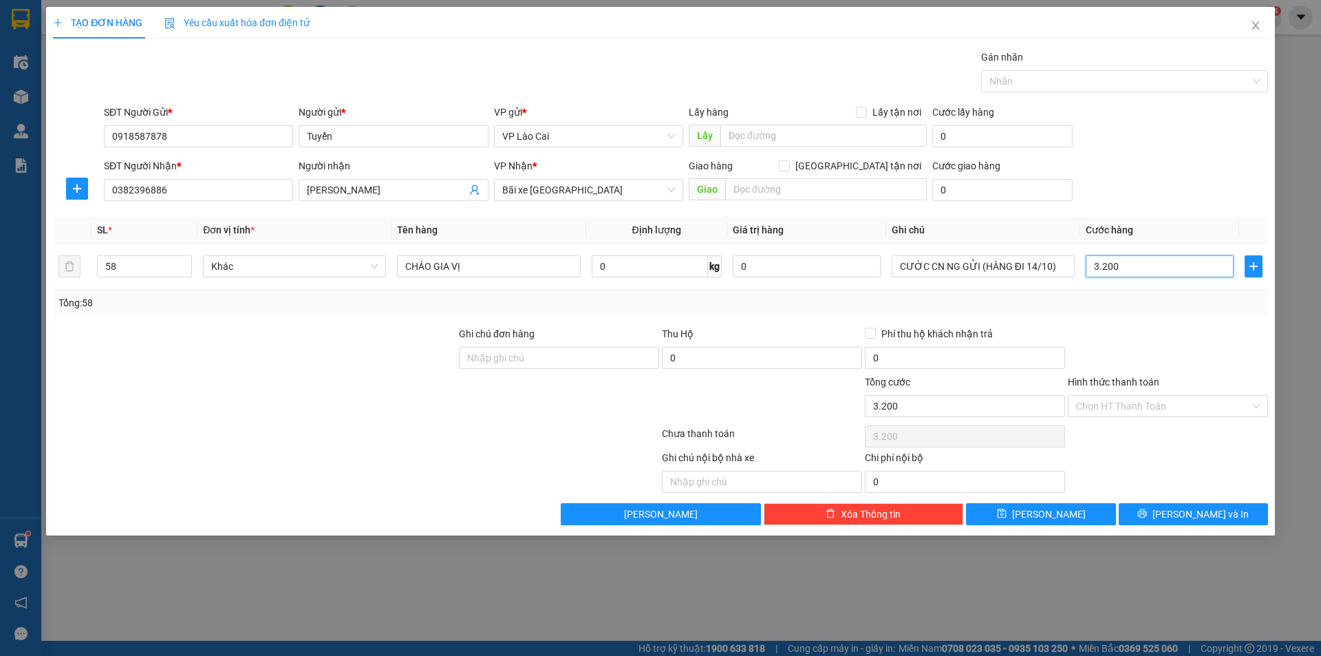
type input "32.000"
type input "320.000"
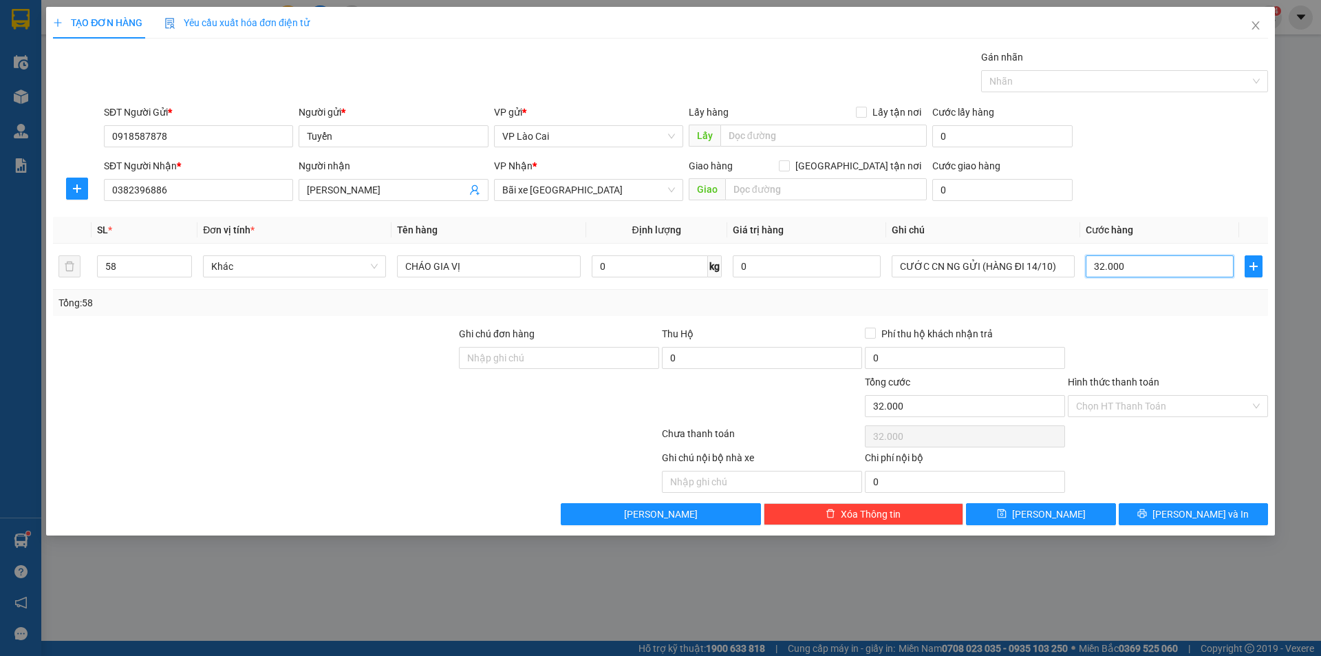
type input "320.000"
click at [1126, 410] on input "Hình thức thanh toán" at bounding box center [1163, 406] width 174 height 21
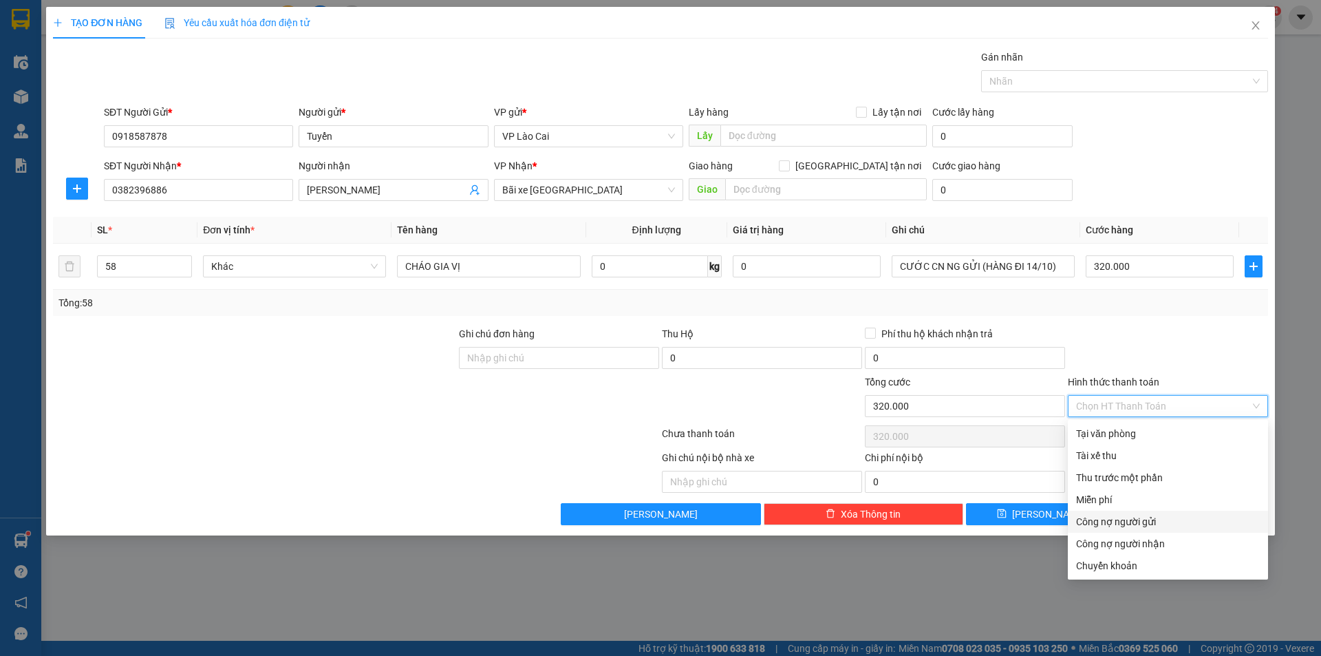
click at [1162, 526] on div "Công nợ người gửi" at bounding box center [1168, 521] width 184 height 15
type input "0"
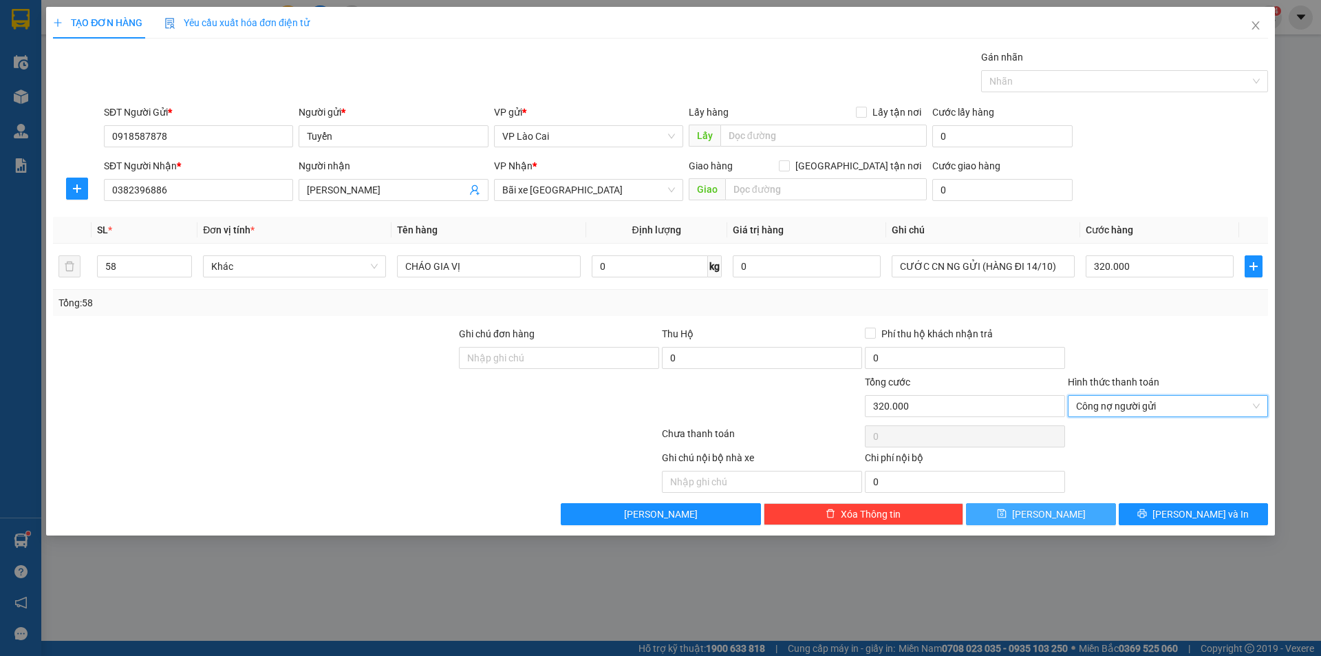
click at [1069, 515] on button "Lưu" at bounding box center [1040, 514] width 149 height 22
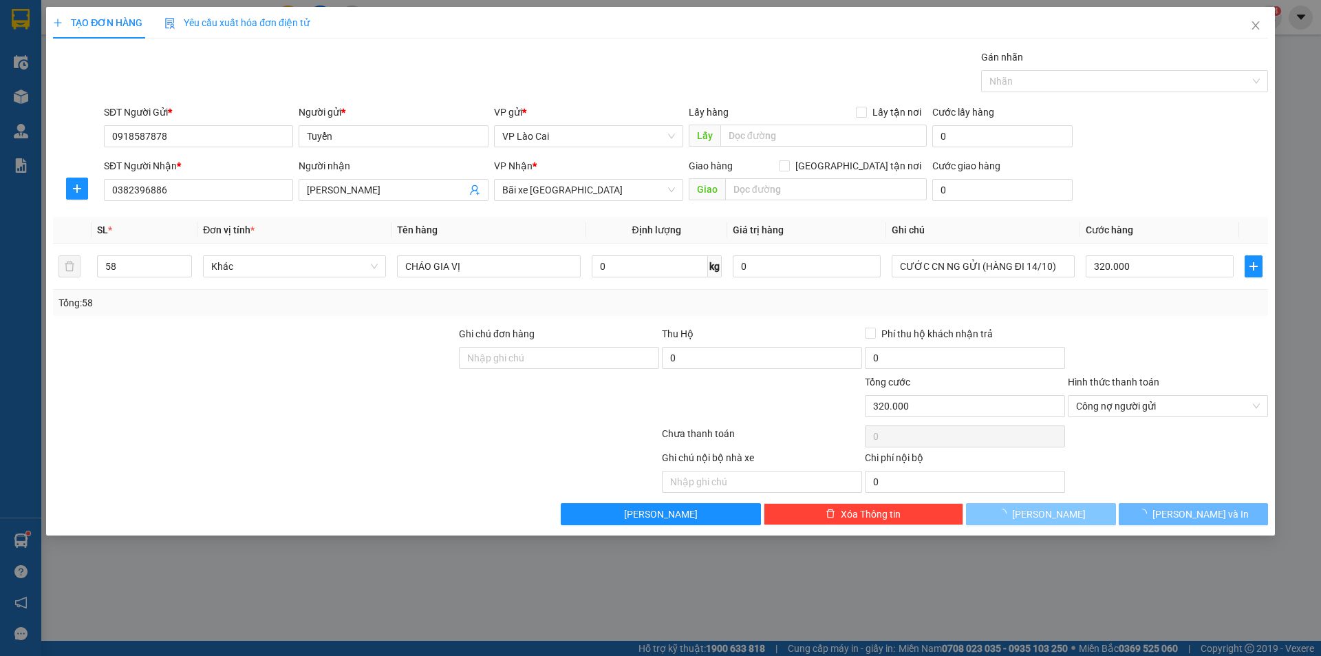
type input "1"
type input "0"
